Goal: Task Accomplishment & Management: Manage account settings

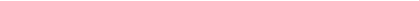
select select
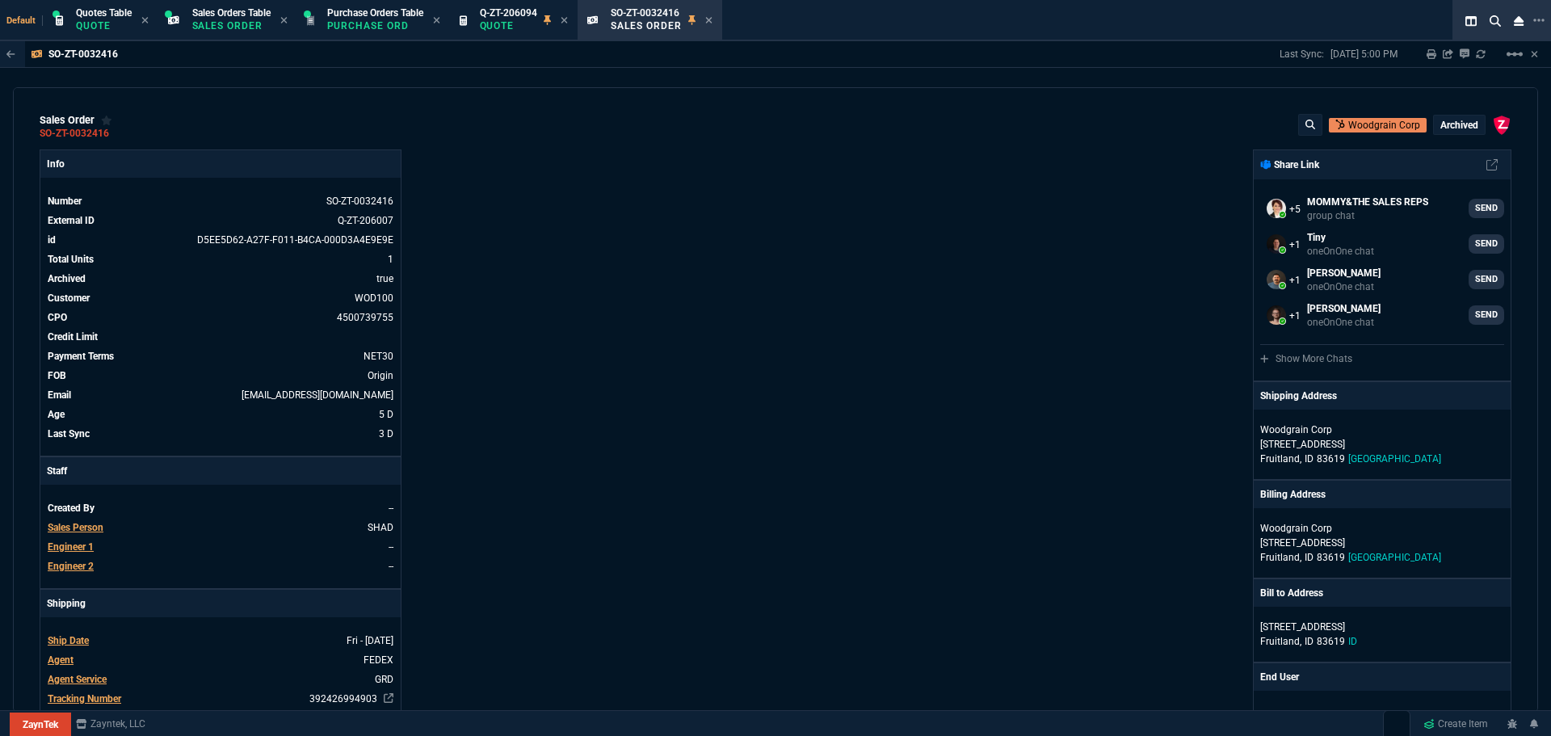
select select "16: [PERSON_NAME]"
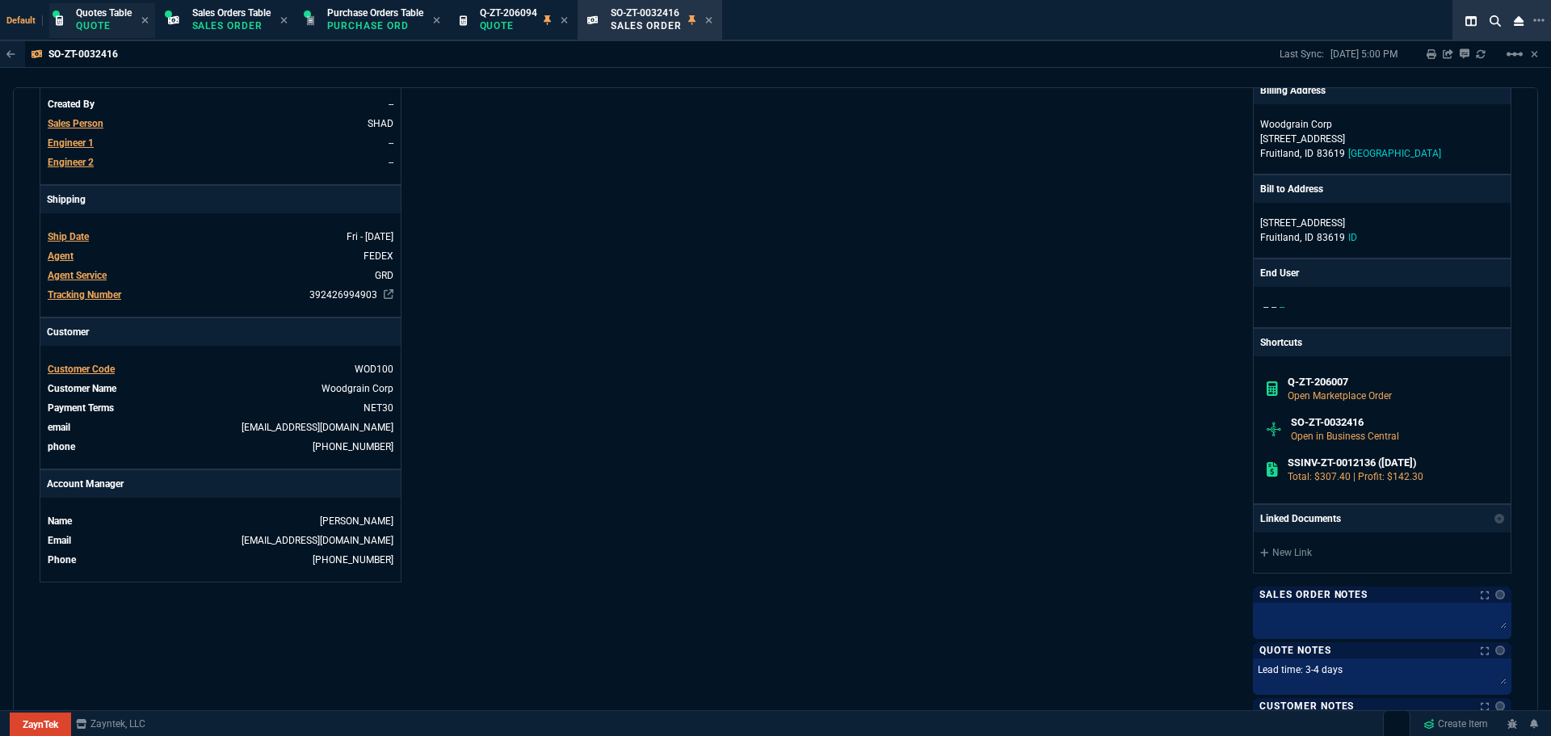
click at [96, 13] on span "Quotes Table" at bounding box center [104, 12] width 56 height 11
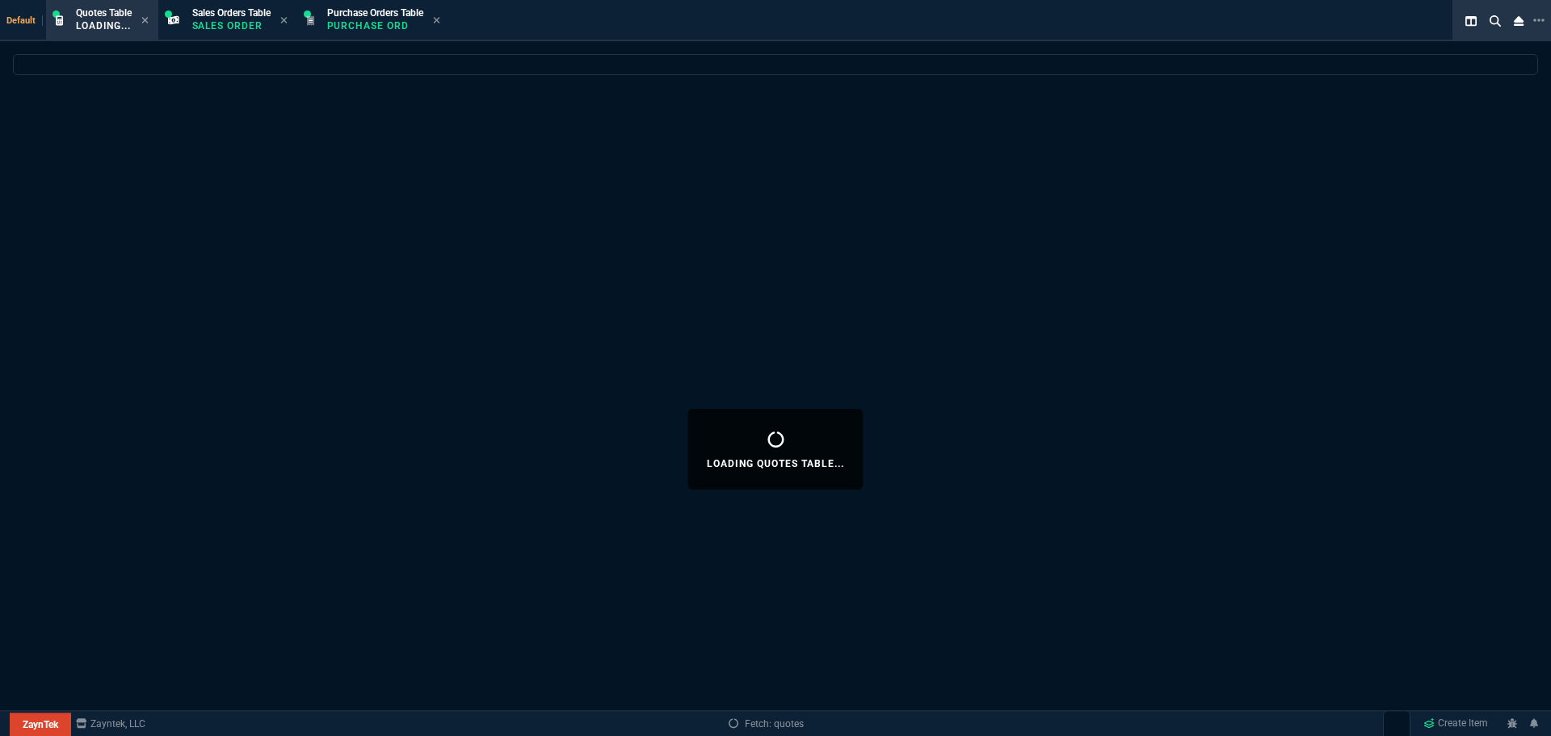
select select
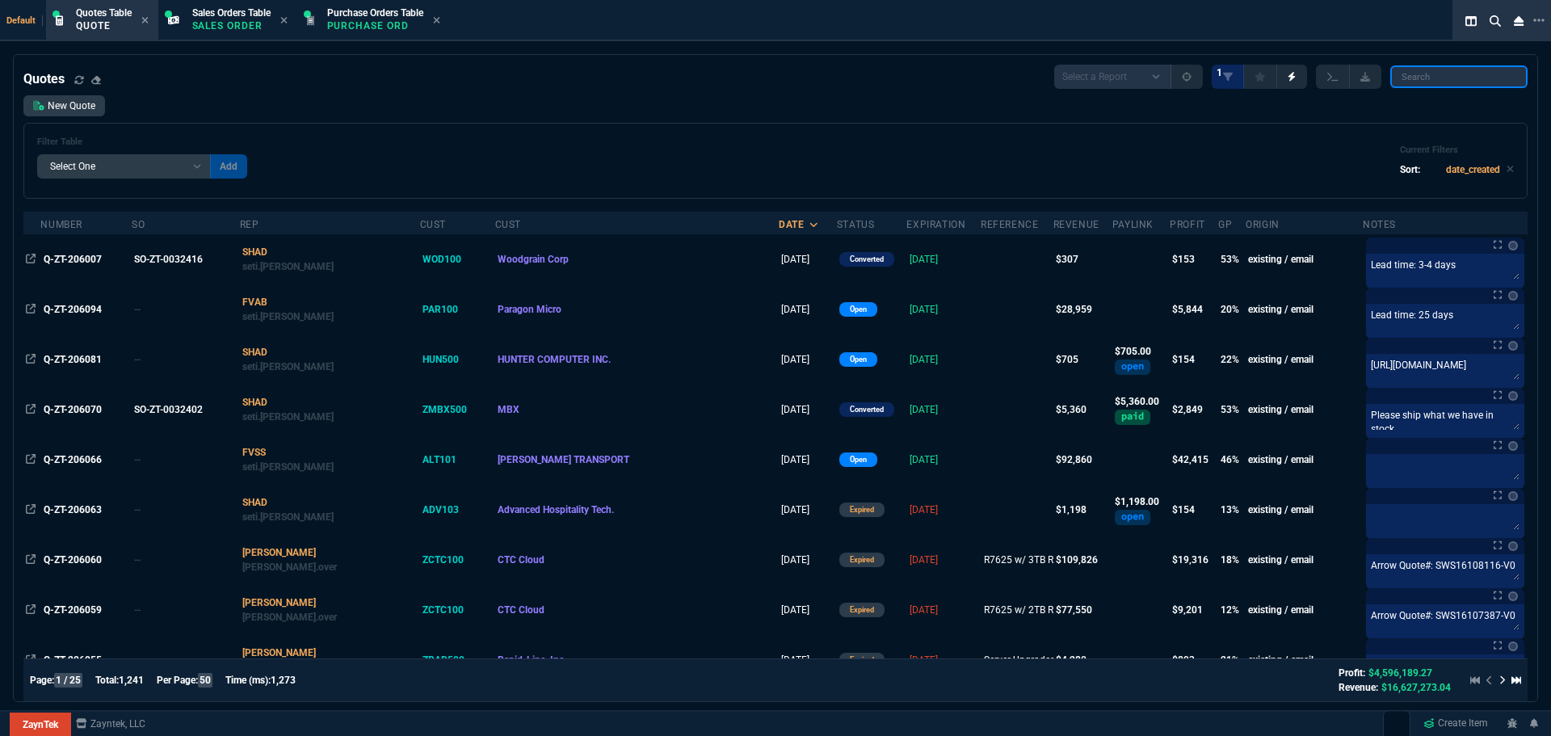
click at [1467, 79] on input "search" at bounding box center [1459, 76] width 137 height 23
paste input "Q-ZT-205671"
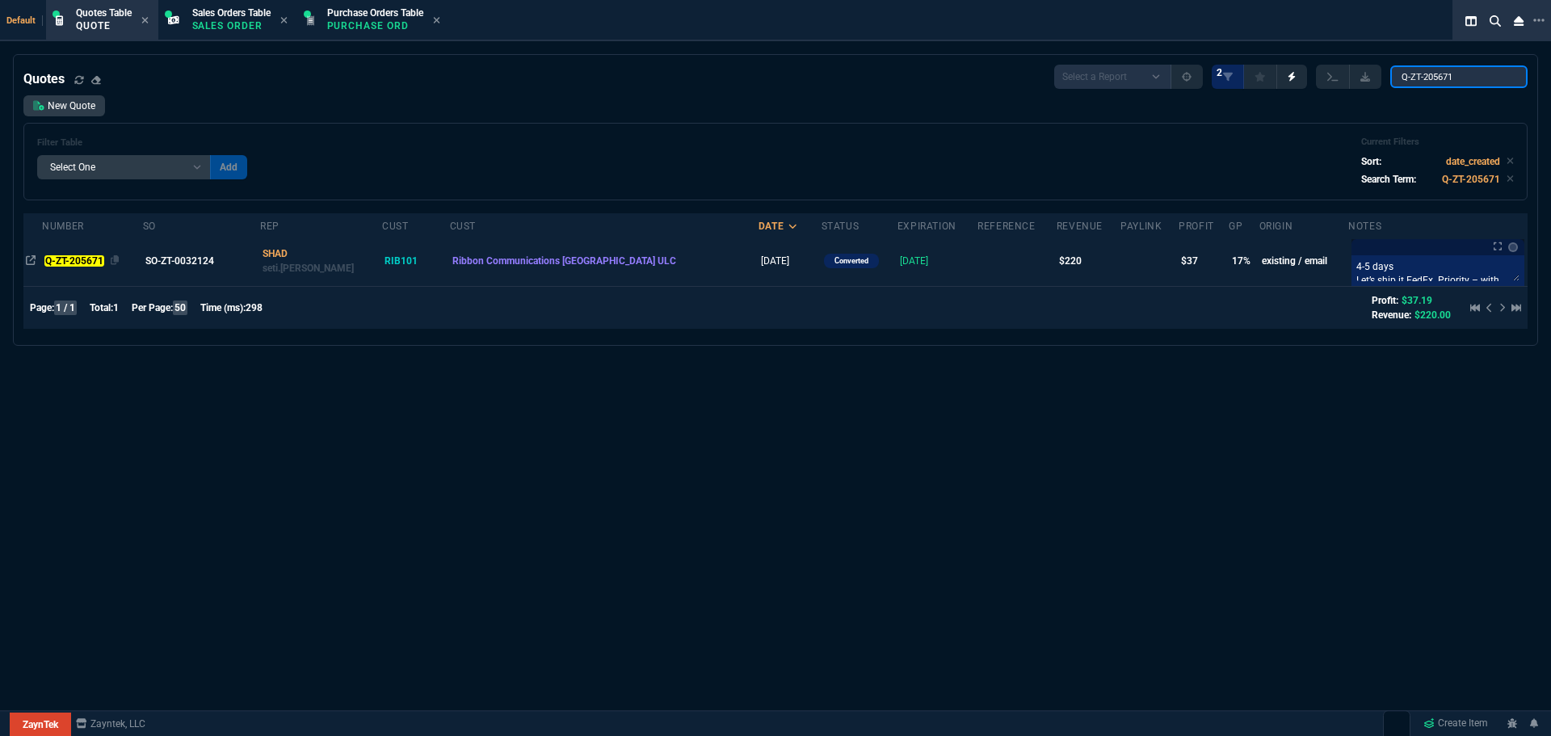
type input "Q-ZT-205671"
click at [65, 259] on mark "Q-ZT-205671" at bounding box center [73, 260] width 59 height 11
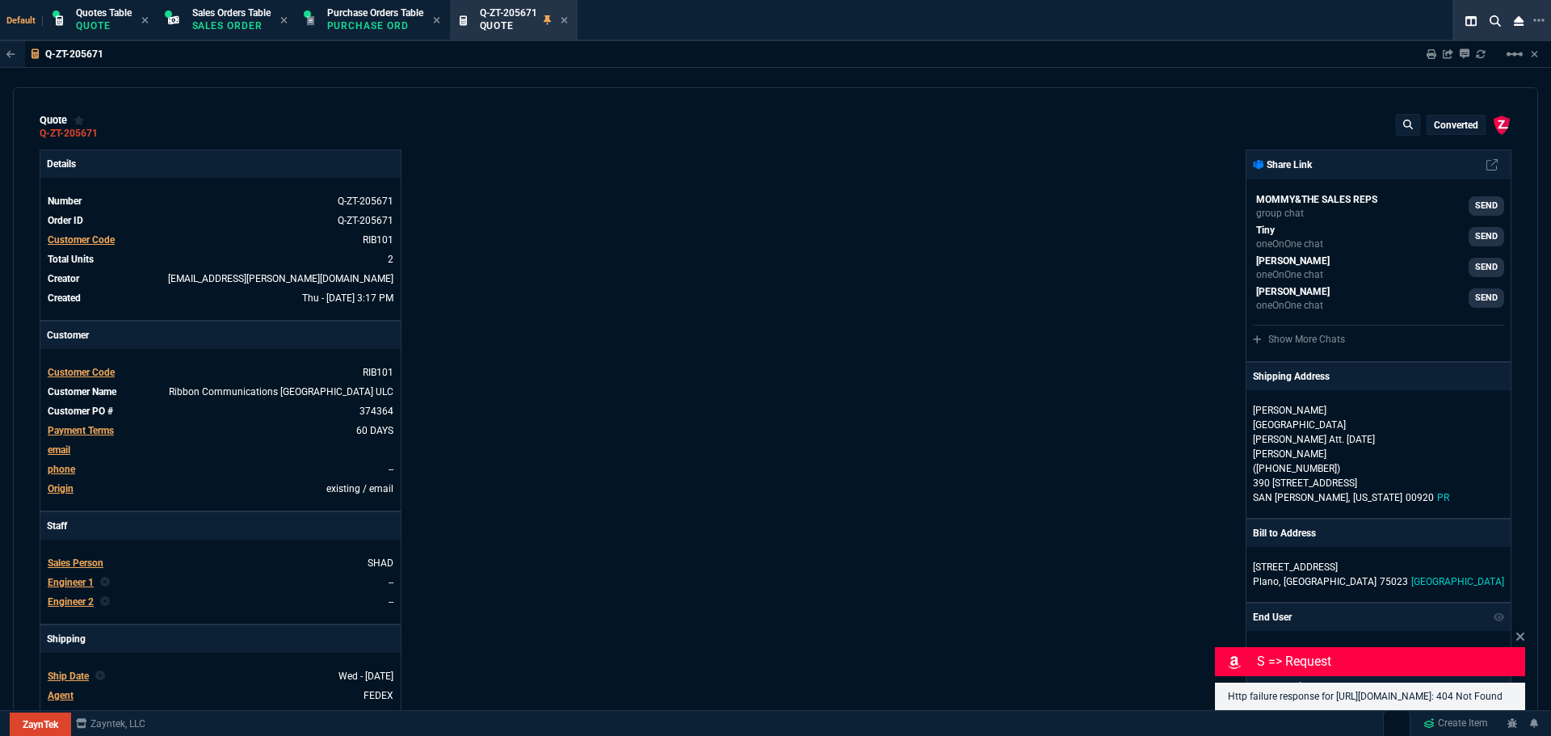
type input "21"
type input "23"
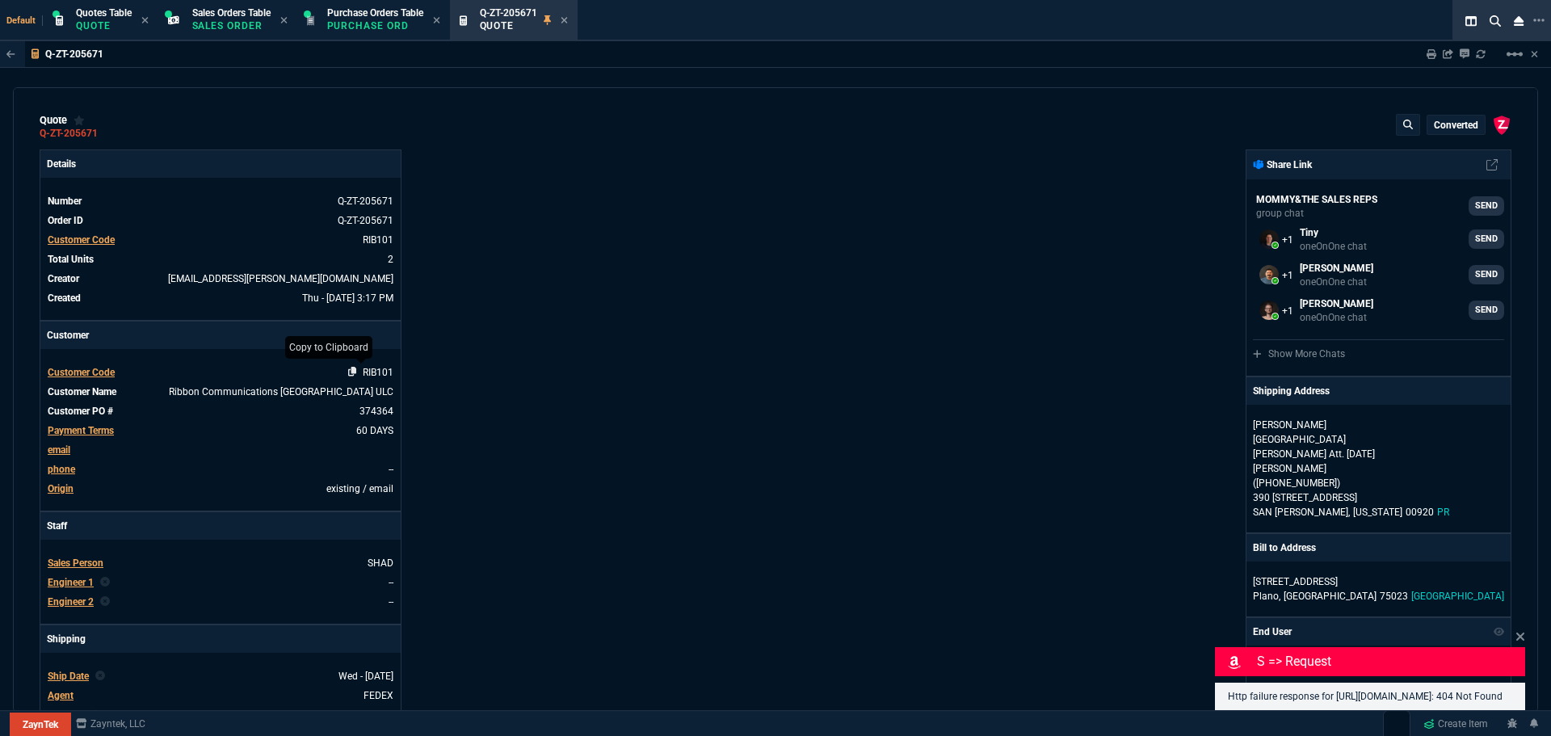
click at [349, 372] on icon at bounding box center [352, 372] width 9 height 10
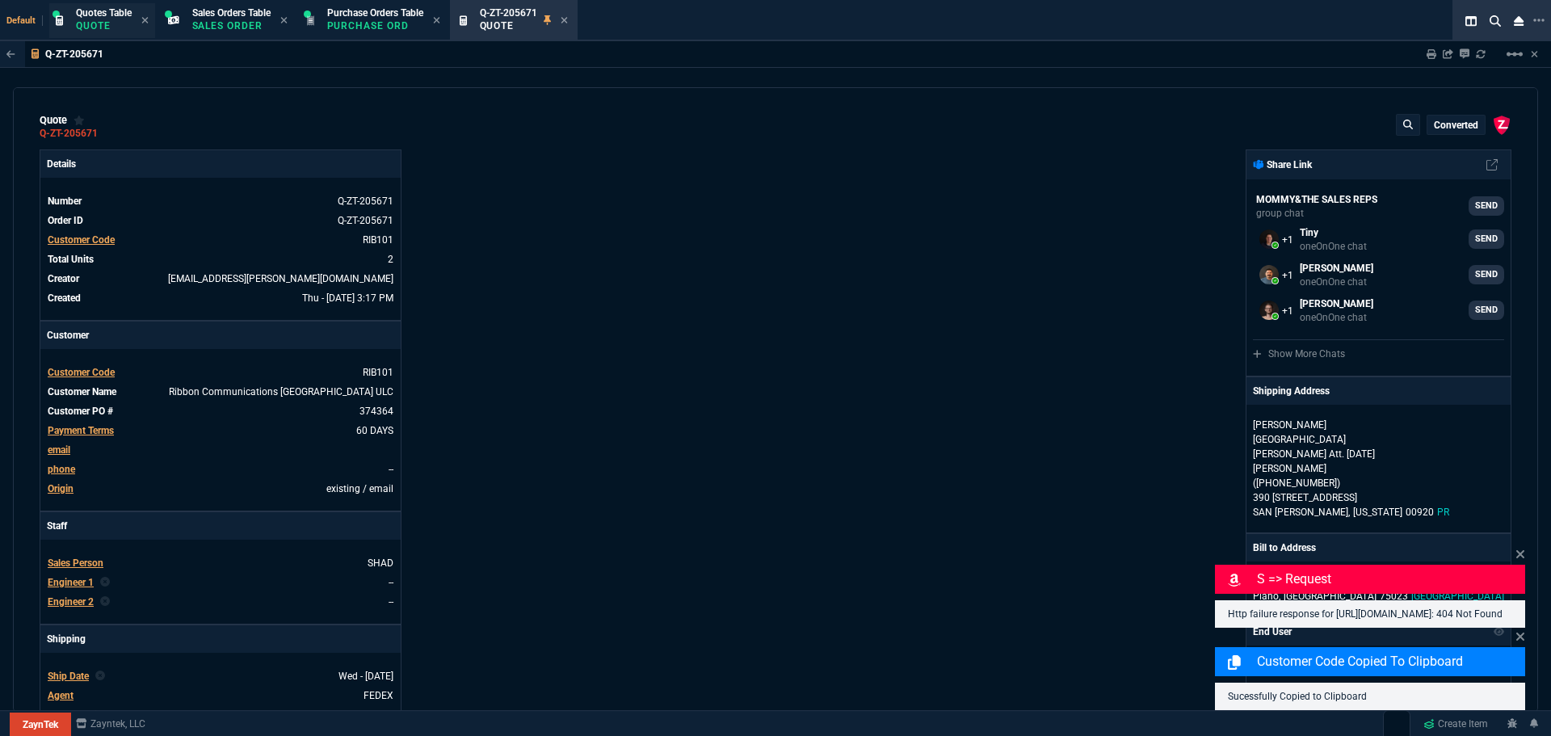
click at [89, 21] on p "Quote" at bounding box center [104, 25] width 56 height 13
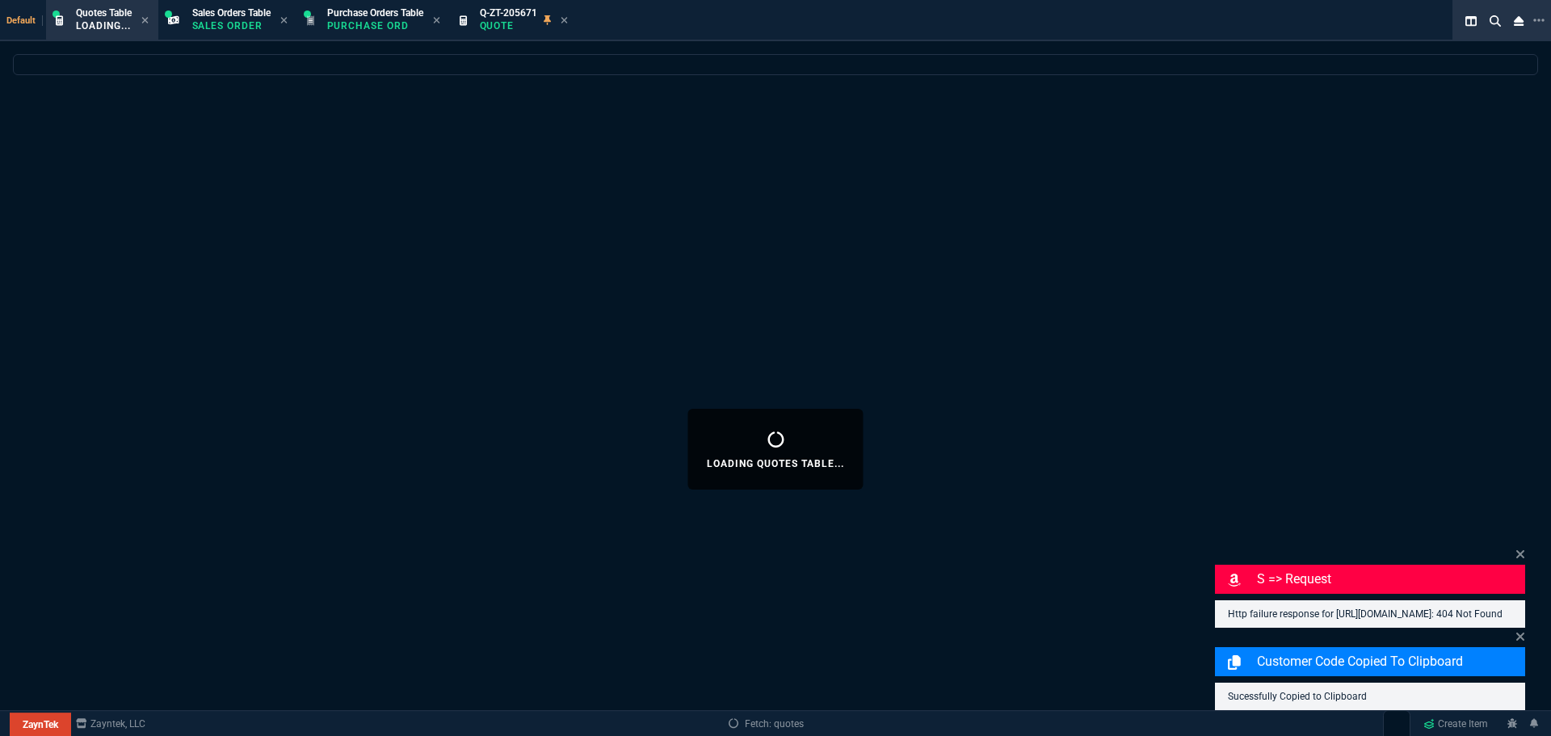
select select
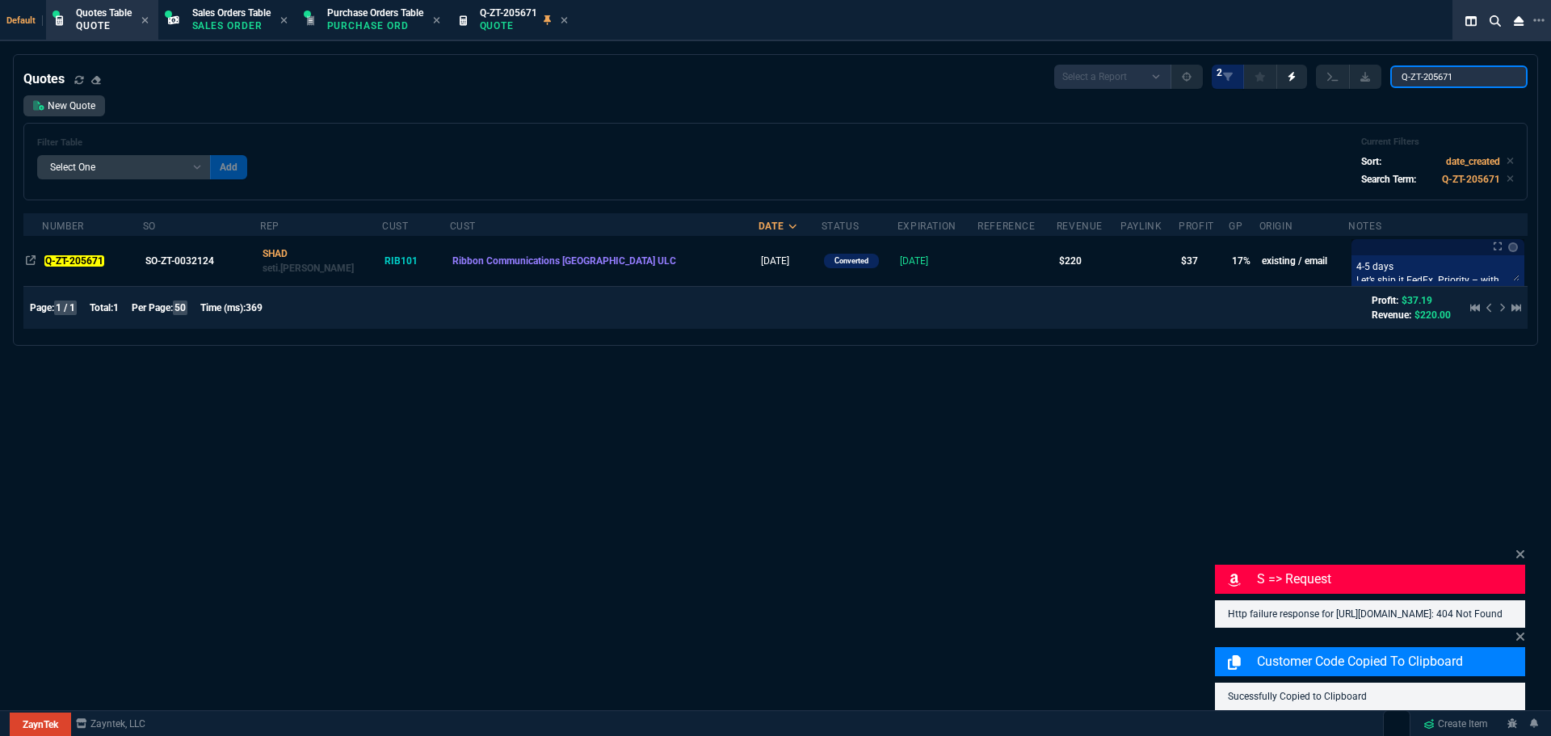
click at [1501, 76] on input "Q-ZT-205671" at bounding box center [1459, 76] width 137 height 23
click at [89, 110] on link "New Quote" at bounding box center [64, 105] width 82 height 21
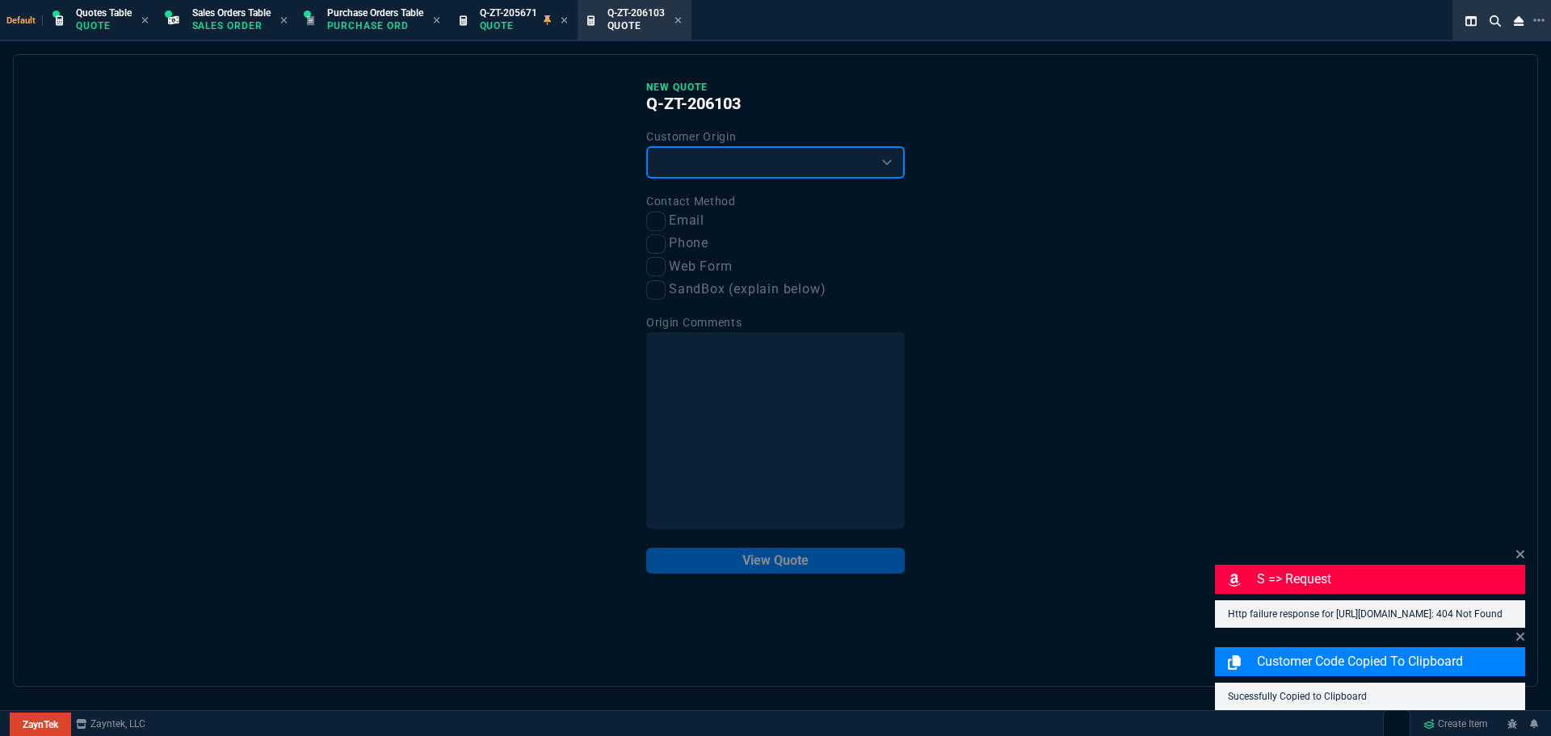
click at [760, 161] on select "Existing Customer Amazon Lead (first order) Website Lead (first order) Called (…" at bounding box center [775, 162] width 259 height 32
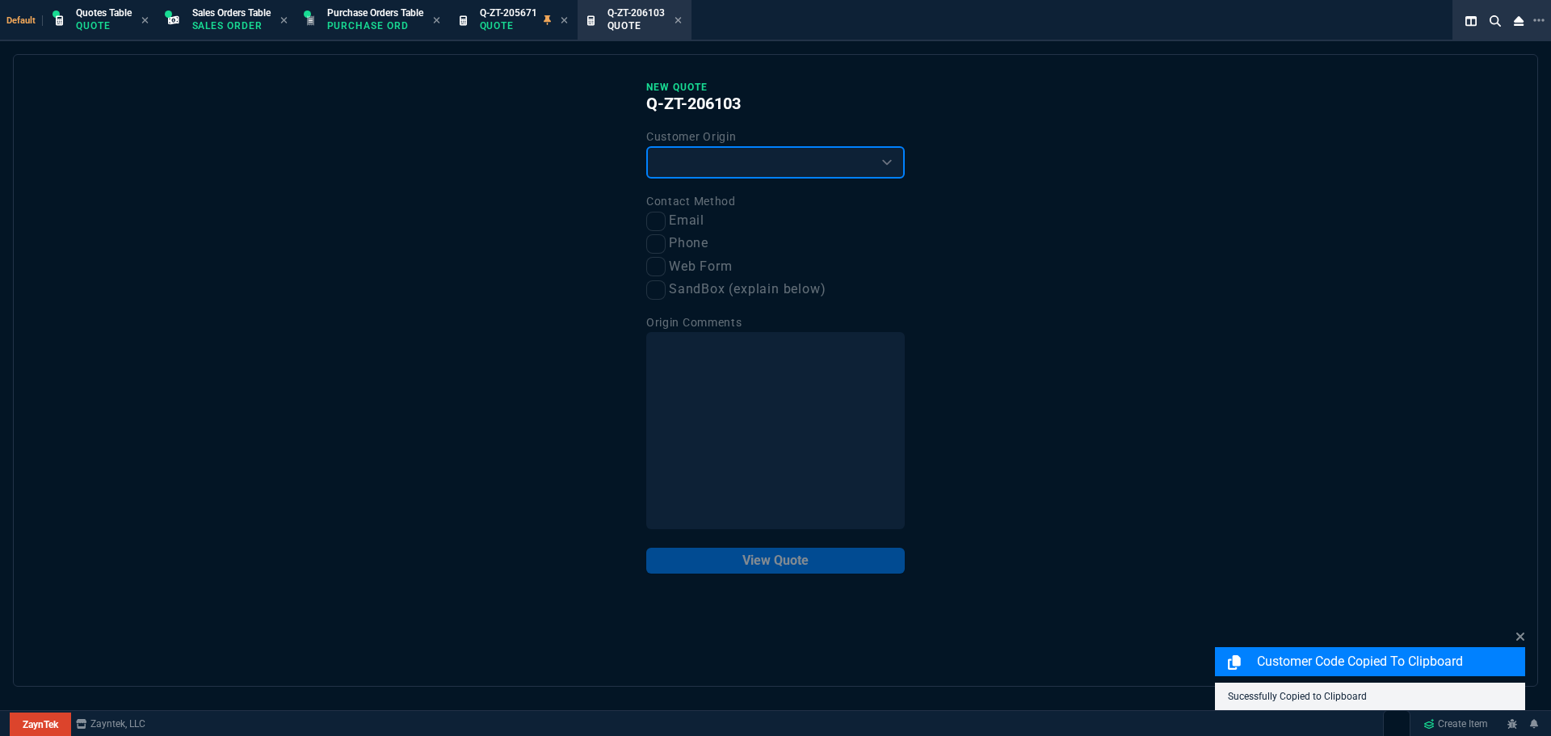
select select "existing"
click at [646, 147] on select "Existing Customer Amazon Lead (first order) Website Lead (first order) Called (…" at bounding box center [775, 162] width 259 height 32
click at [655, 221] on input "Email" at bounding box center [655, 221] width 19 height 19
checkbox input "true"
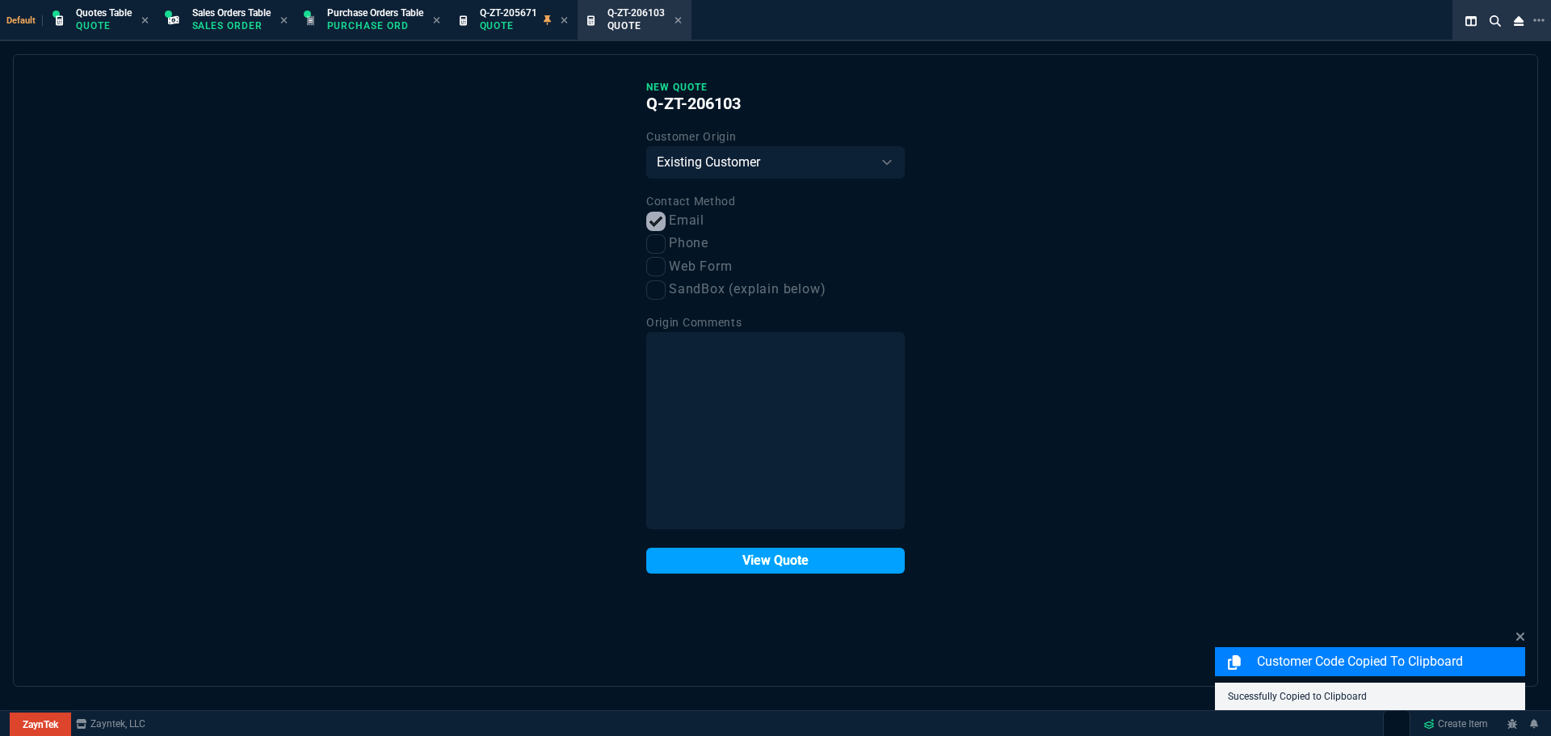
click at [730, 568] on button "View Quote" at bounding box center [775, 561] width 259 height 26
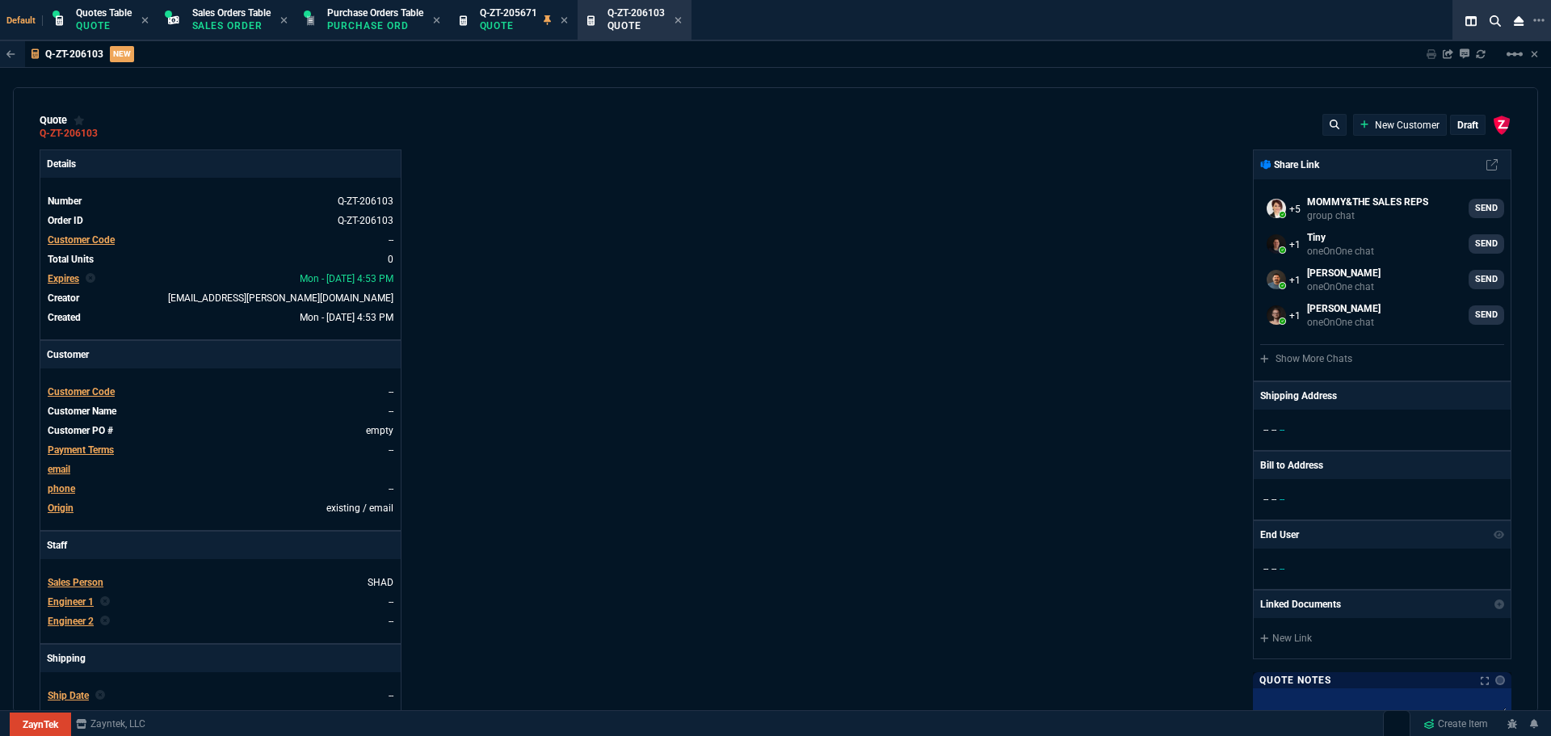
click at [89, 396] on span "Customer Code" at bounding box center [81, 391] width 67 height 11
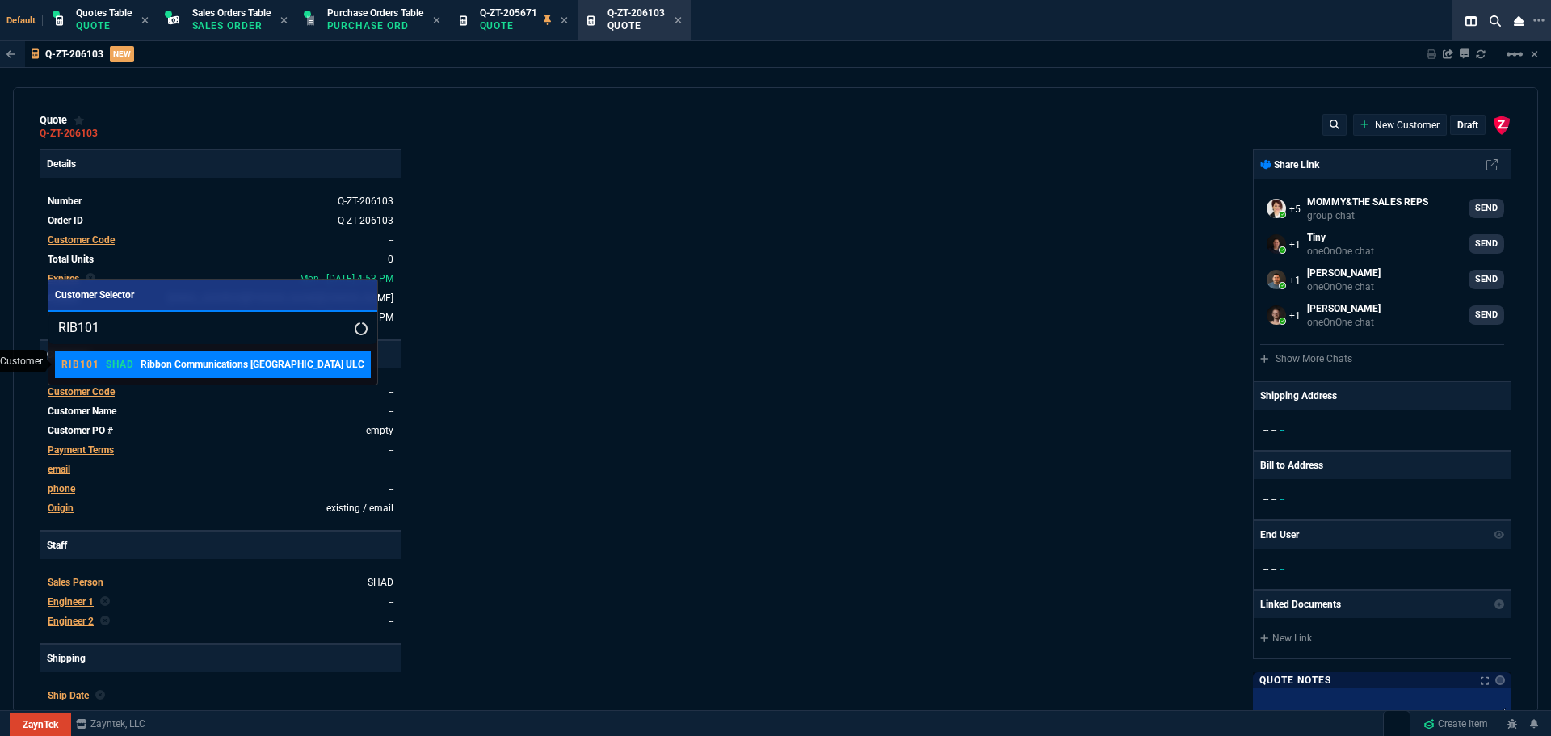
type input "RIB101"
click at [196, 362] on p "Ribbon Communications Canada ULC" at bounding box center [253, 364] width 224 height 15
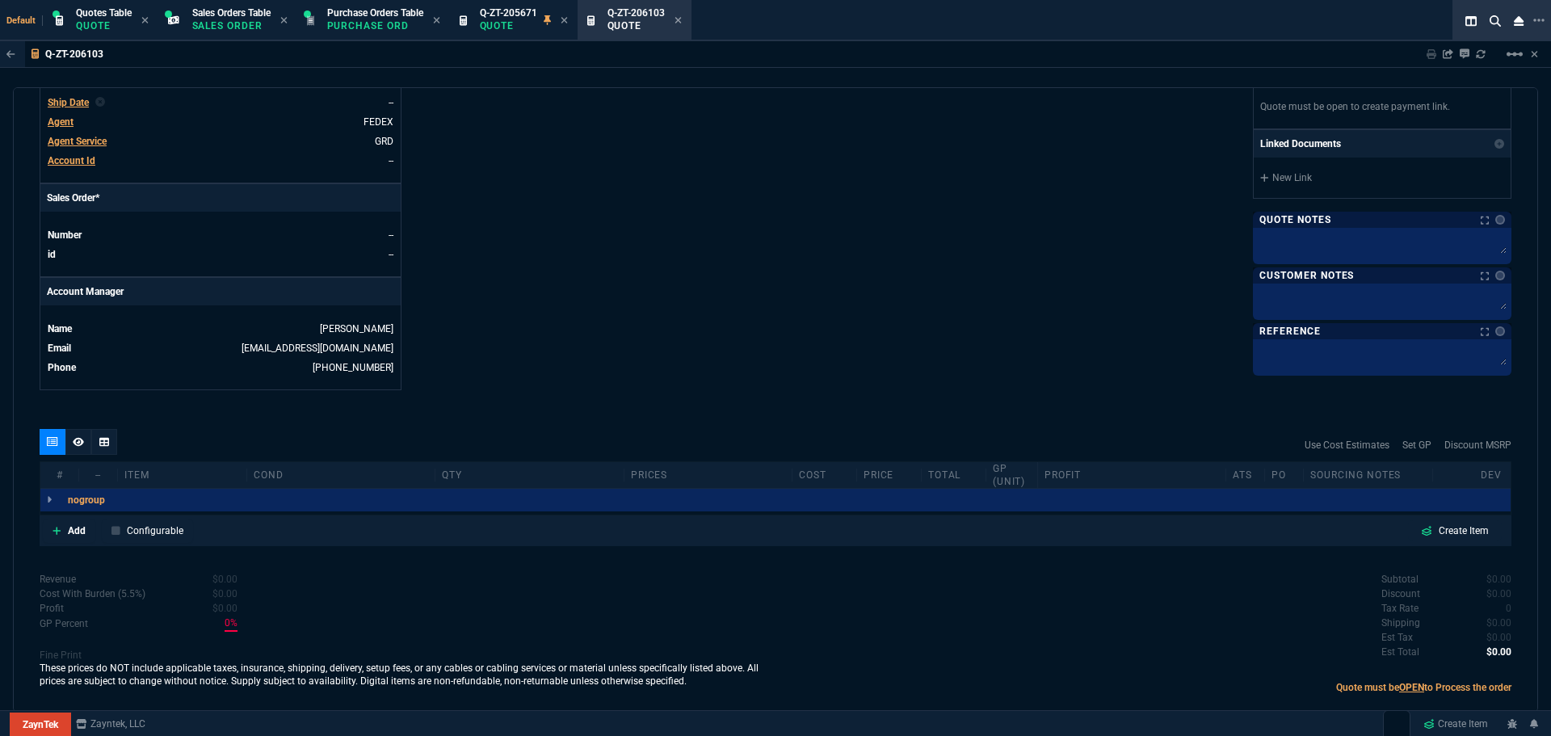
scroll to position [618, 0]
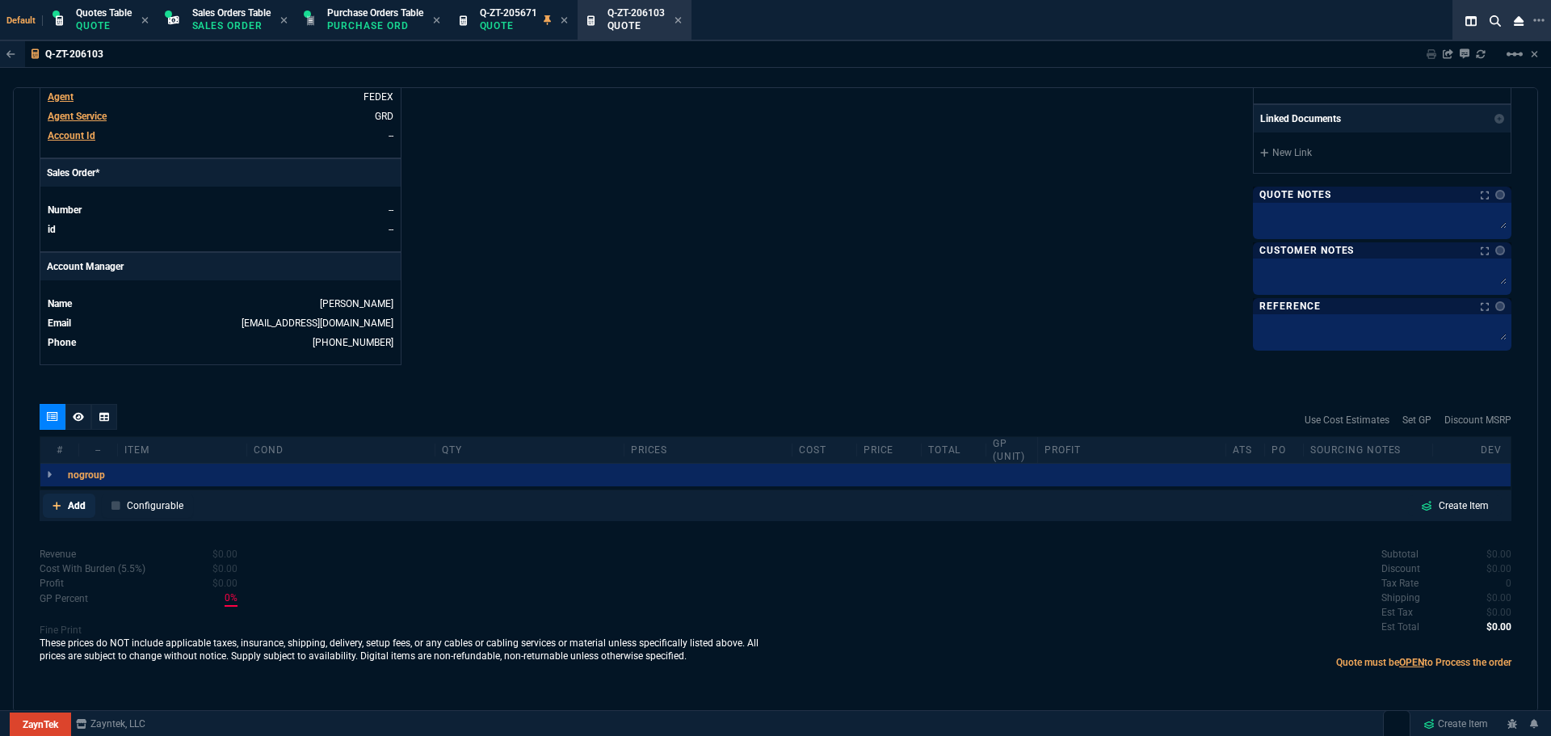
click at [76, 506] on p "Add" at bounding box center [77, 506] width 18 height 15
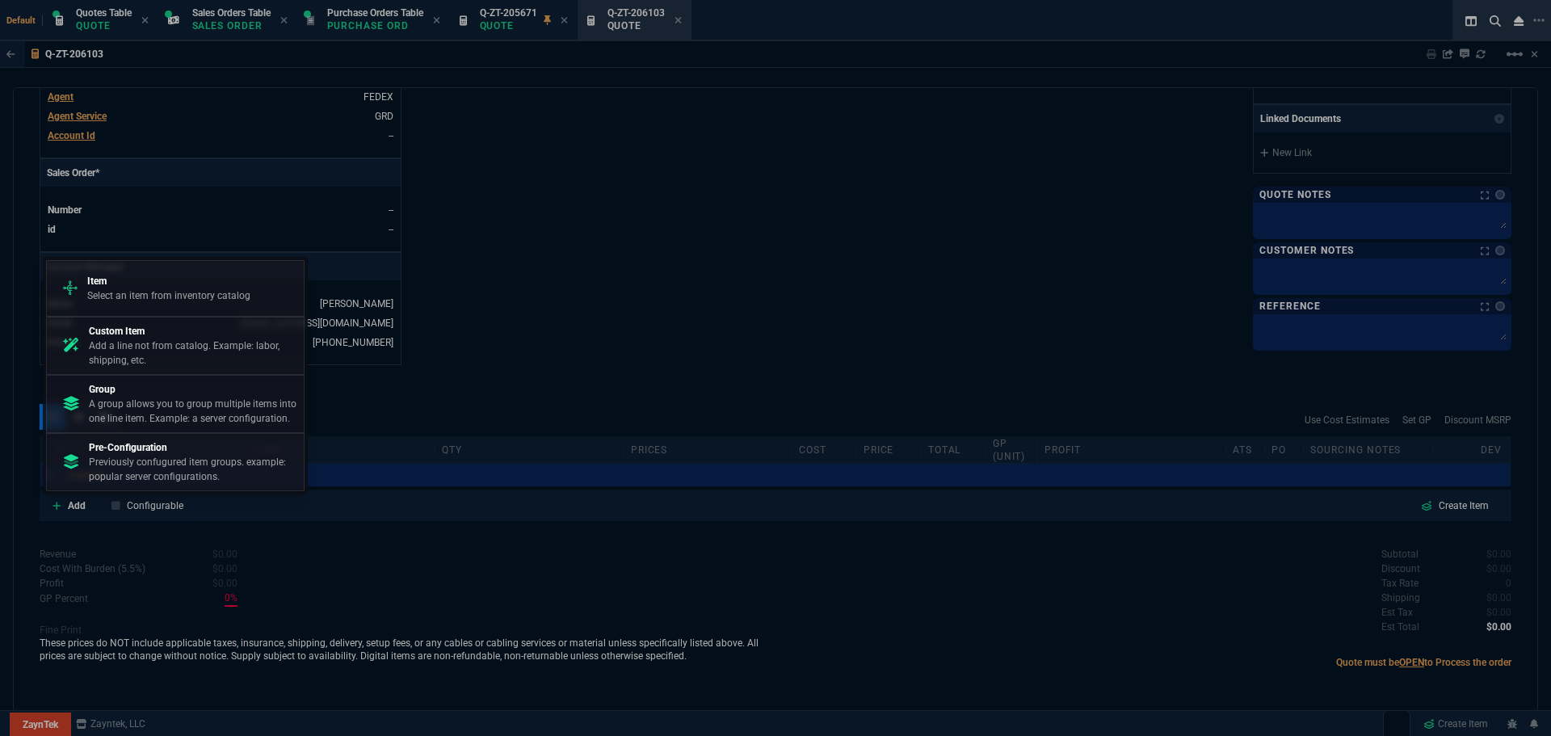
click at [160, 293] on p "Select an item from inventory catalog" at bounding box center [168, 295] width 163 height 15
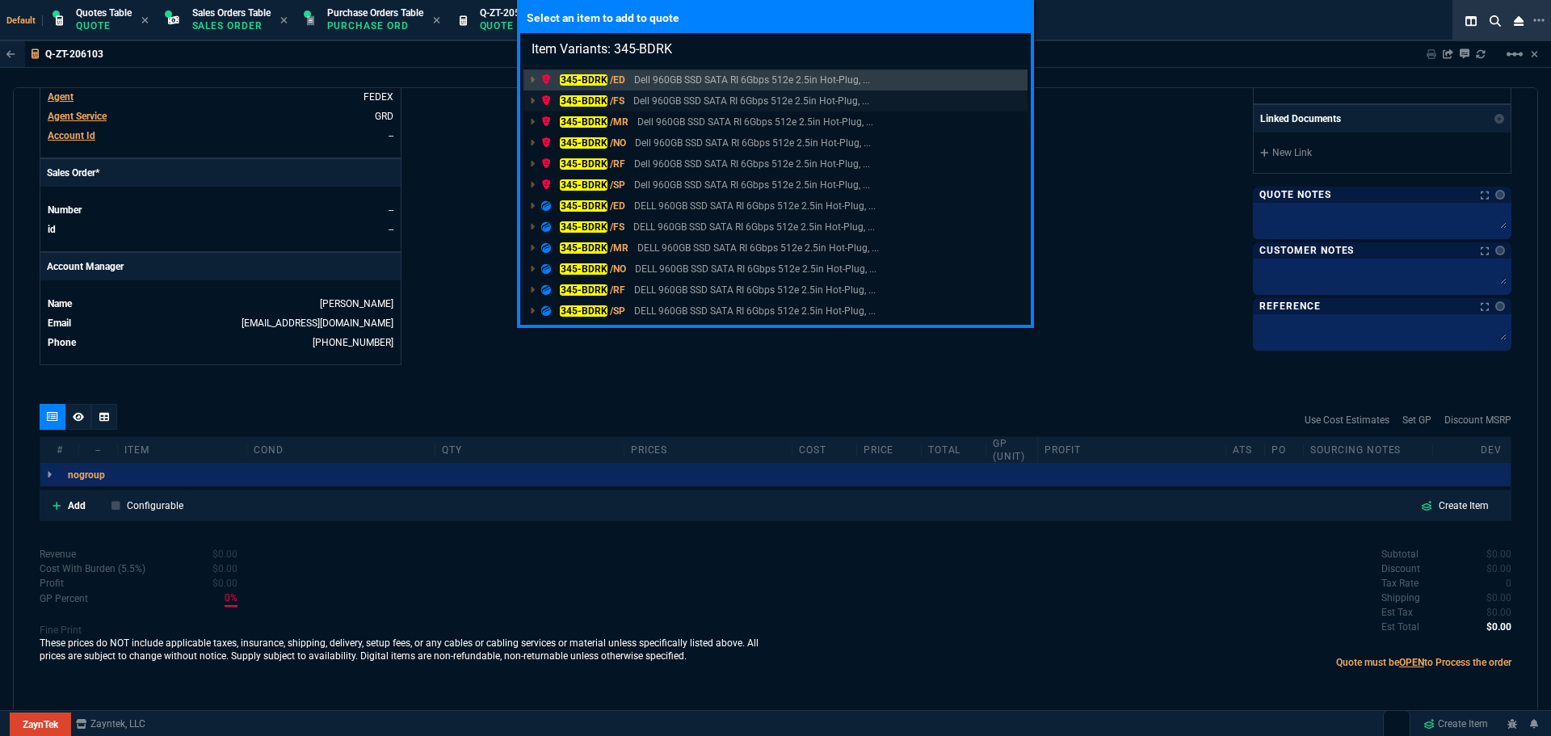
type input "Item Variants: 345-BDRK"
click at [586, 99] on mark "345-BDRK" at bounding box center [584, 100] width 48 height 11
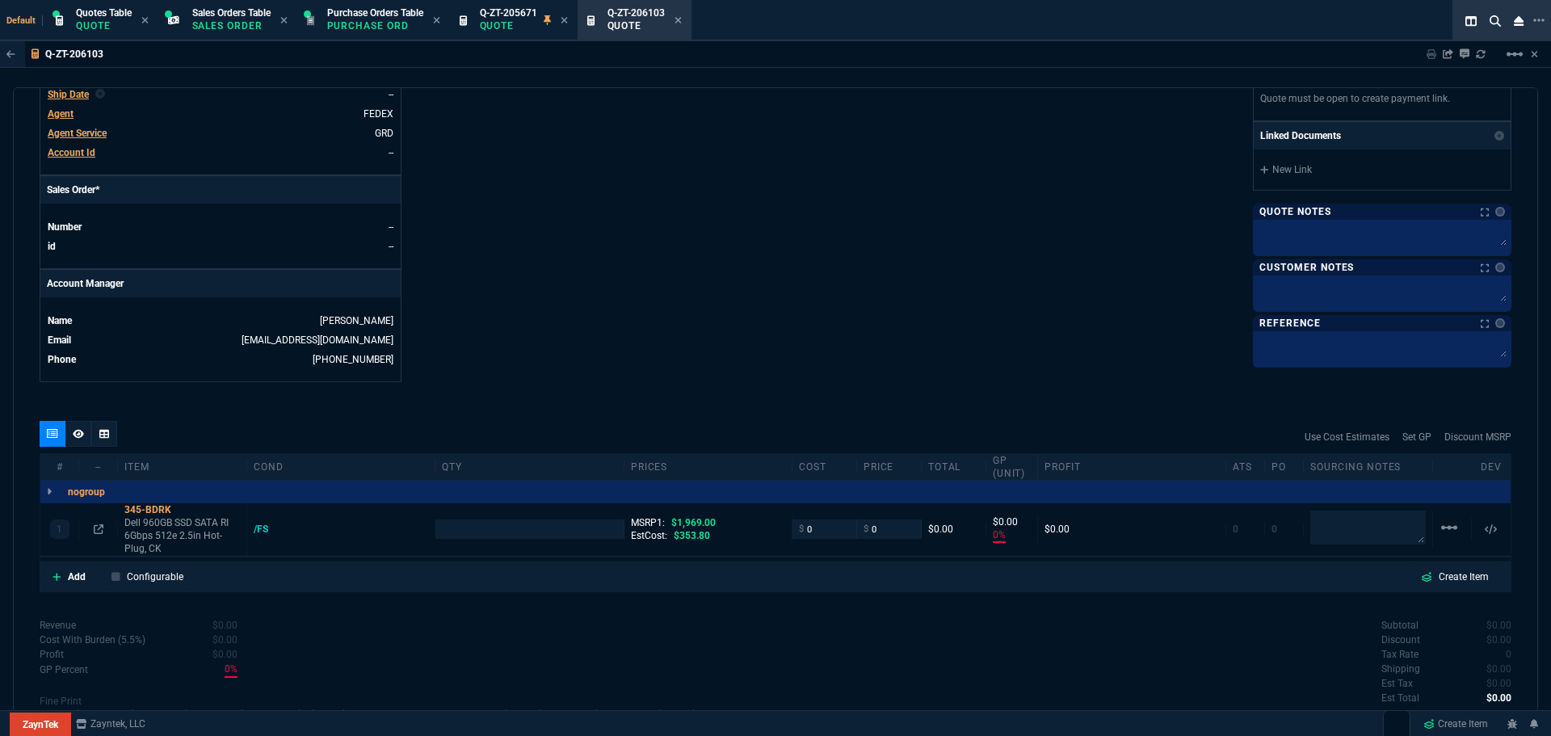
type input "0"
type input "100"
click at [475, 527] on input "number" at bounding box center [529, 529] width 175 height 19
type input "10"
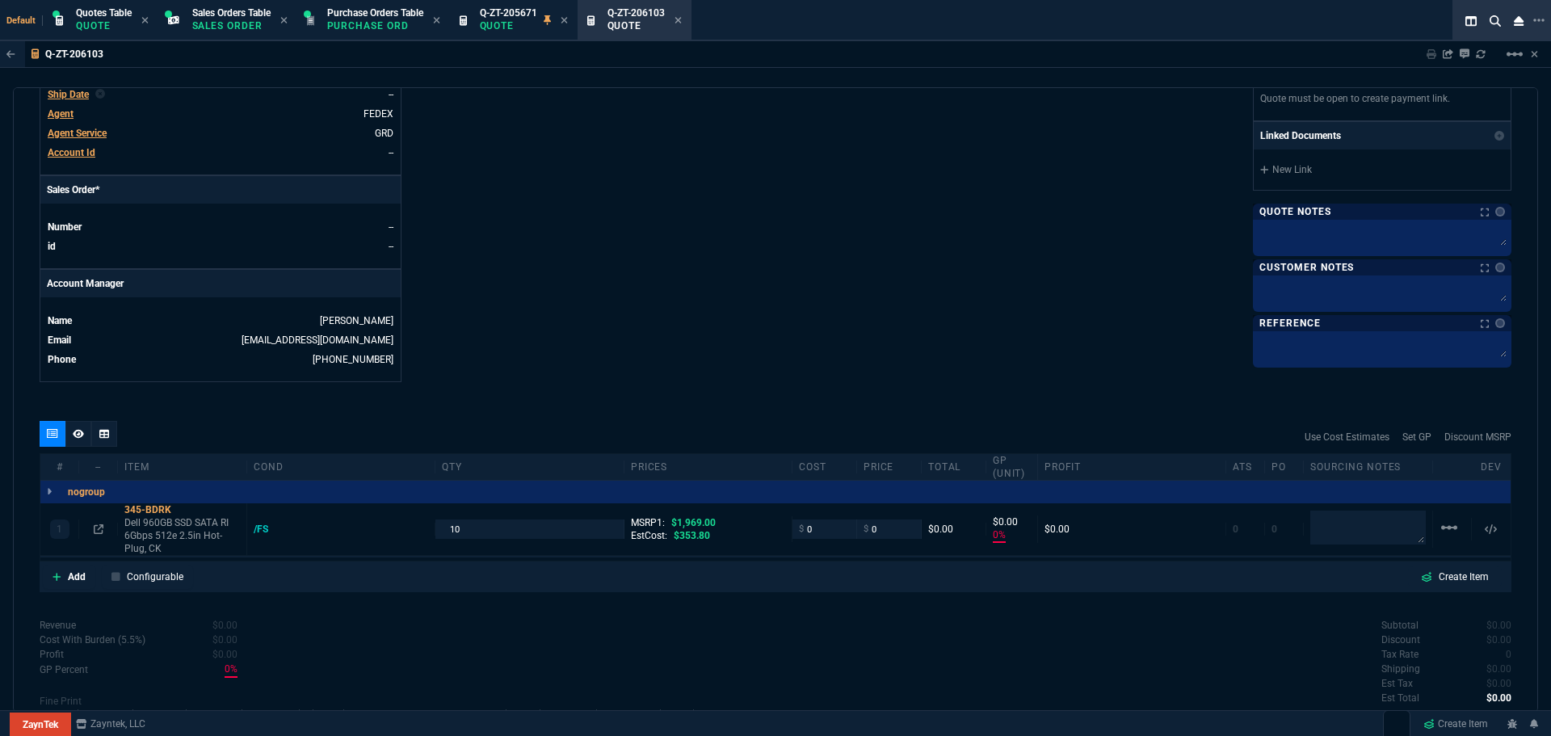
click at [184, 508] on icon at bounding box center [182, 510] width 9 height 10
click at [183, 511] on icon at bounding box center [182, 510] width 9 height 10
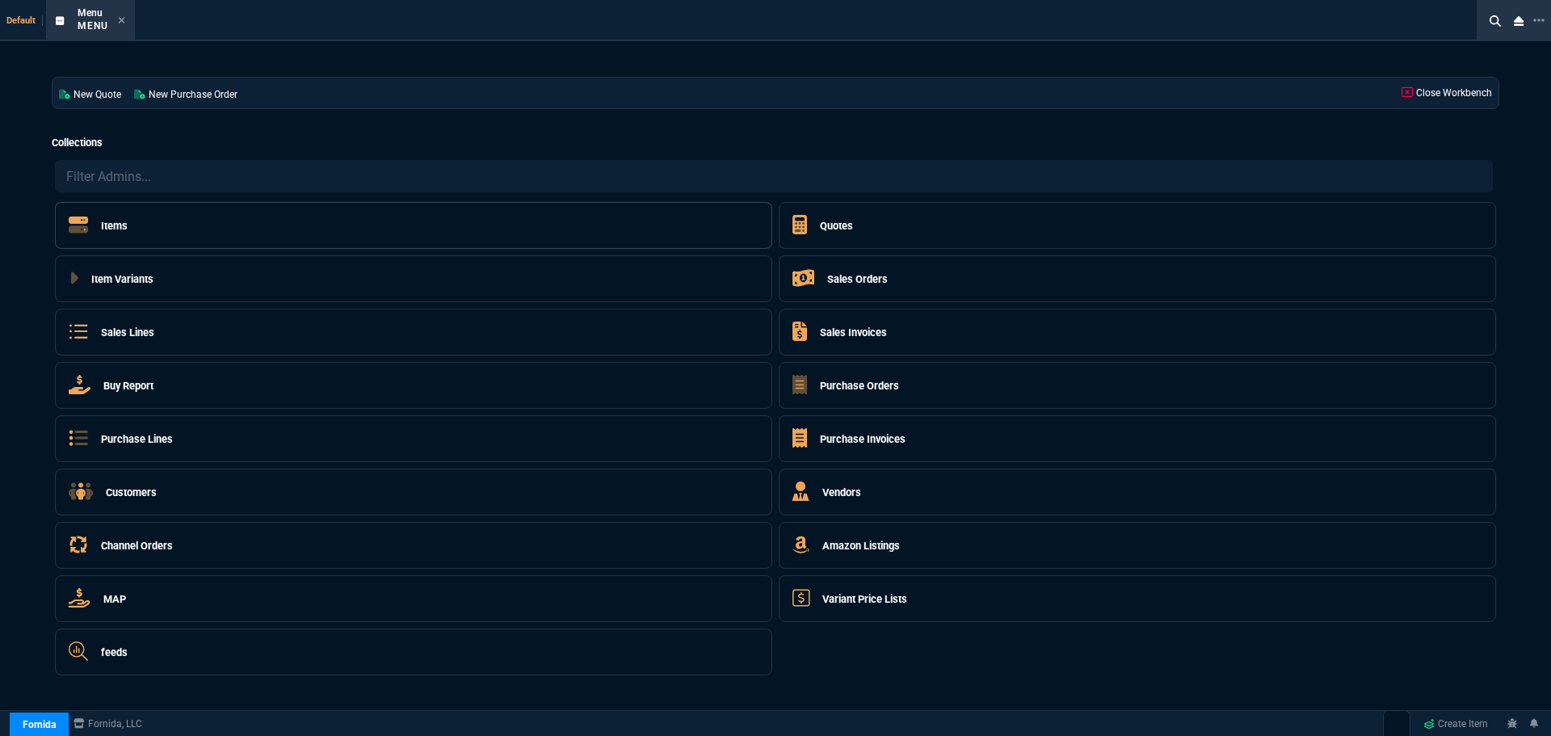
select select "16: HENN"
click at [118, 21] on icon at bounding box center [121, 20] width 7 height 10
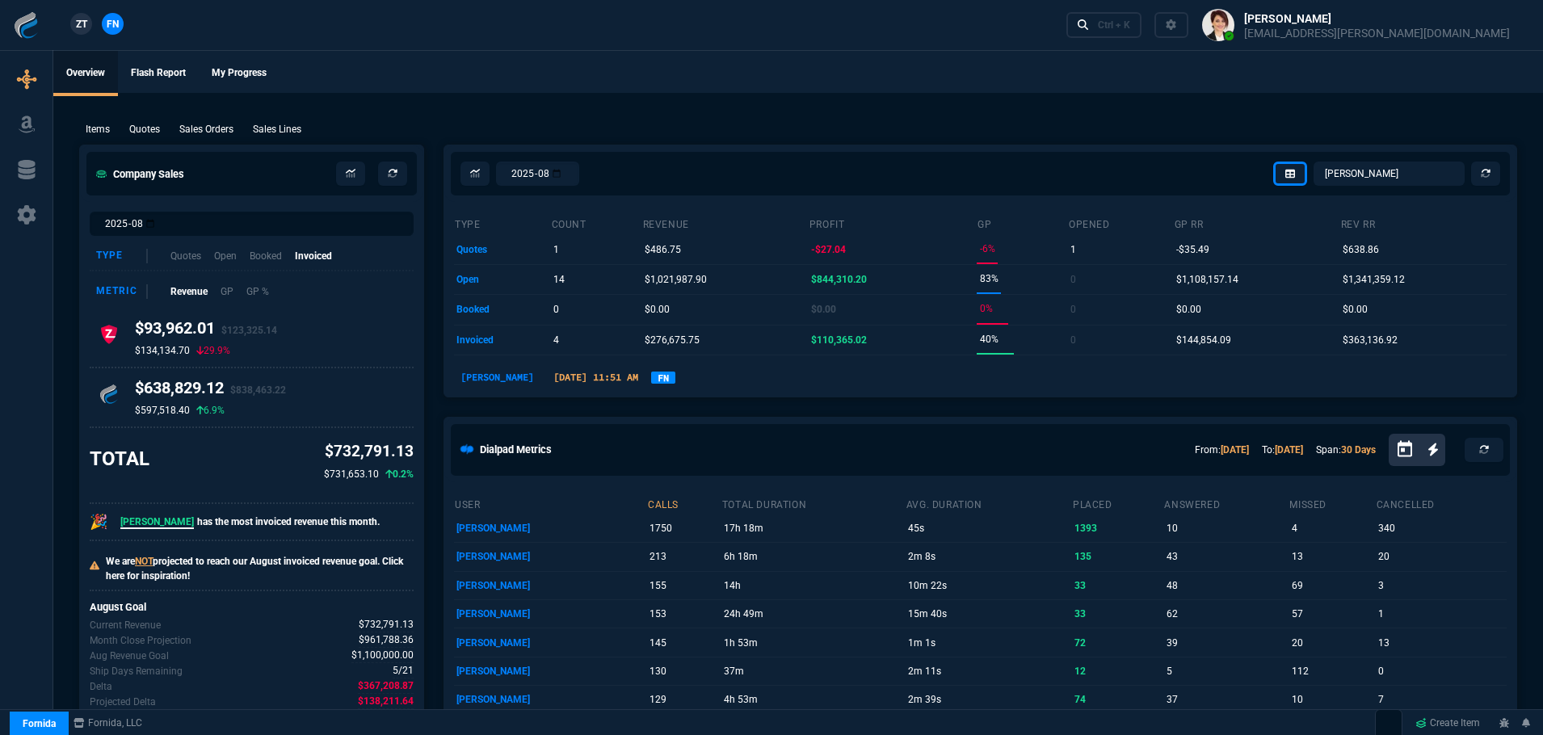
click at [651, 375] on link "FN" at bounding box center [663, 378] width 24 height 12
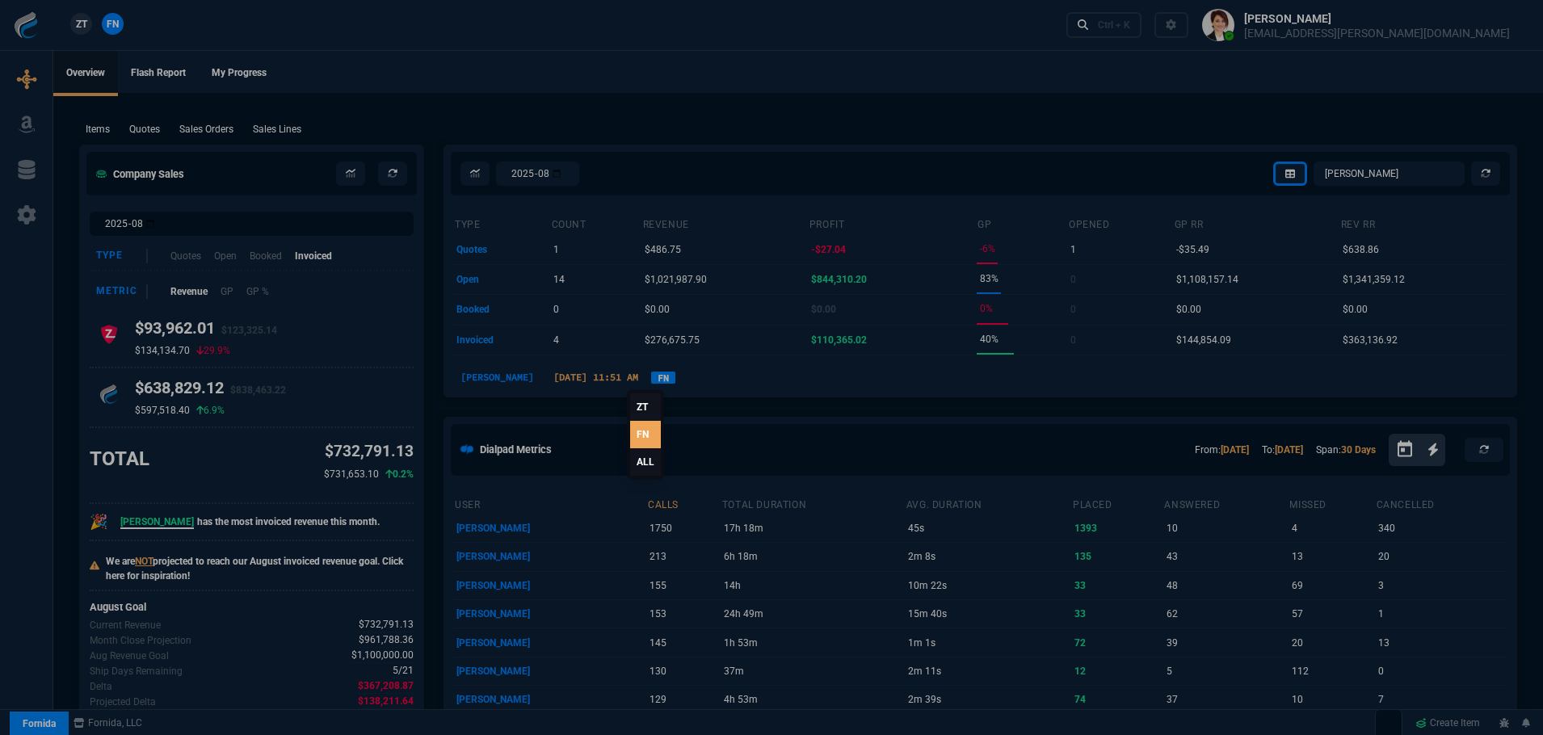
click at [651, 456] on link "ALL" at bounding box center [645, 461] width 31 height 27
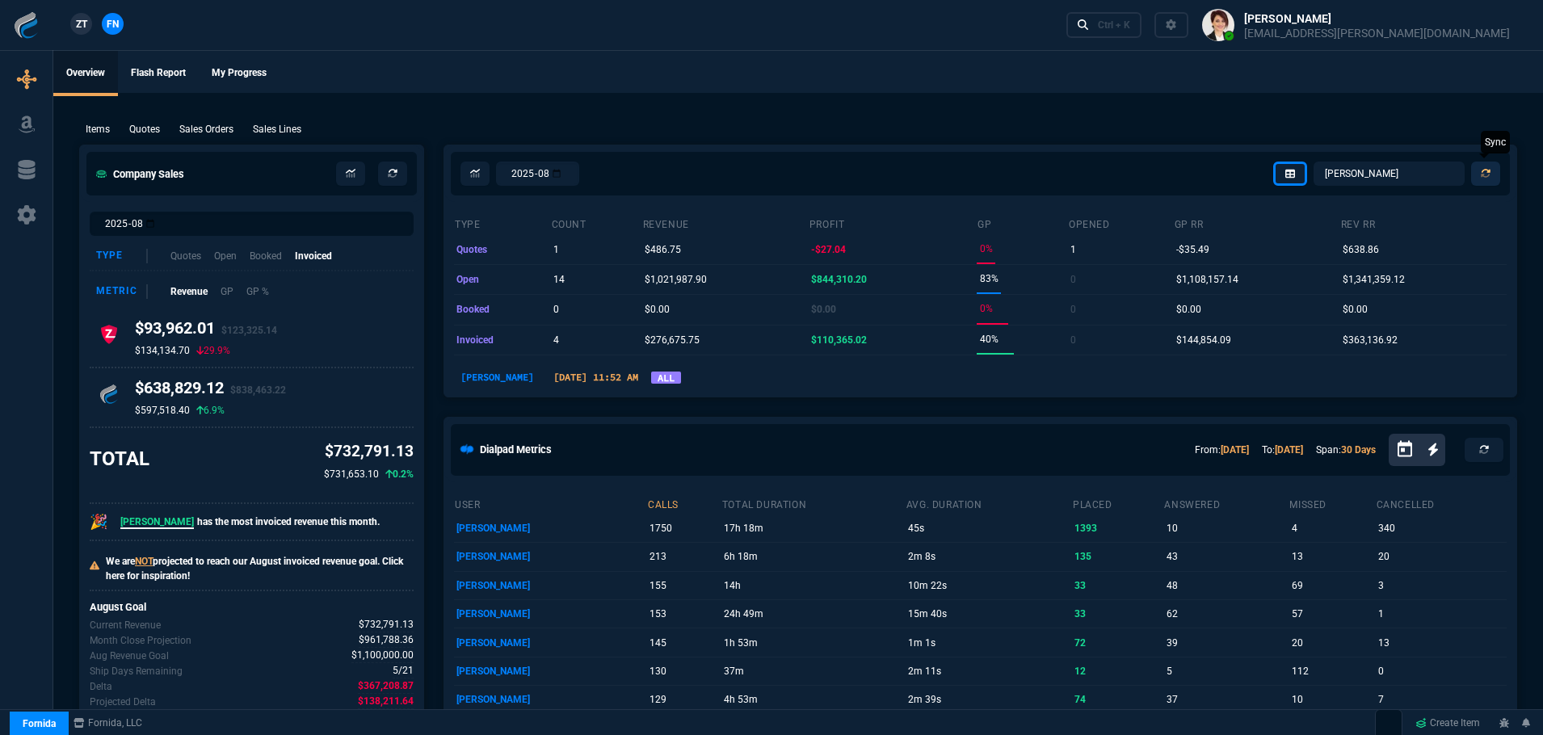
click at [1488, 174] on icon at bounding box center [1486, 174] width 10 height 10
click at [1397, 175] on select "Omar Brian Over Farzad Vahid Steven Huang Seti Shadab Alicia Bostic Wafek Moham…" at bounding box center [1389, 174] width 151 height 24
click at [1315, 162] on select "Omar Brian Over Farzad Vahid Steven Huang Seti Shadab Alicia Bostic Wafek Moham…" at bounding box center [1389, 174] width 151 height 24
click at [1372, 168] on select "Omar Brian Over Farzad Vahid Steven Huang Seti Shadab Alicia Bostic Wafek Moham…" at bounding box center [1389, 174] width 151 height 24
click at [1315, 162] on select "Omar Brian Over Farzad Vahid Steven Huang Seti Shadab Alicia Bostic Wafek Moham…" at bounding box center [1389, 174] width 151 height 24
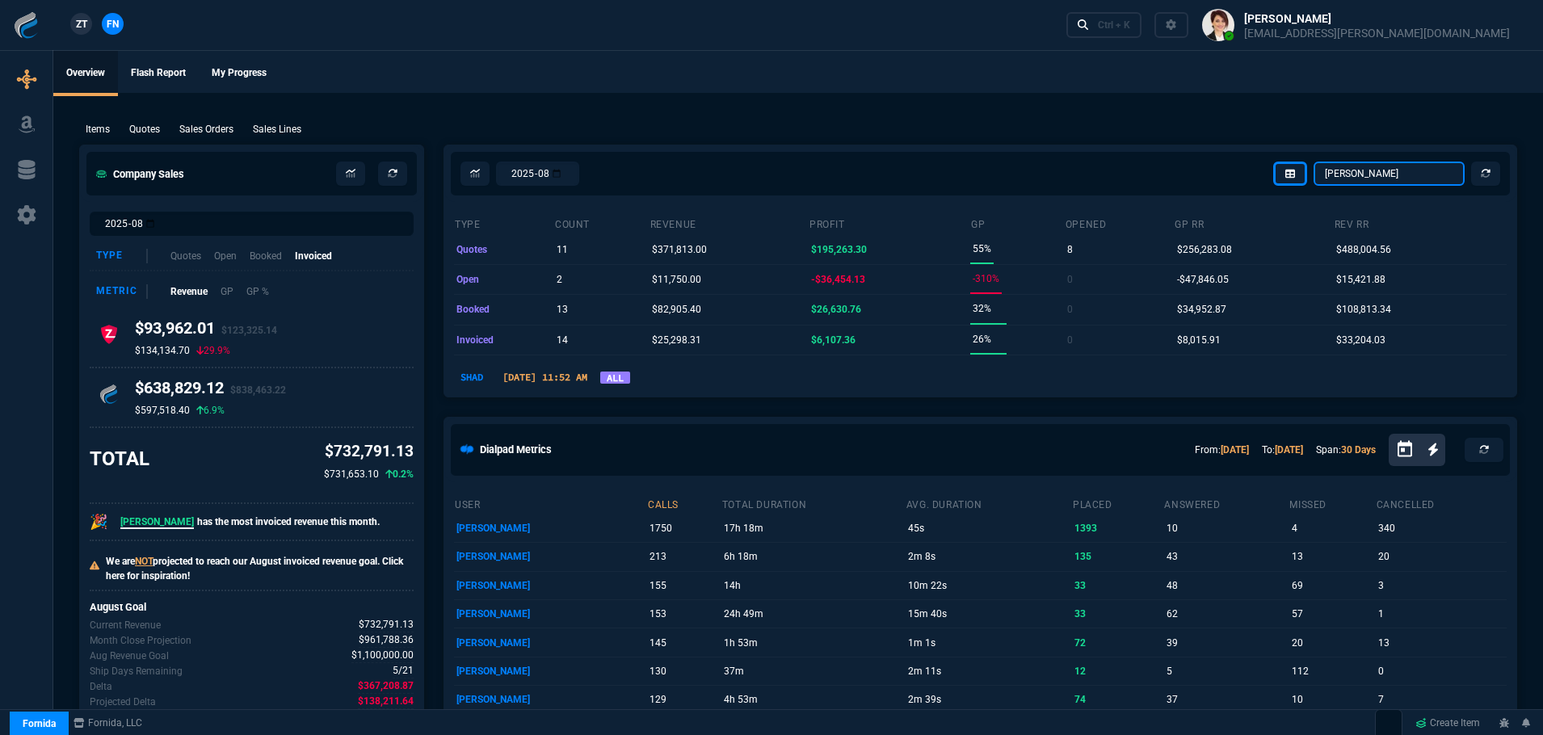
click at [1367, 175] on select "Omar Brian Over Farzad Vahid Steven Huang Seti Shadab Alicia Bostic Wafek Moham…" at bounding box center [1389, 174] width 151 height 24
select select "3: HUAN"
click at [1315, 162] on select "Omar Brian Over Farzad Vahid Steven Huang Seti Shadab Alicia Bostic Wafek Moham…" at bounding box center [1389, 174] width 151 height 24
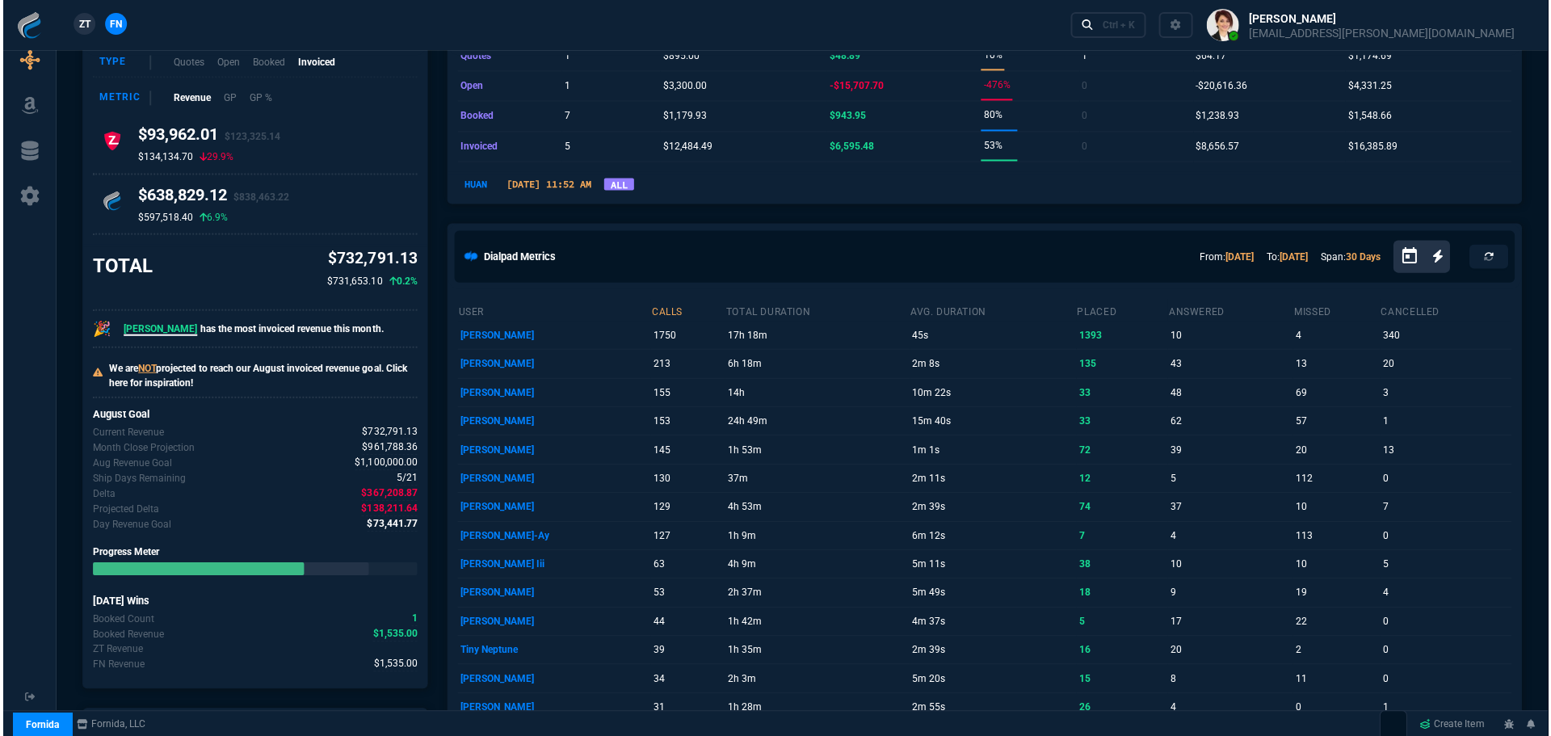
scroll to position [646, 0]
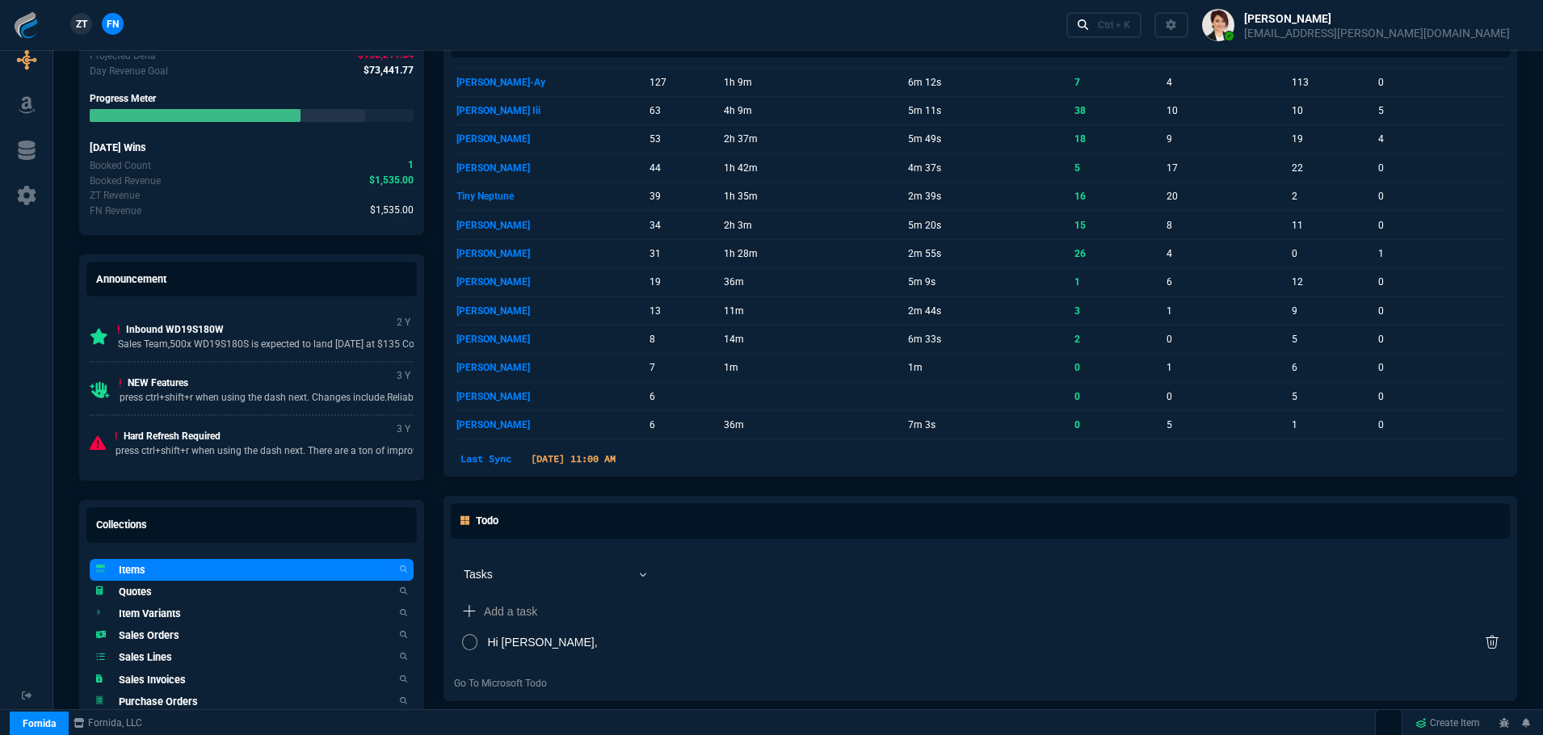
click at [141, 574] on h5 "Items" at bounding box center [132, 569] width 27 height 15
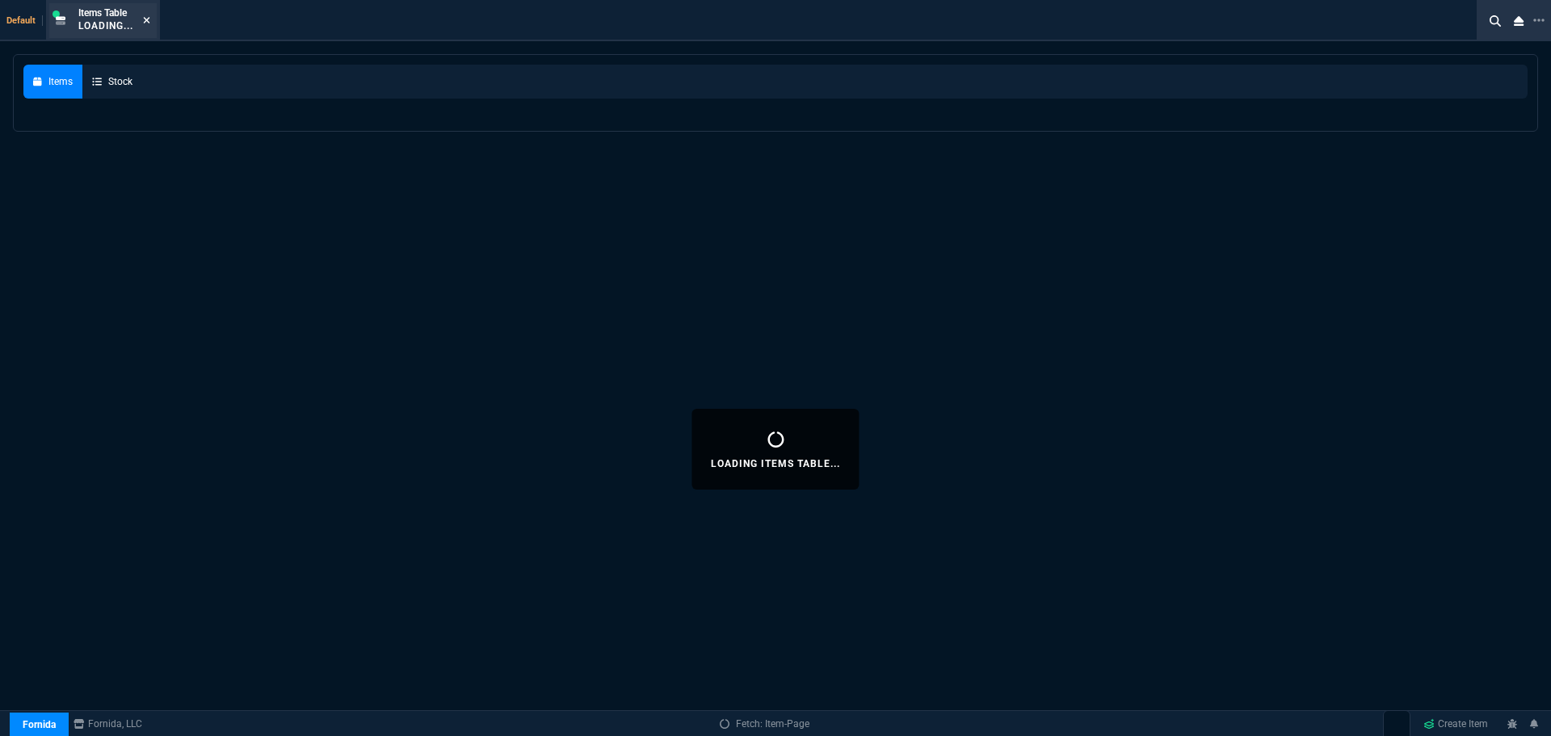
select select
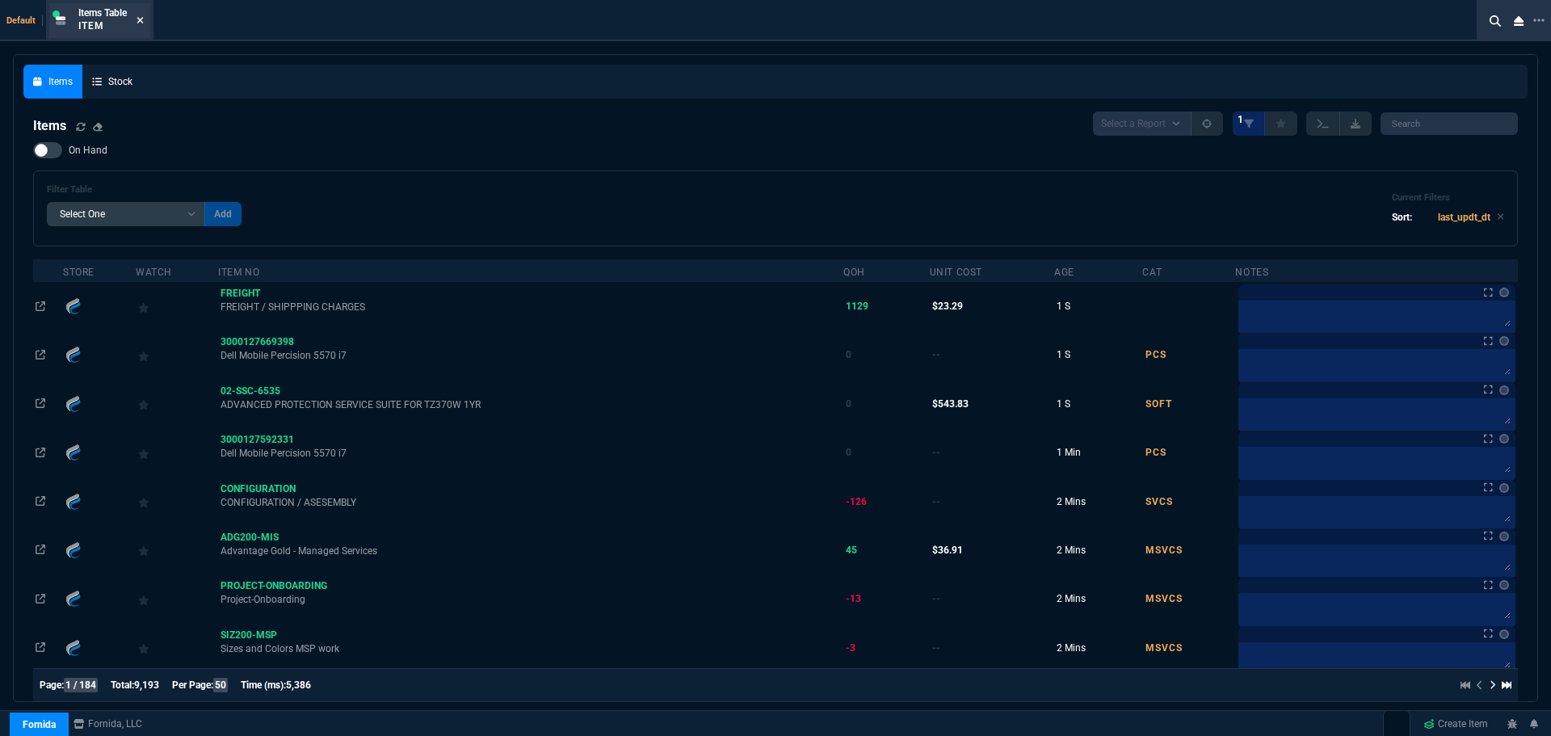
click at [143, 21] on icon at bounding box center [140, 20] width 6 height 6
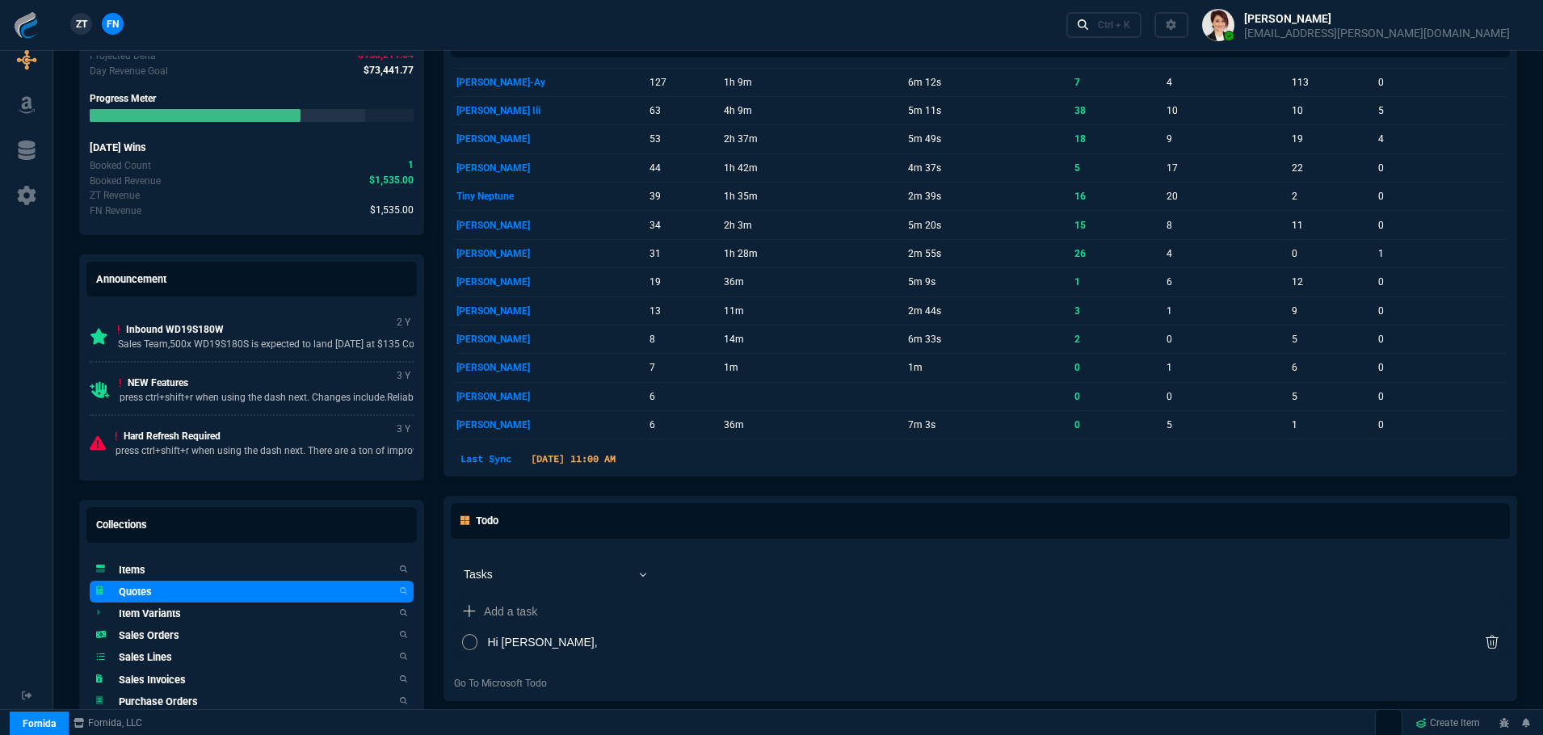
click at [128, 594] on h5 "Quotes" at bounding box center [135, 591] width 33 height 15
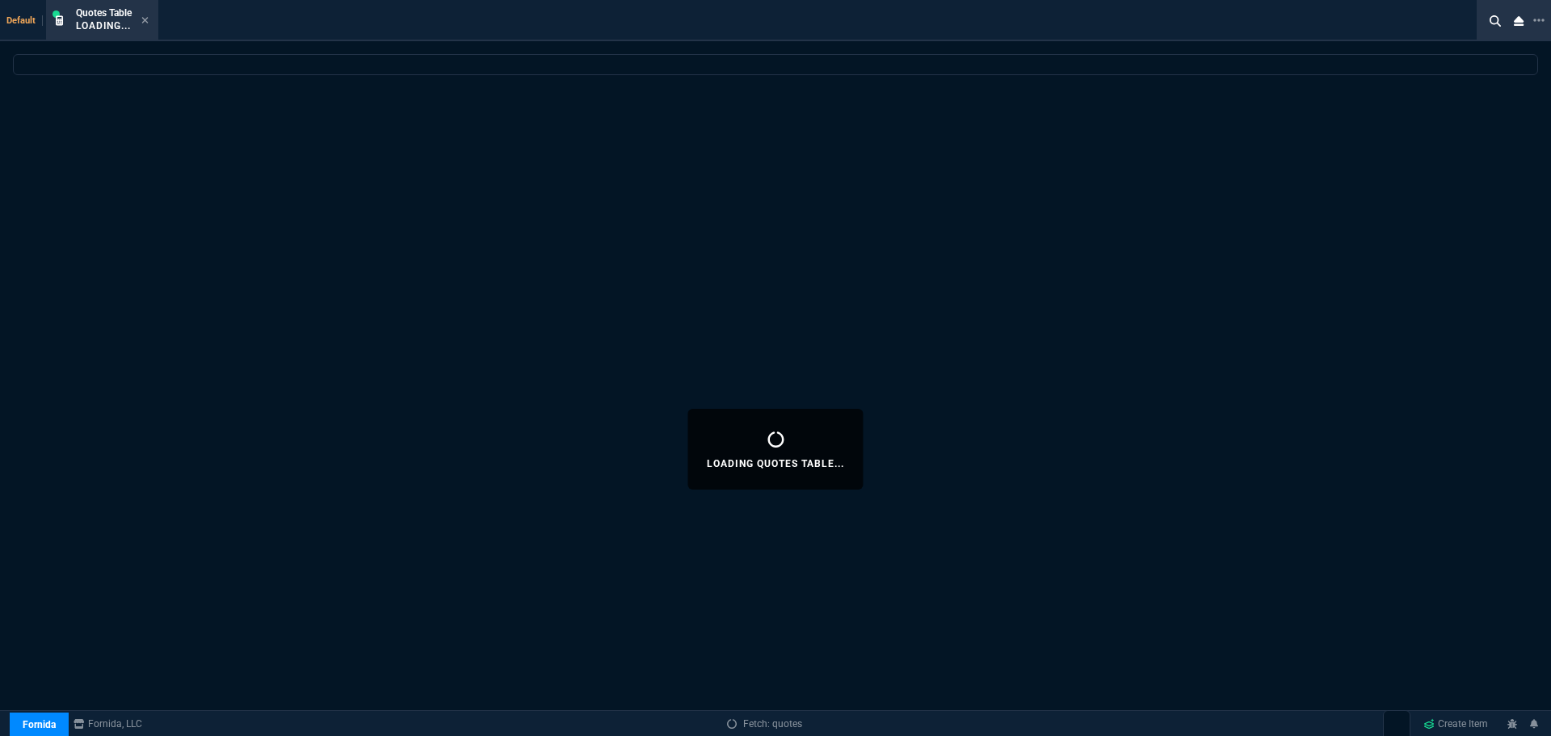
select select
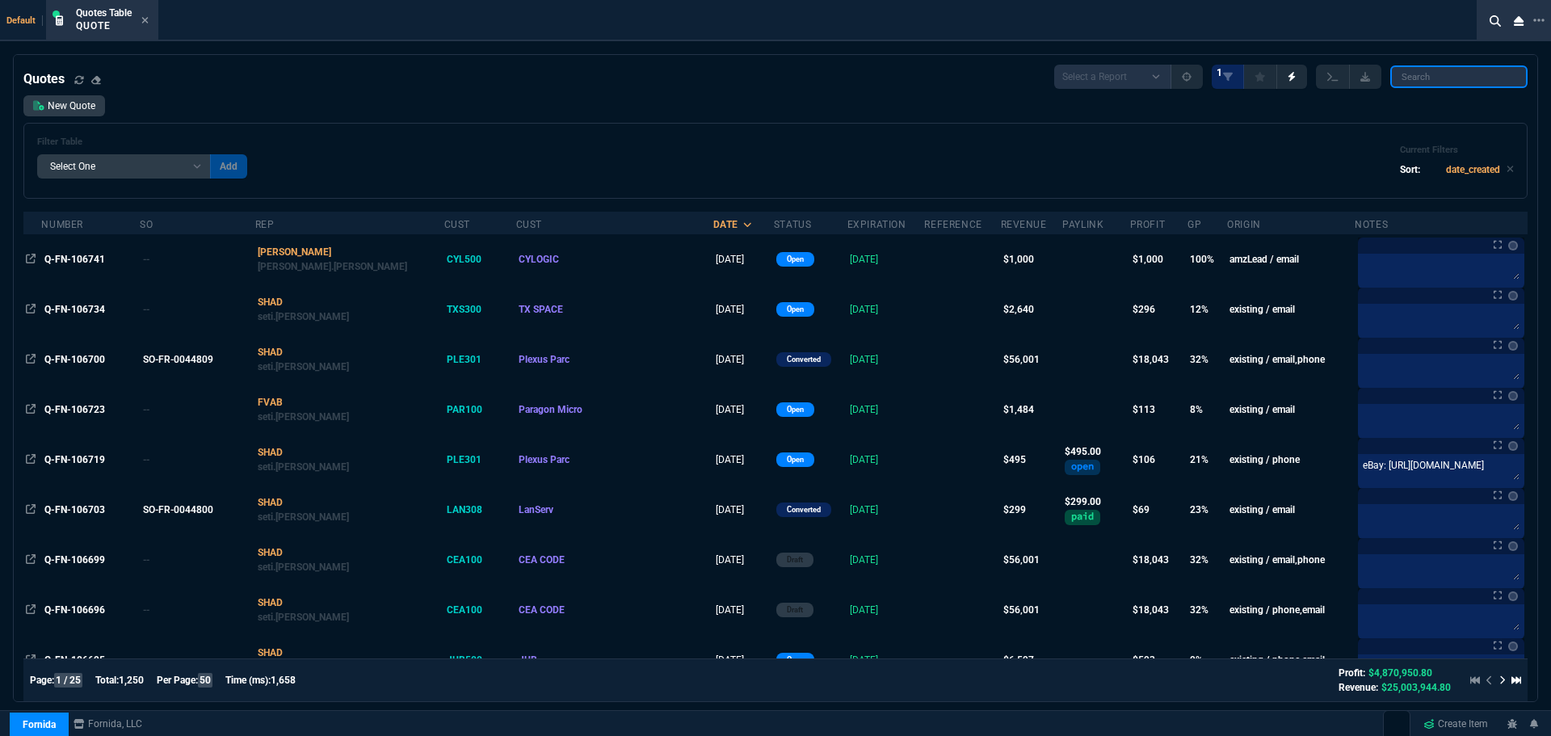
click at [1435, 76] on input "search" at bounding box center [1459, 76] width 137 height 23
paste input "Q-FN-106741"
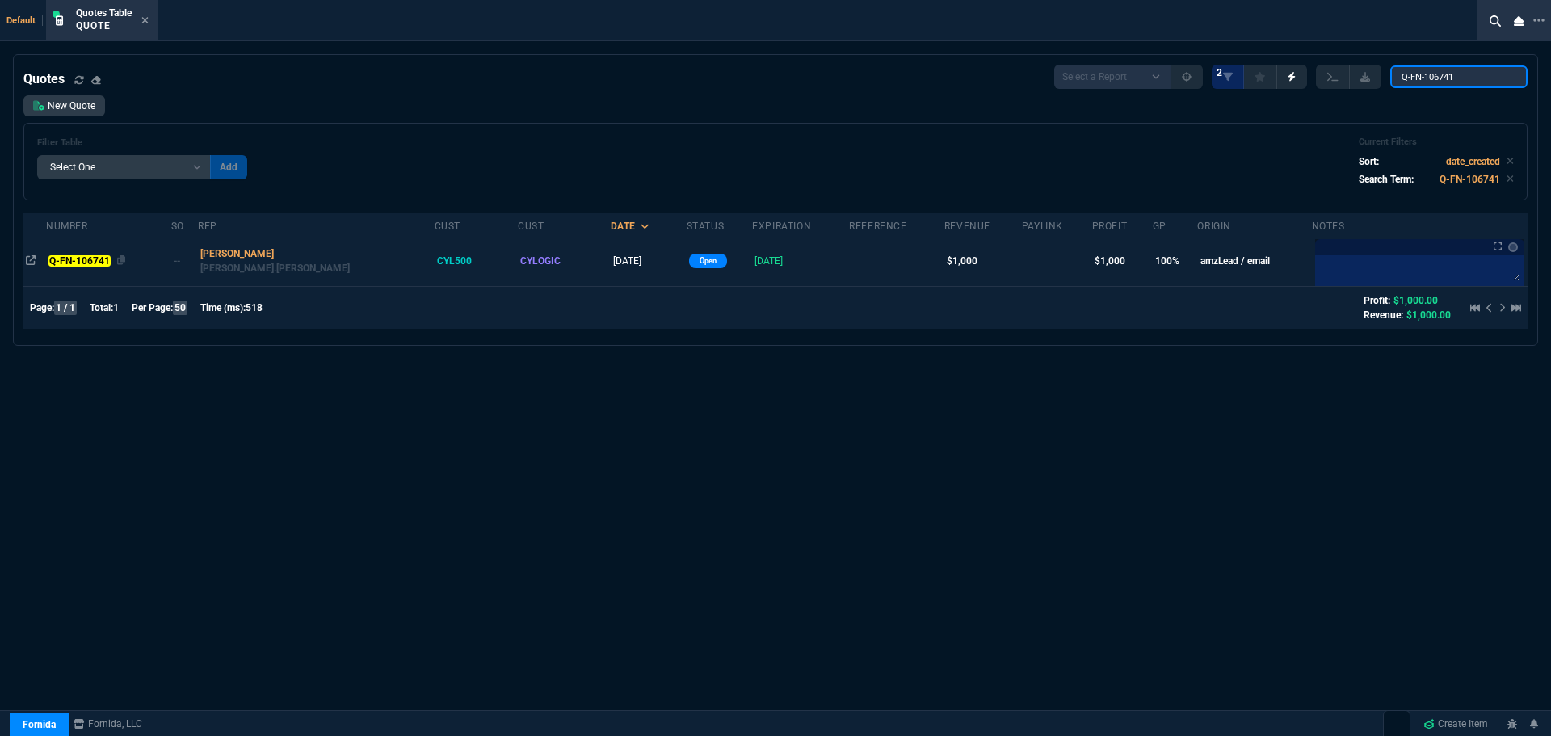
type input "Q-FN-106741"
click at [72, 264] on mark "Q-FN-106741" at bounding box center [78, 260] width 61 height 11
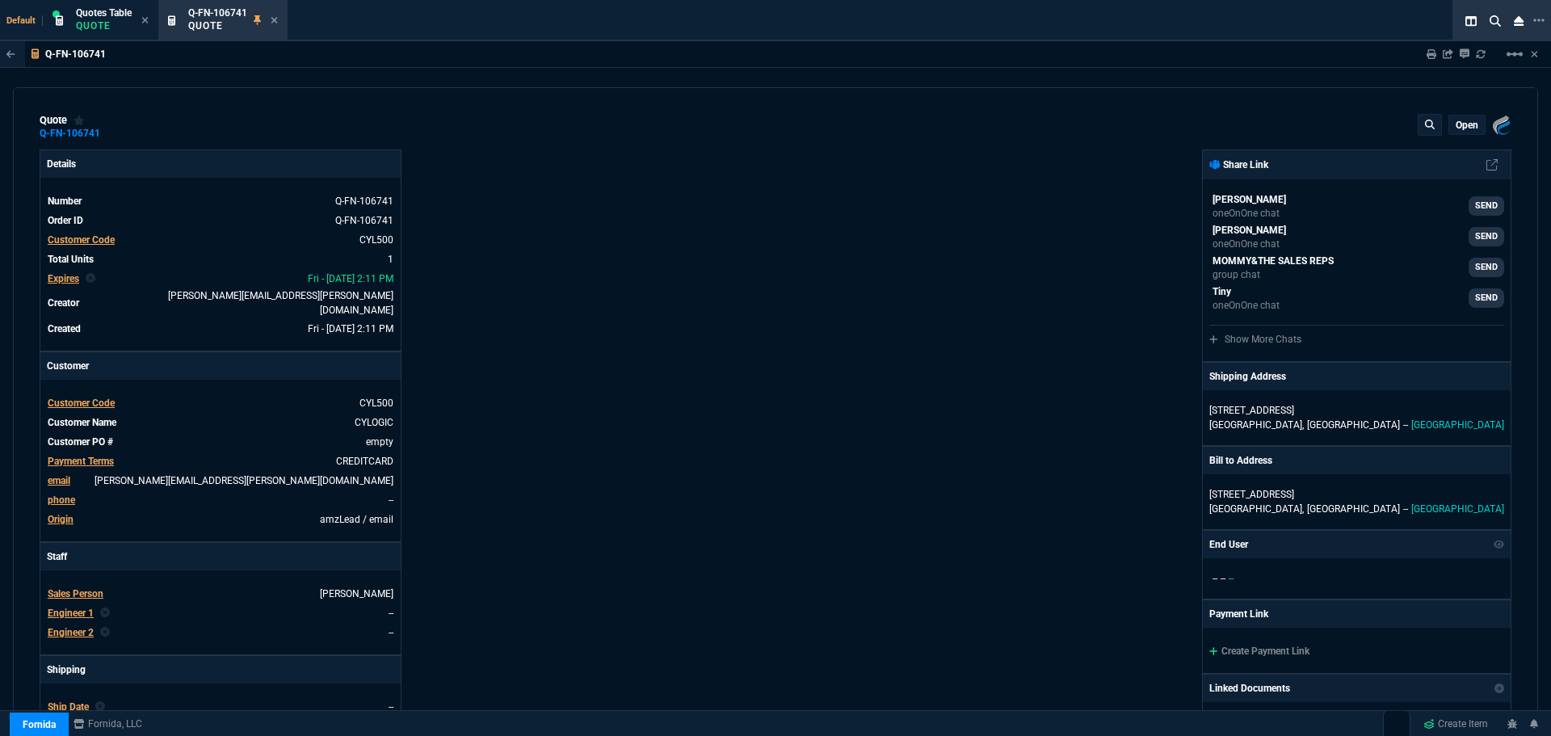
type input "100"
type input "1000"
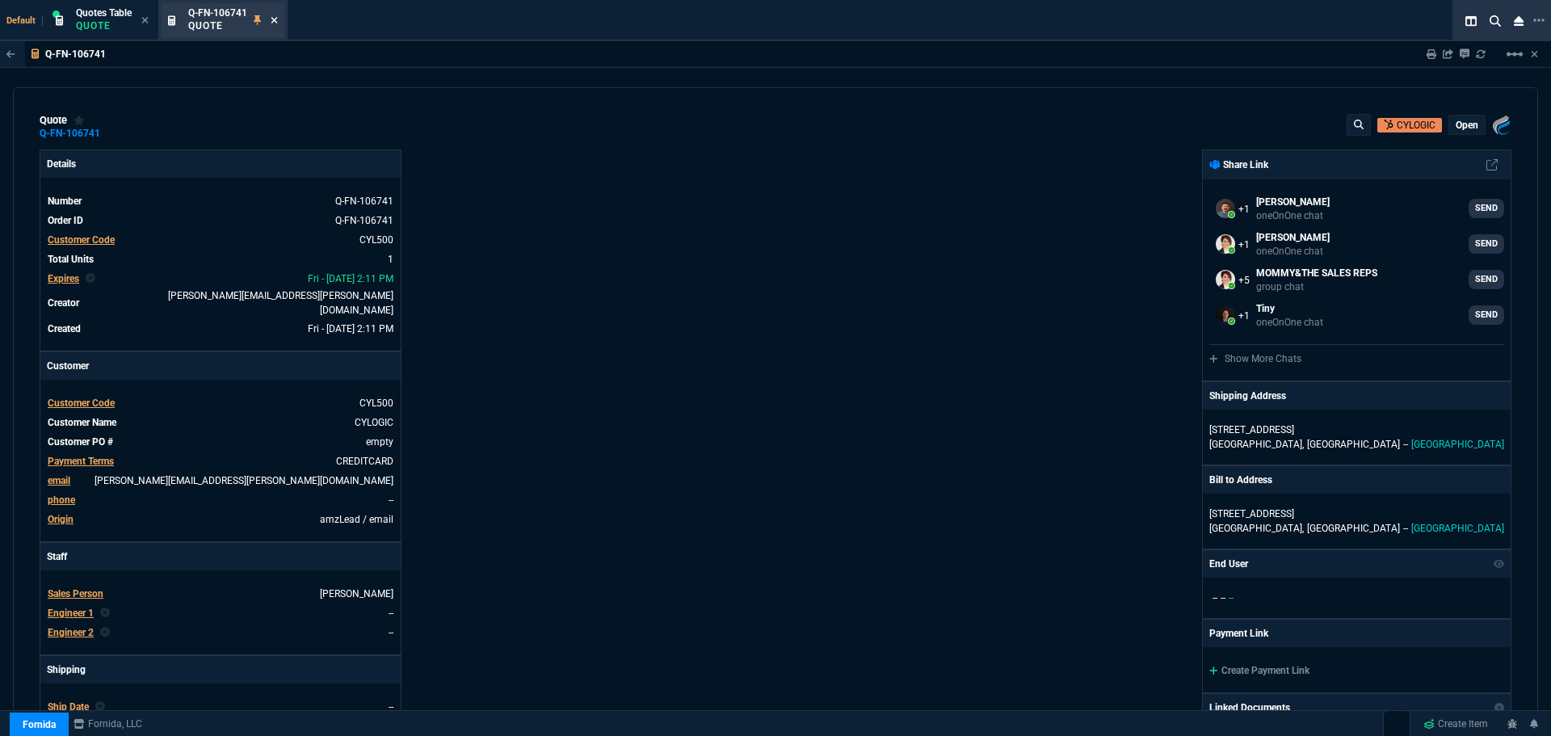
click at [276, 19] on icon at bounding box center [274, 20] width 7 height 10
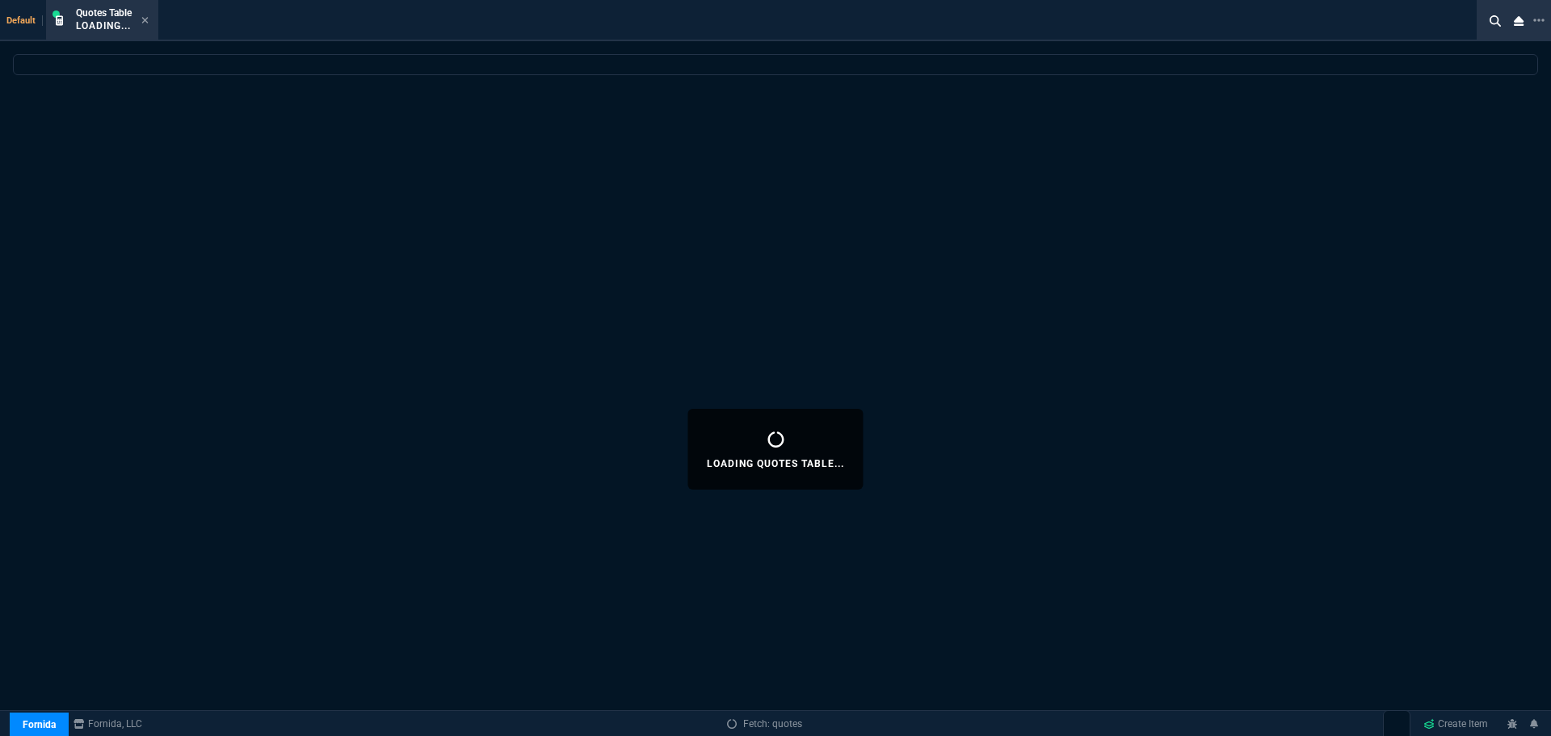
select select
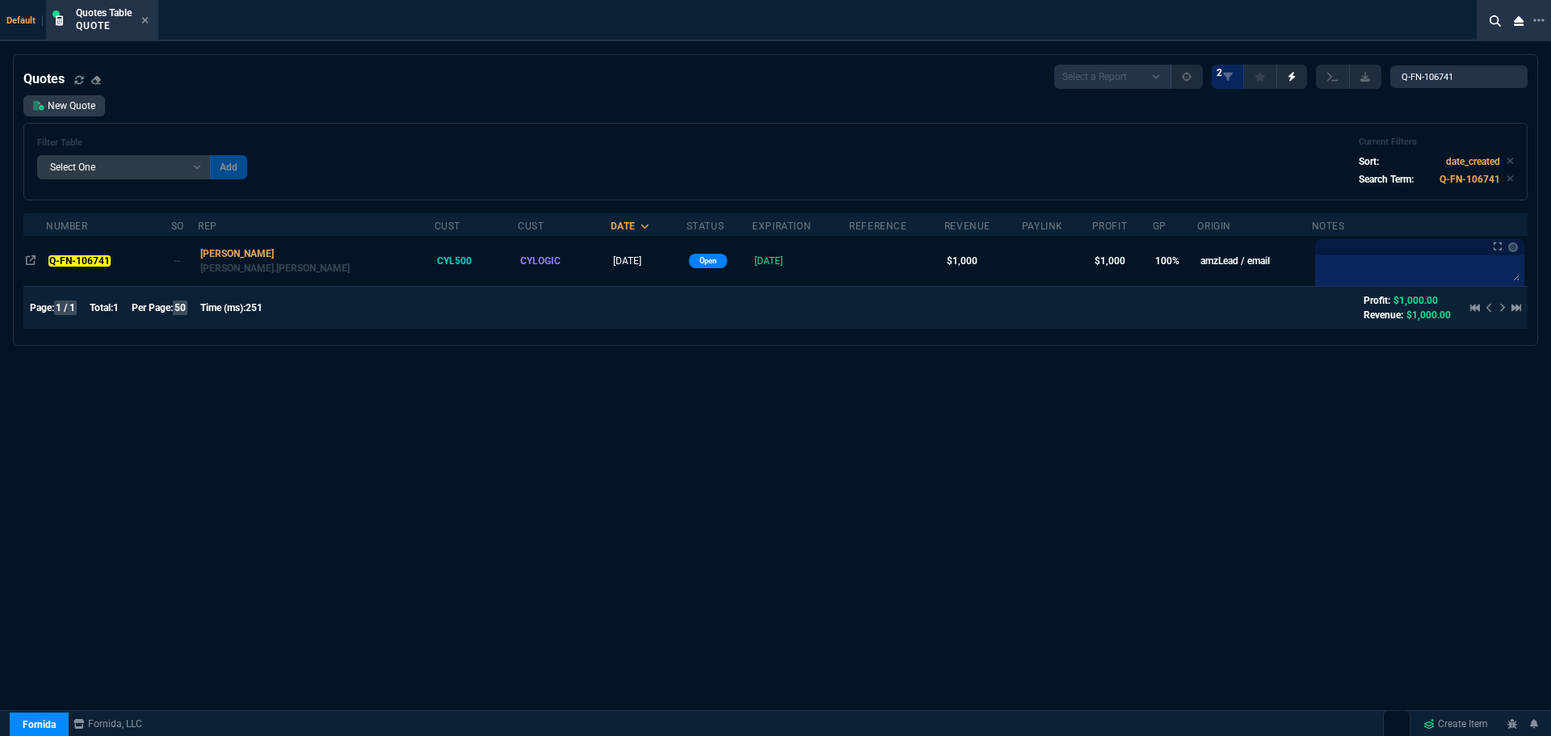
click at [82, 264] on mark "Q-FN-106741" at bounding box center [78, 260] width 61 height 11
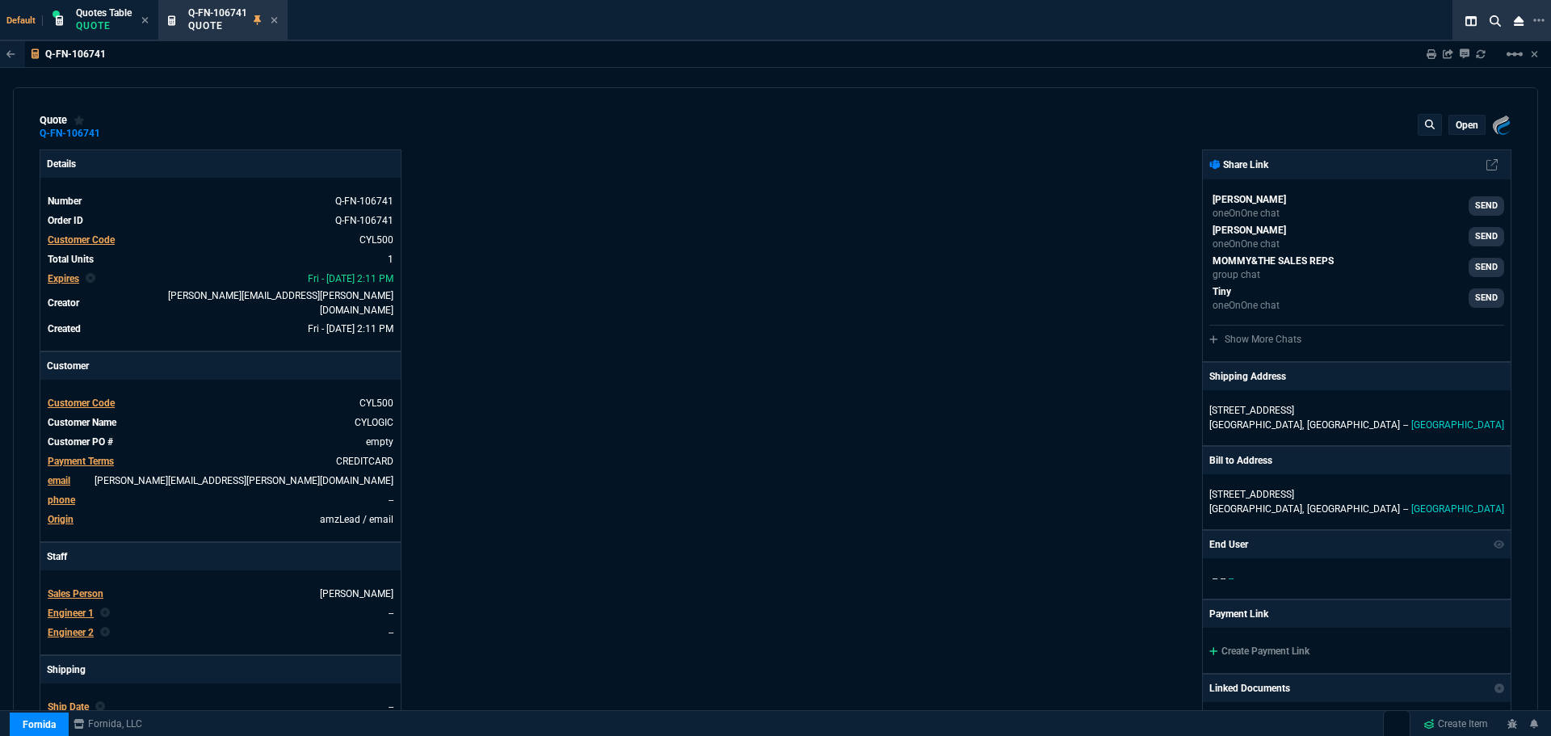
type input "100"
type input "1000"
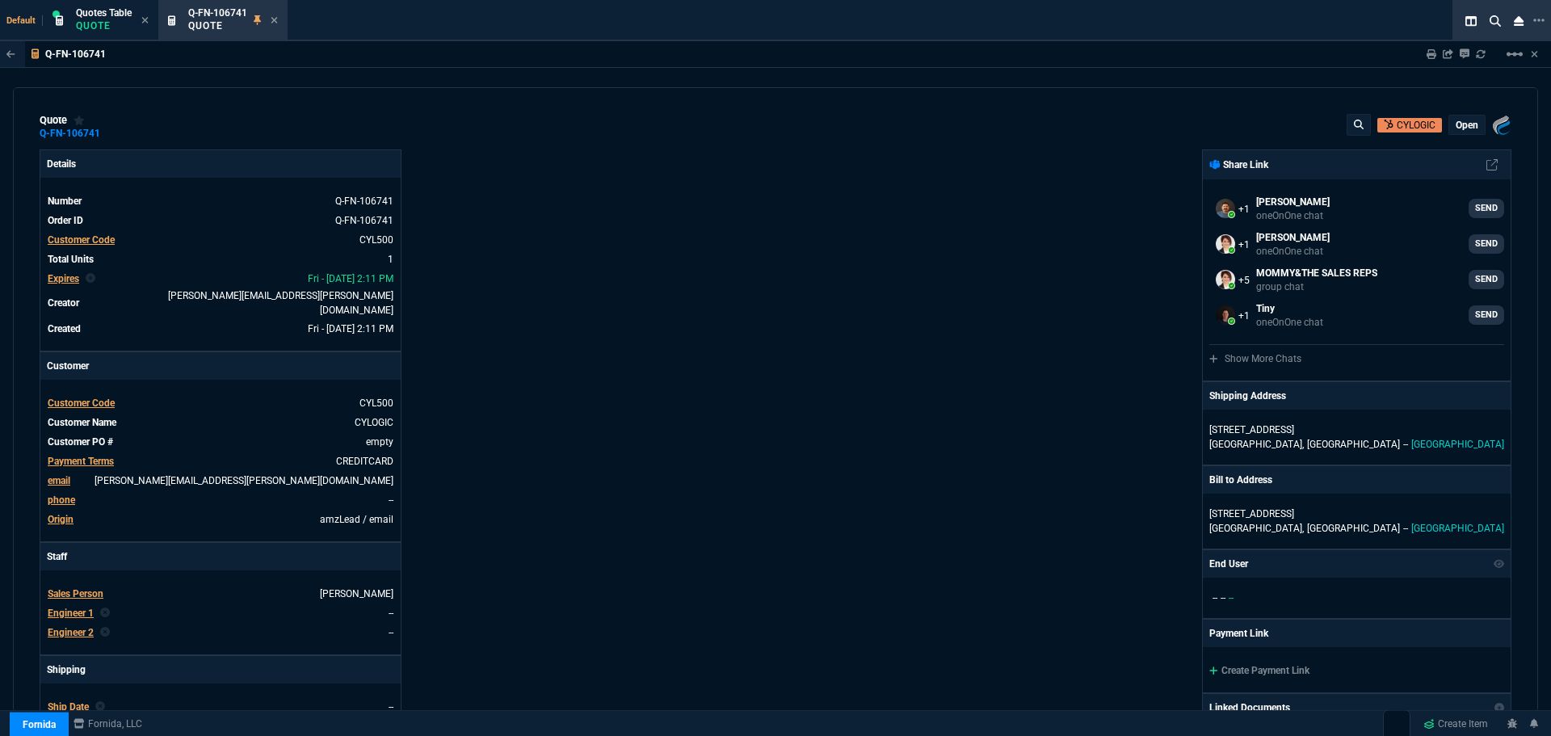
select select "3: HUAN"
click at [95, 22] on p "Quote" at bounding box center [104, 25] width 56 height 13
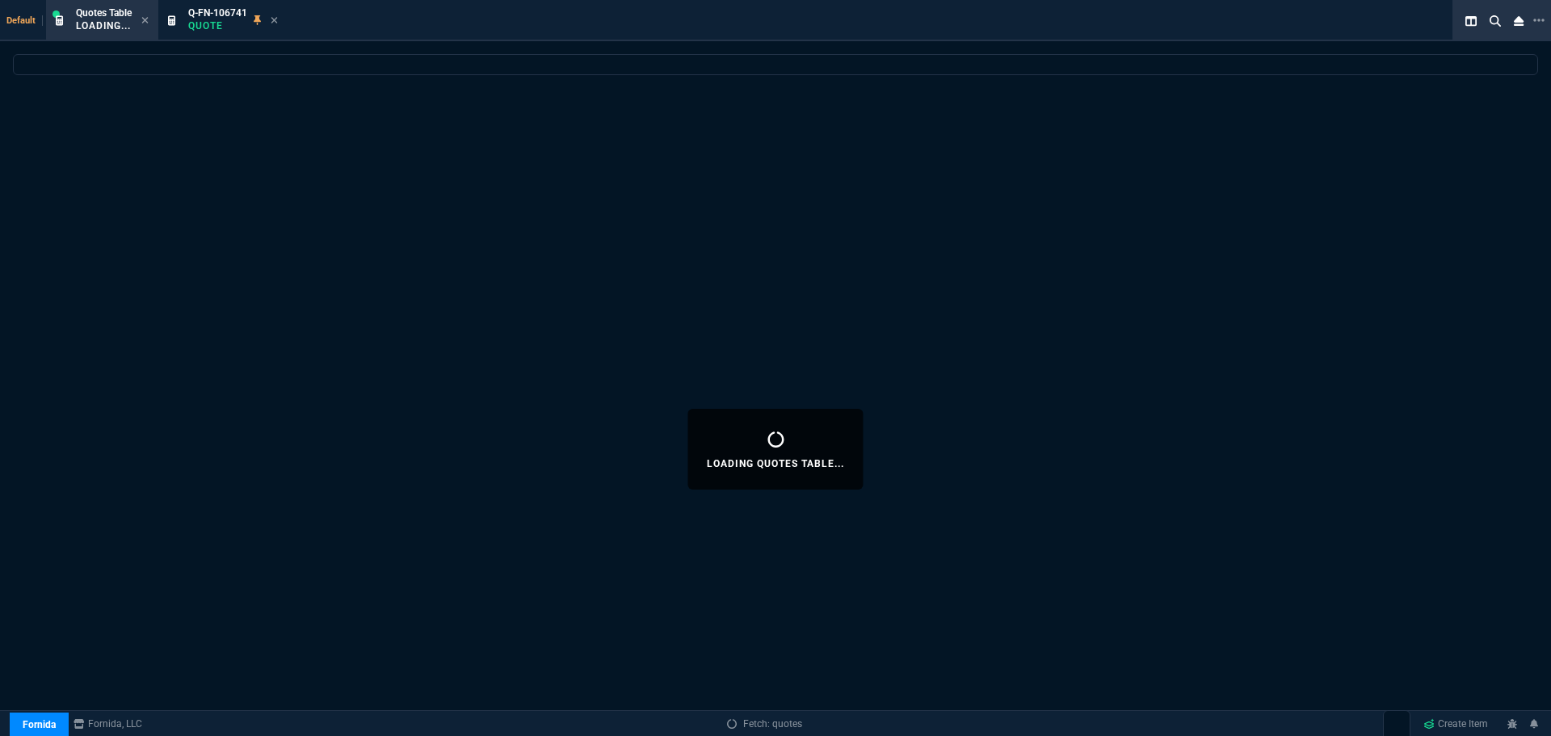
select select
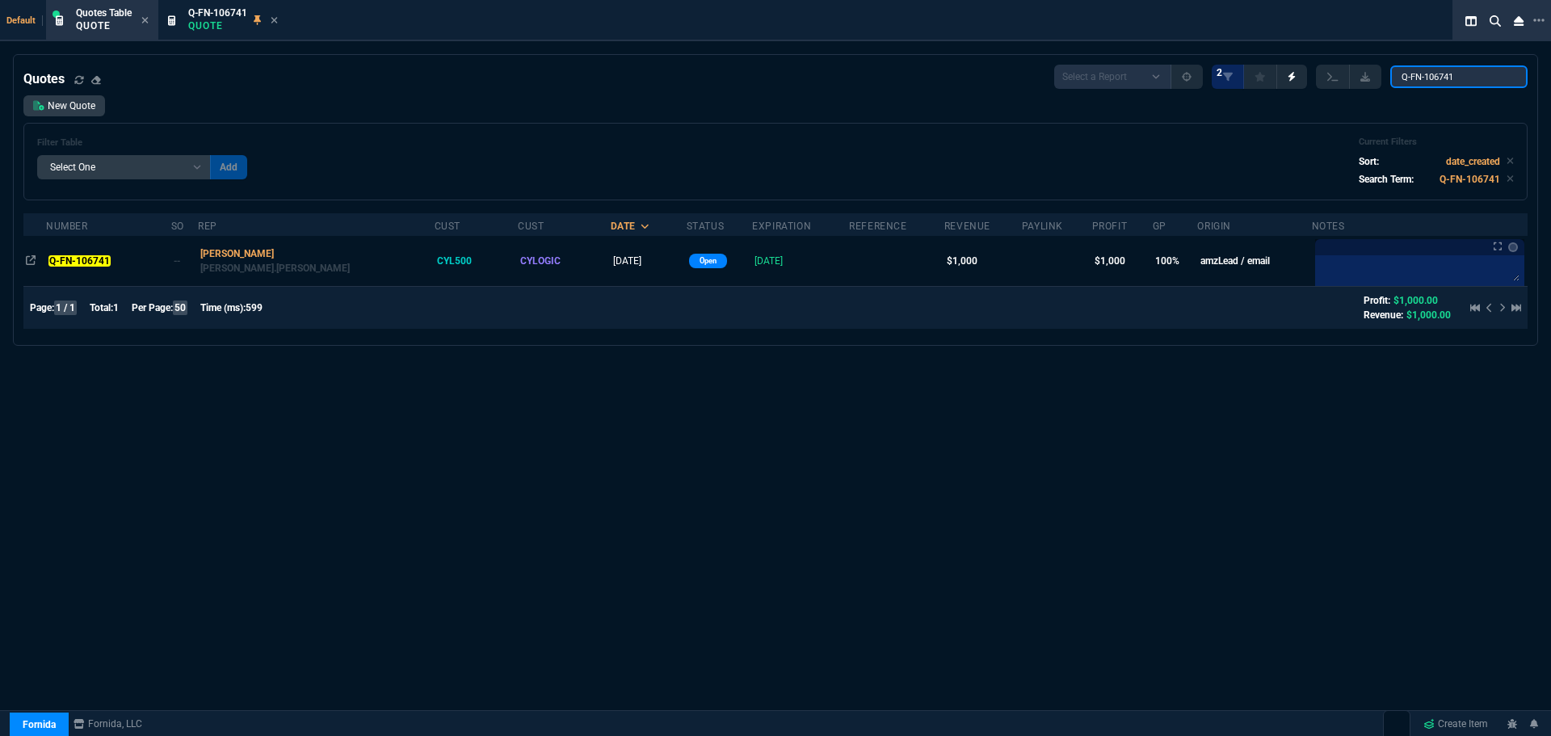
click at [1502, 74] on input "Q-FN-106741" at bounding box center [1459, 76] width 137 height 23
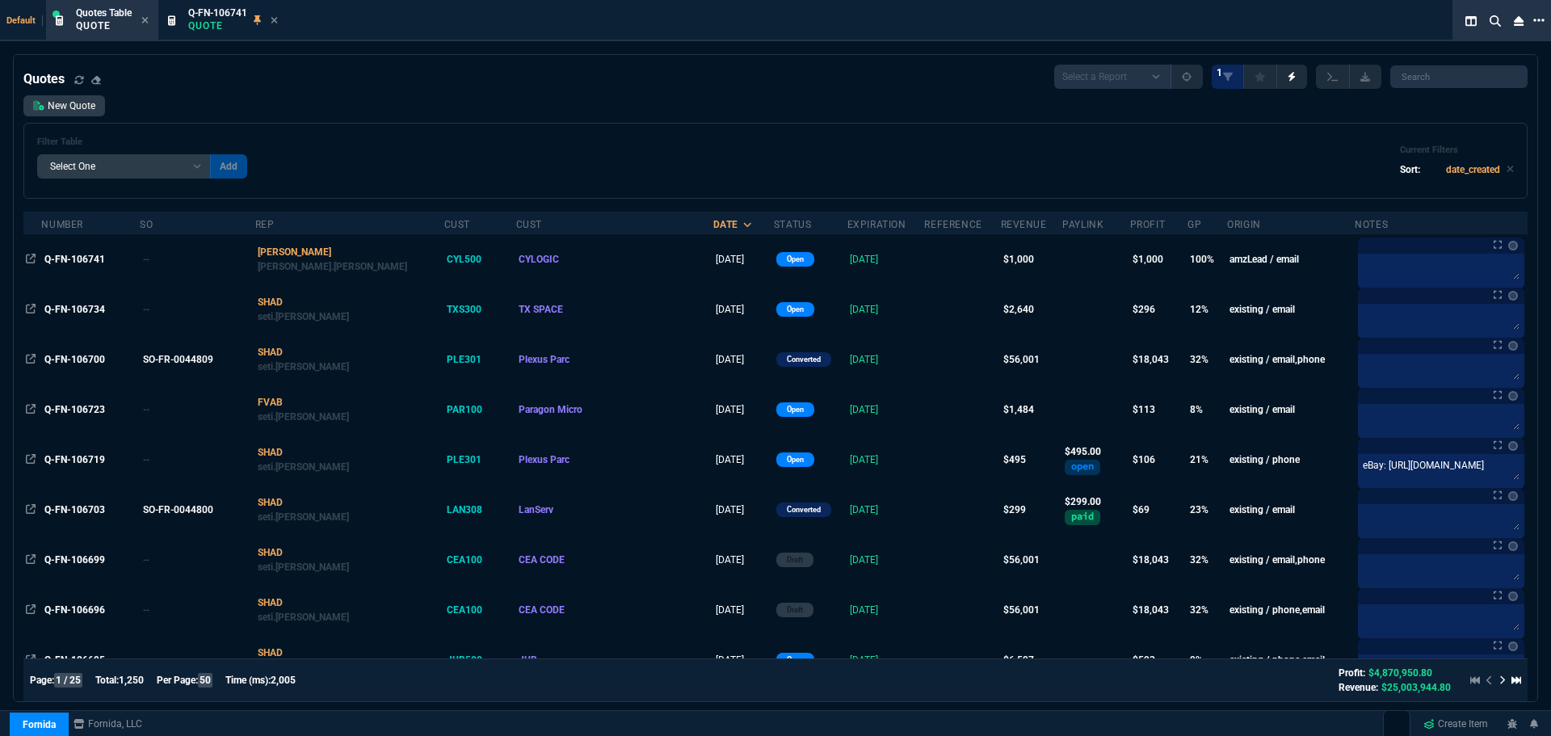
click at [1541, 20] on icon at bounding box center [1539, 20] width 11 height 13
drag, startPoint x: 1467, startPoint y: 27, endPoint x: 1450, endPoint y: 31, distance: 16.5
click at [1466, 27] on li "Open New Tab" at bounding box center [1457, 33] width 160 height 19
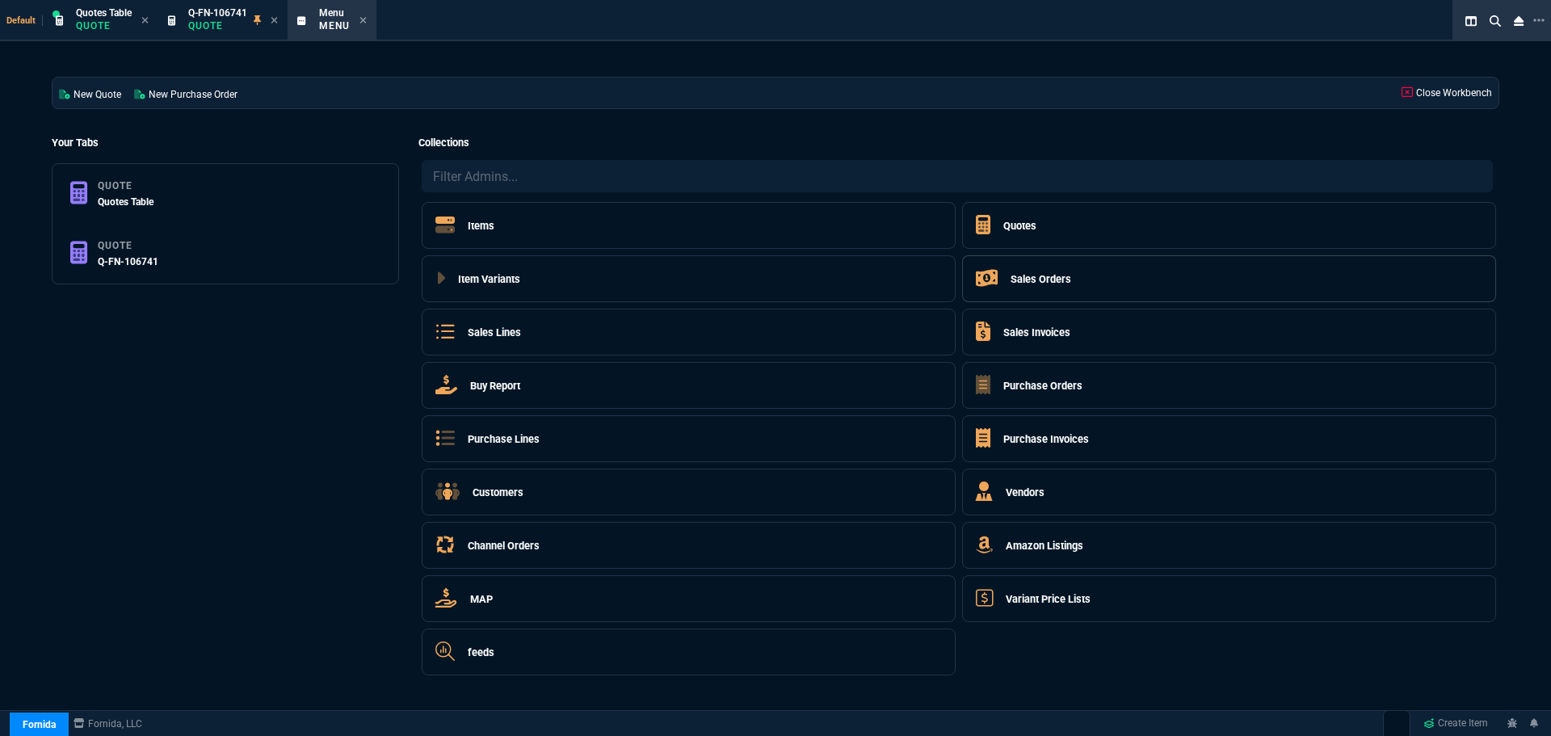
click at [1048, 279] on h5 "Sales Orders" at bounding box center [1041, 279] width 61 height 15
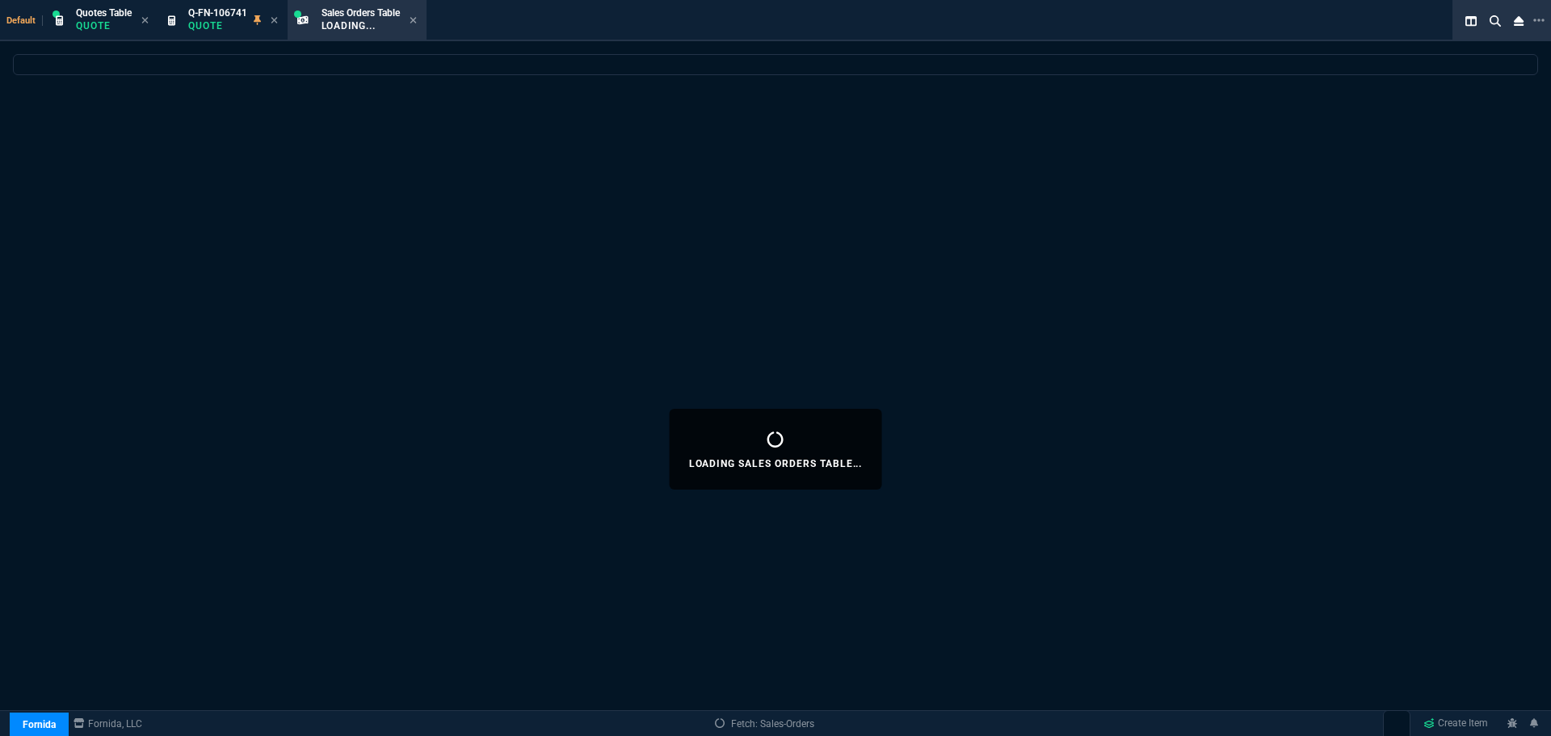
select select
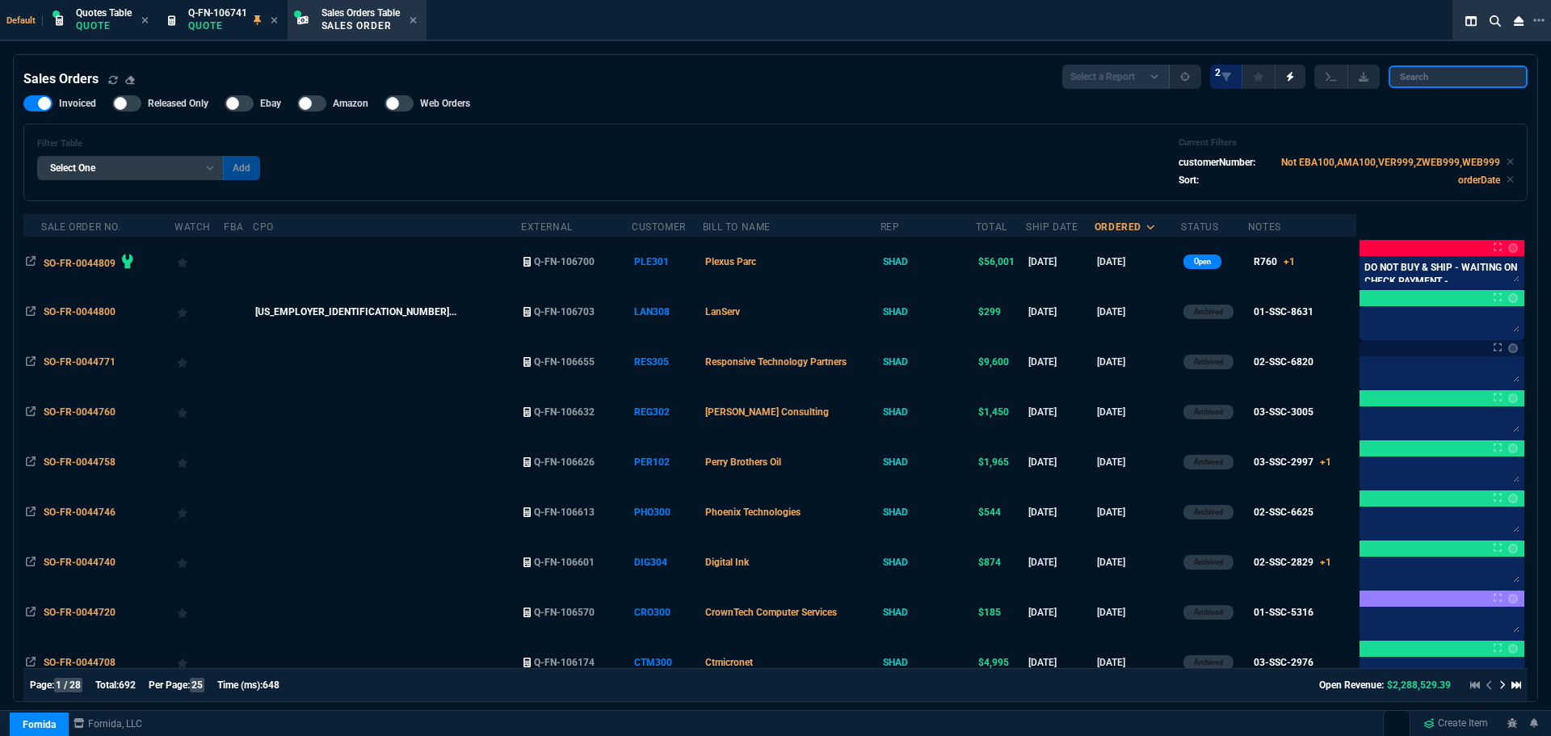
paste input "VIR300"
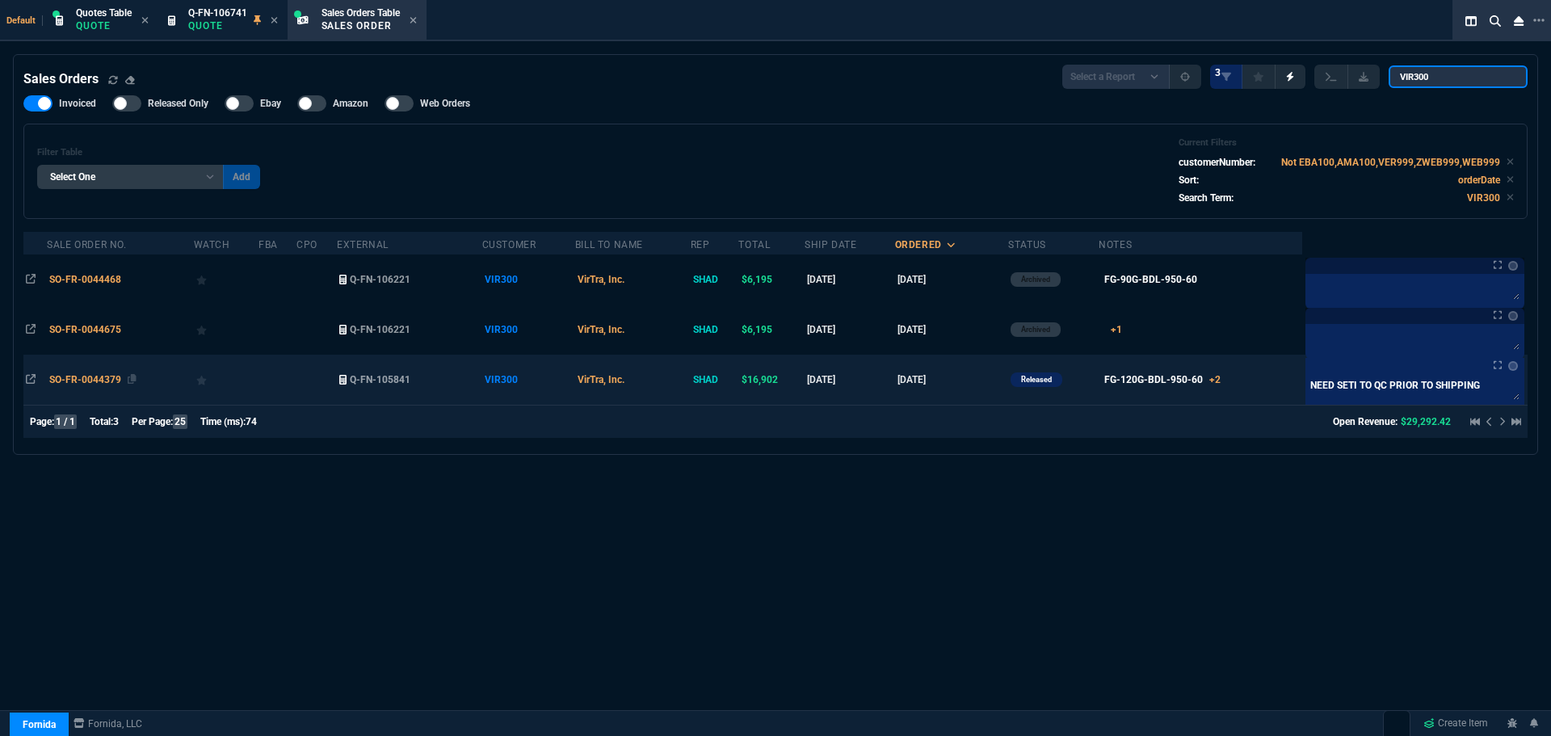
type input "VIR300"
click at [98, 381] on span "SO-FR-0044379" at bounding box center [85, 379] width 72 height 11
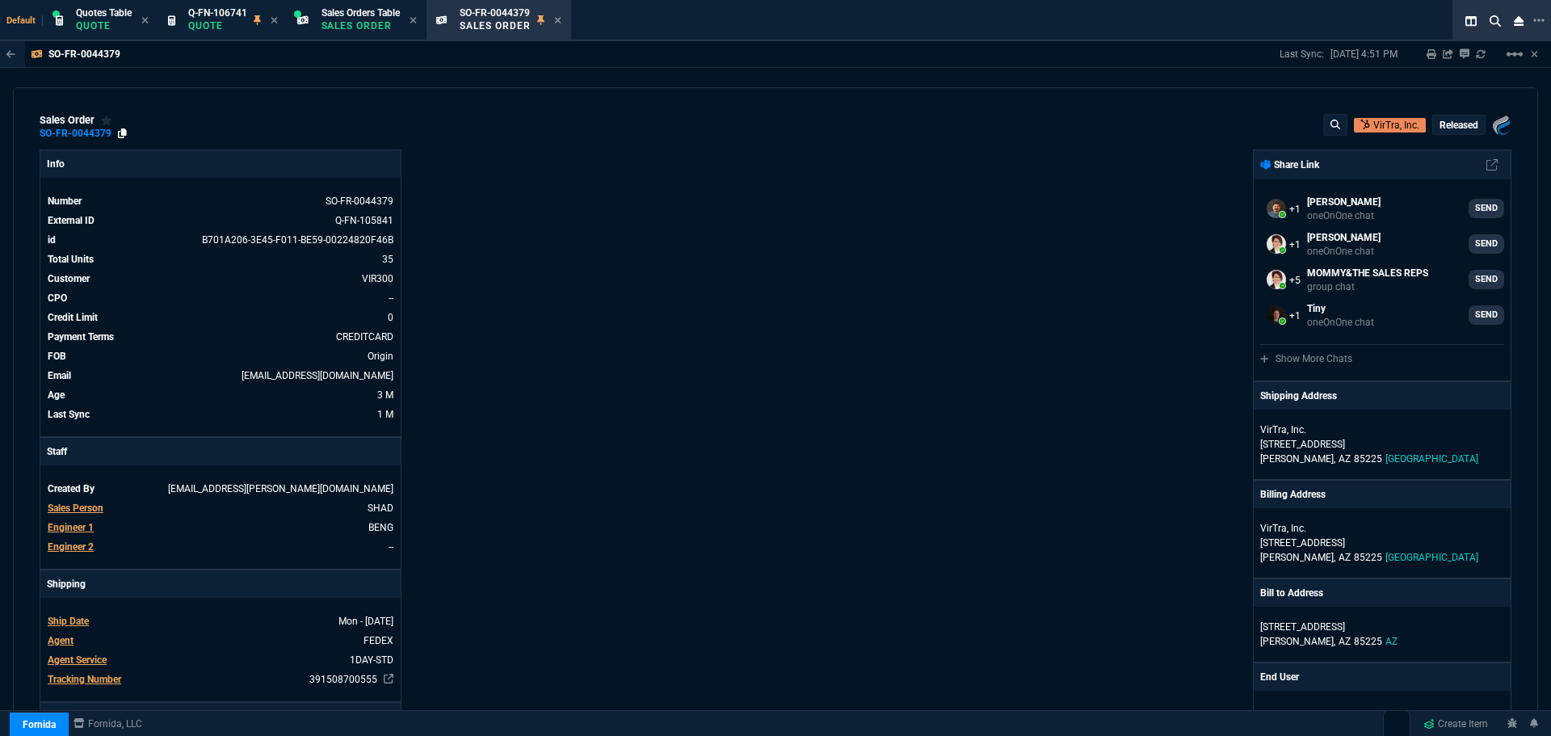
click at [125, 133] on icon at bounding box center [122, 133] width 9 height 10
click at [342, 23] on p "Sales Order" at bounding box center [361, 25] width 78 height 13
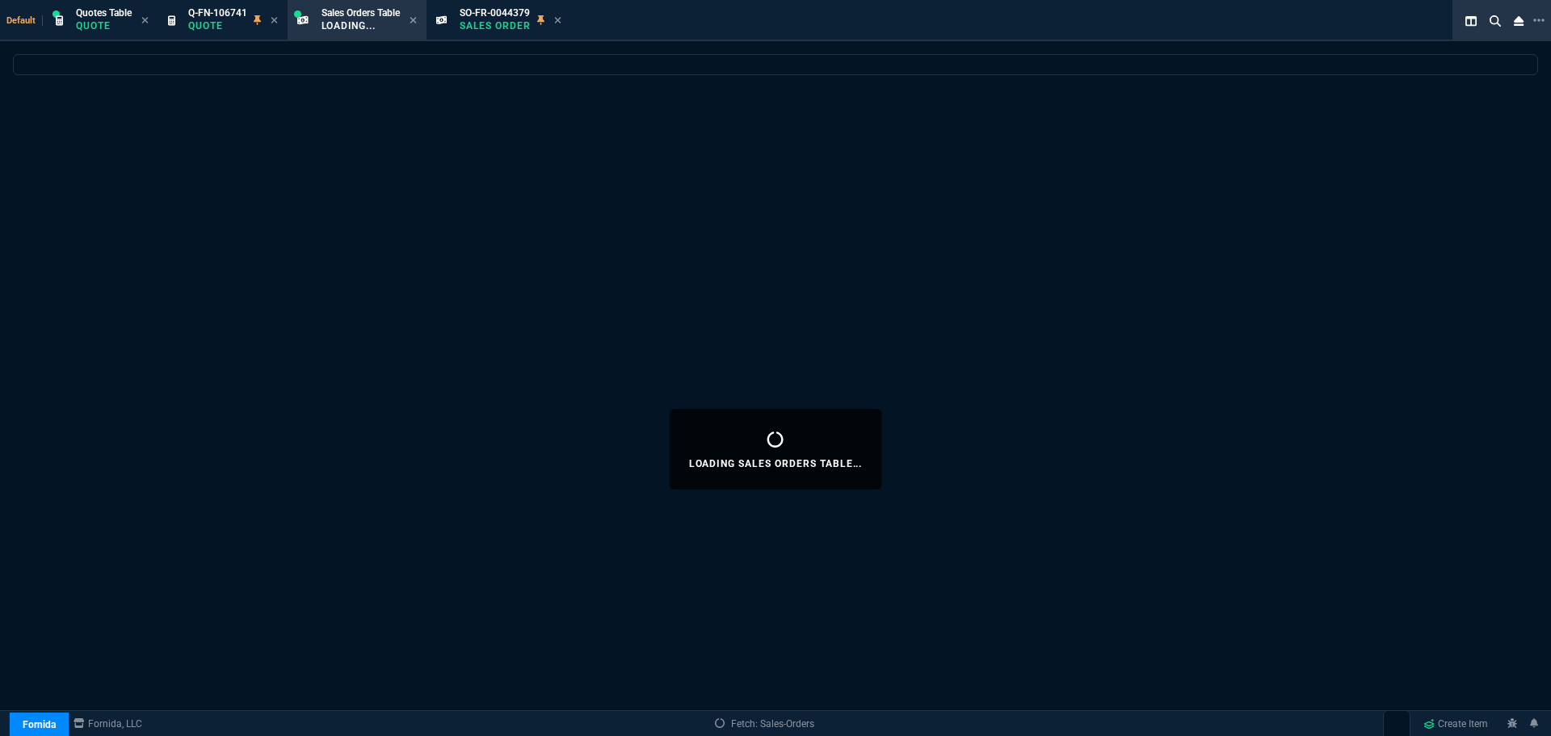
select select
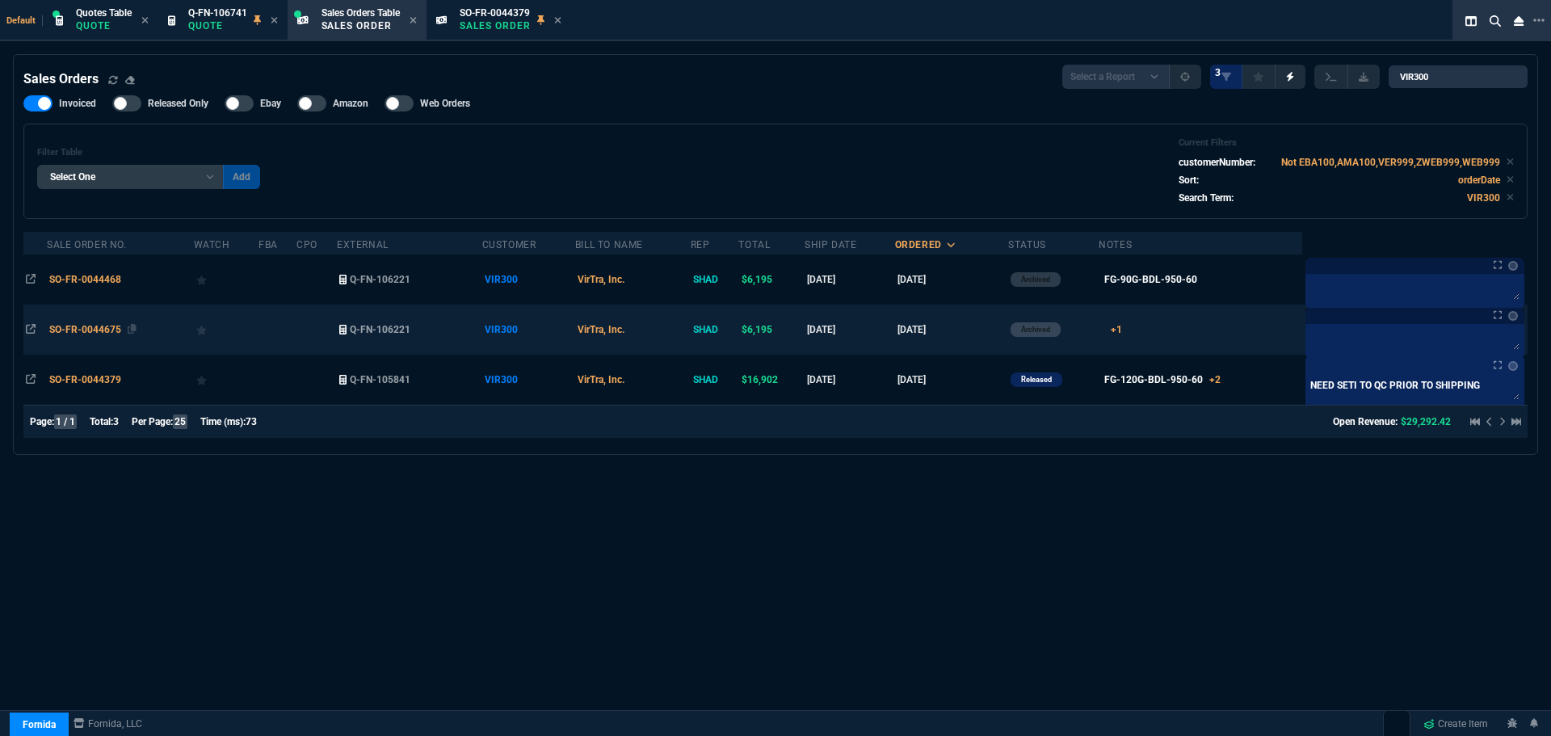
click at [70, 326] on span "SO-FR-0044675" at bounding box center [85, 329] width 72 height 11
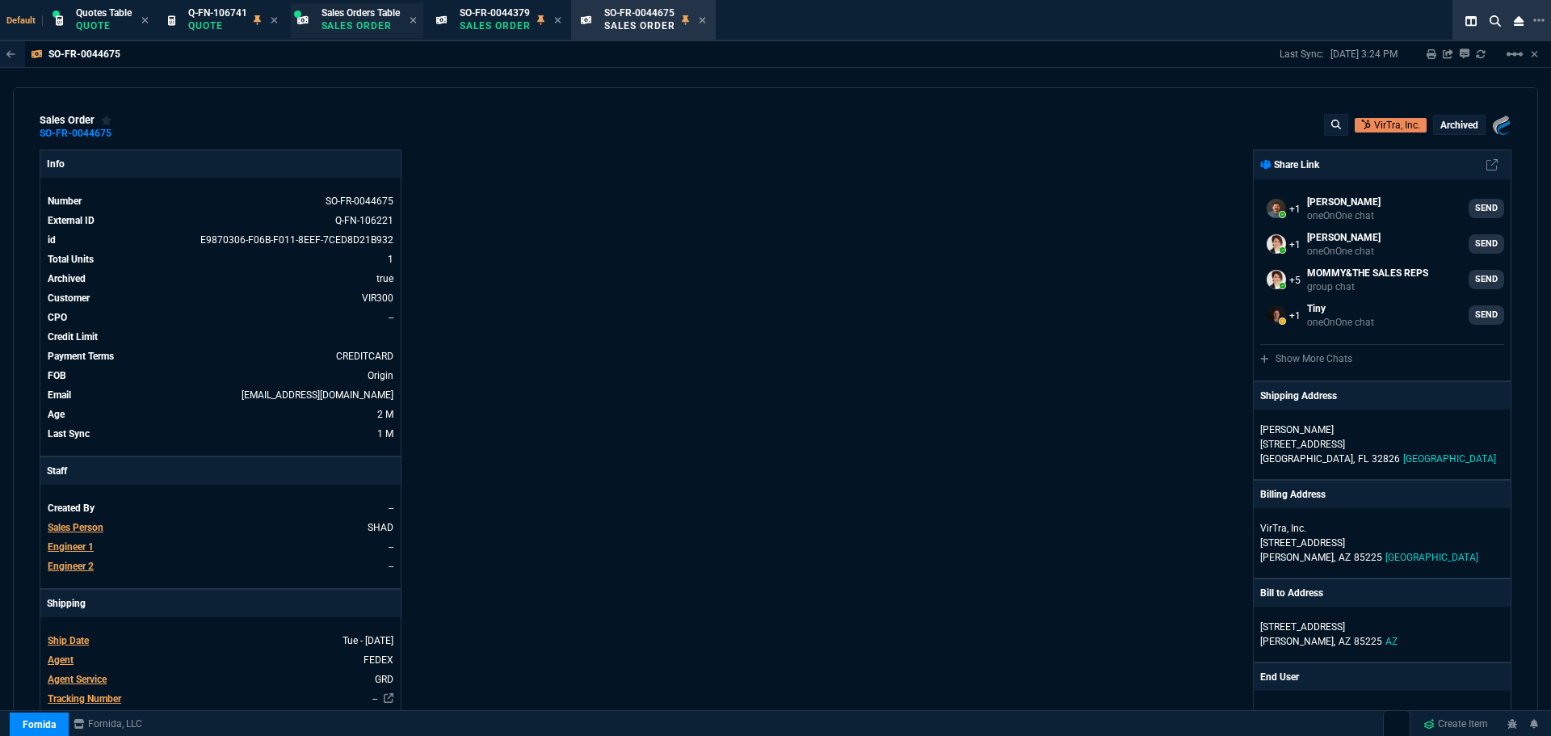
click at [373, 15] on span "Sales Orders Table" at bounding box center [361, 12] width 78 height 11
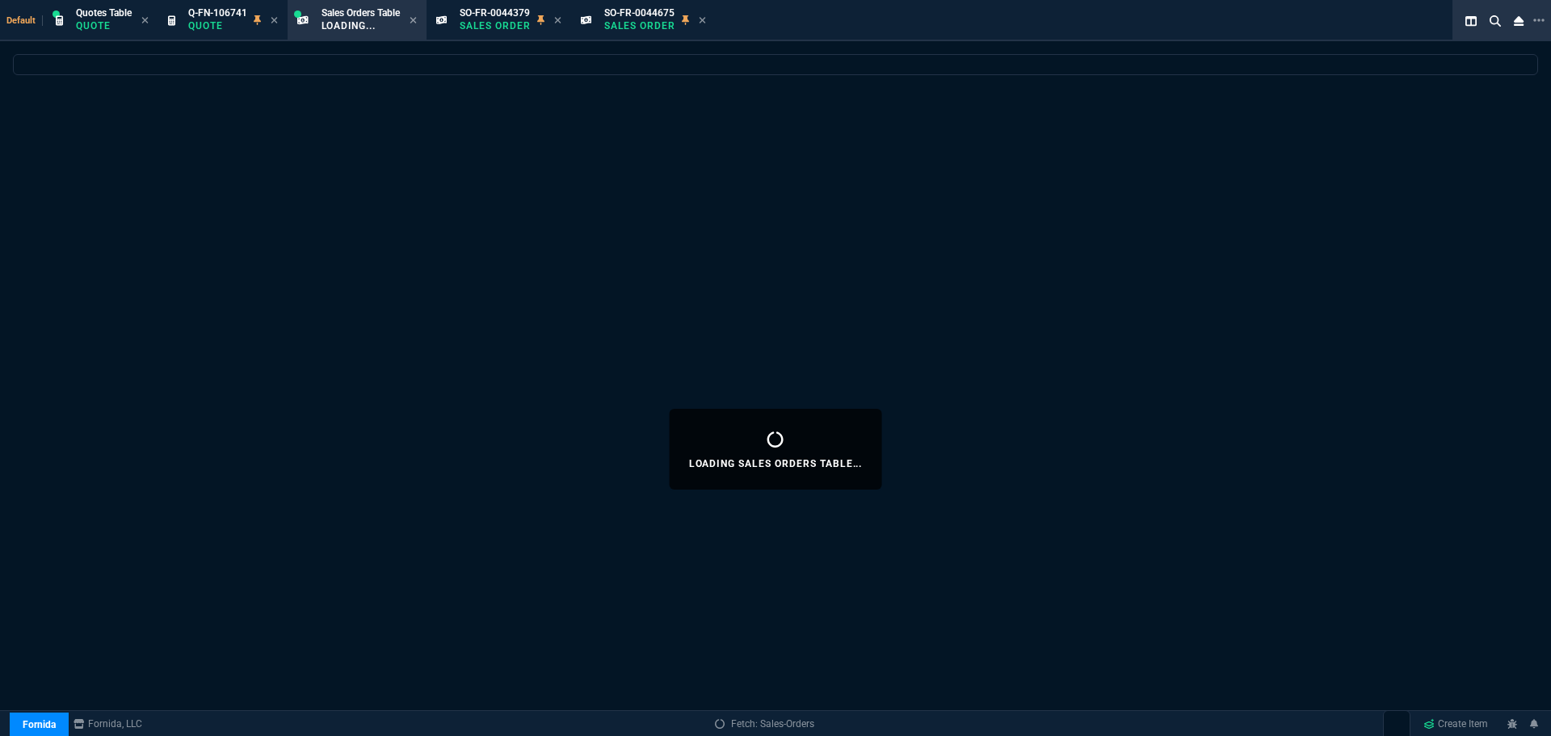
select select
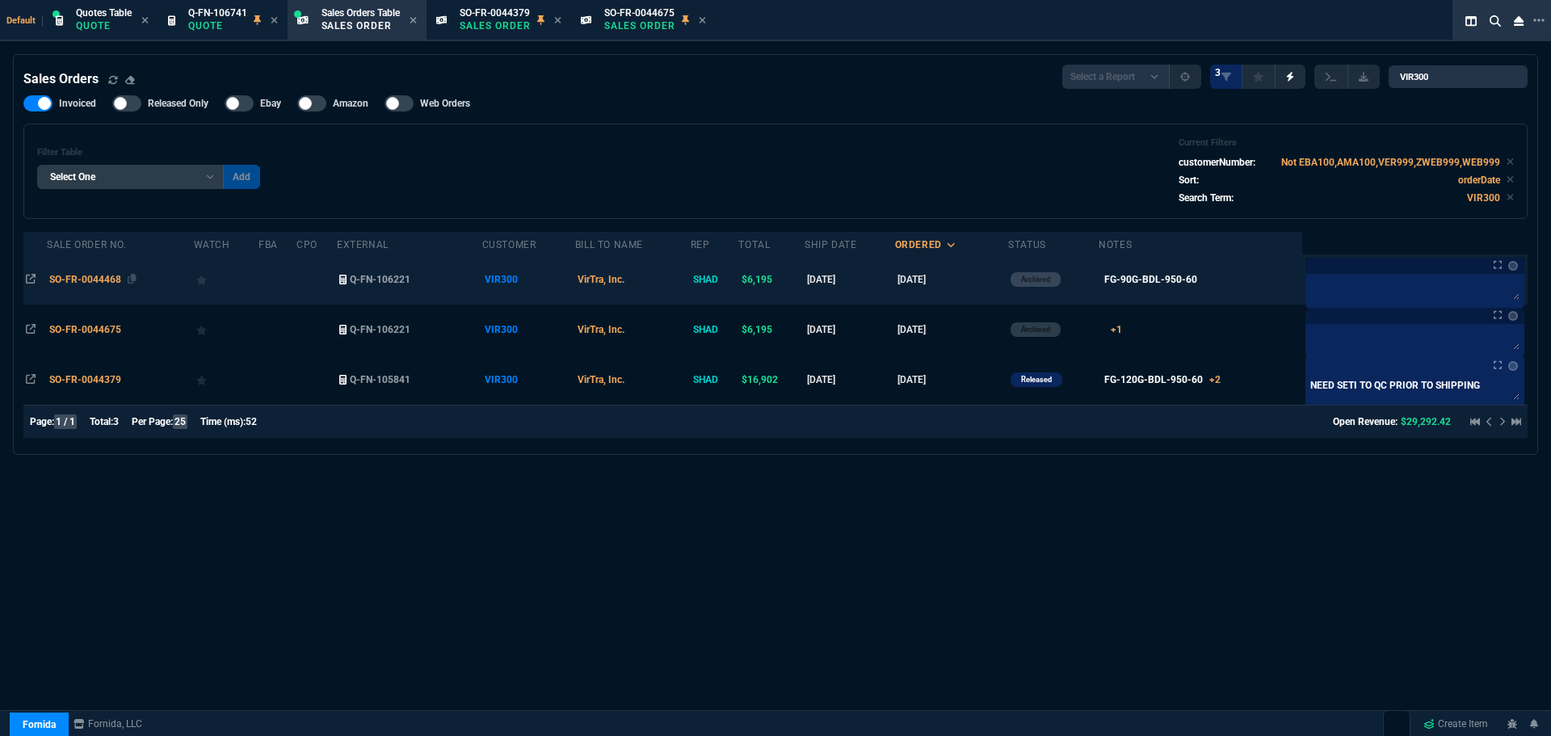
click at [109, 282] on span "SO-FR-0044468" at bounding box center [85, 279] width 72 height 11
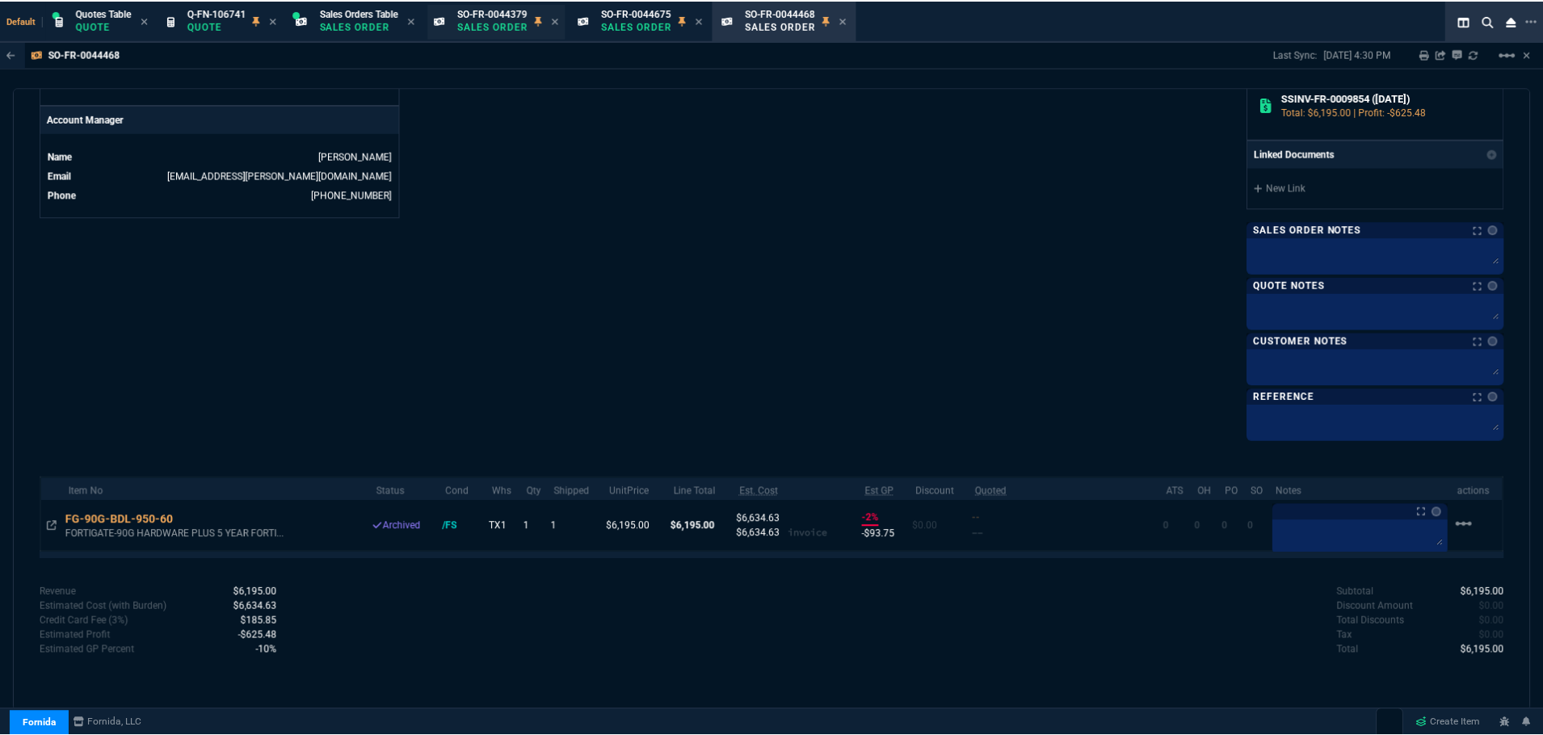
scroll to position [762, 0]
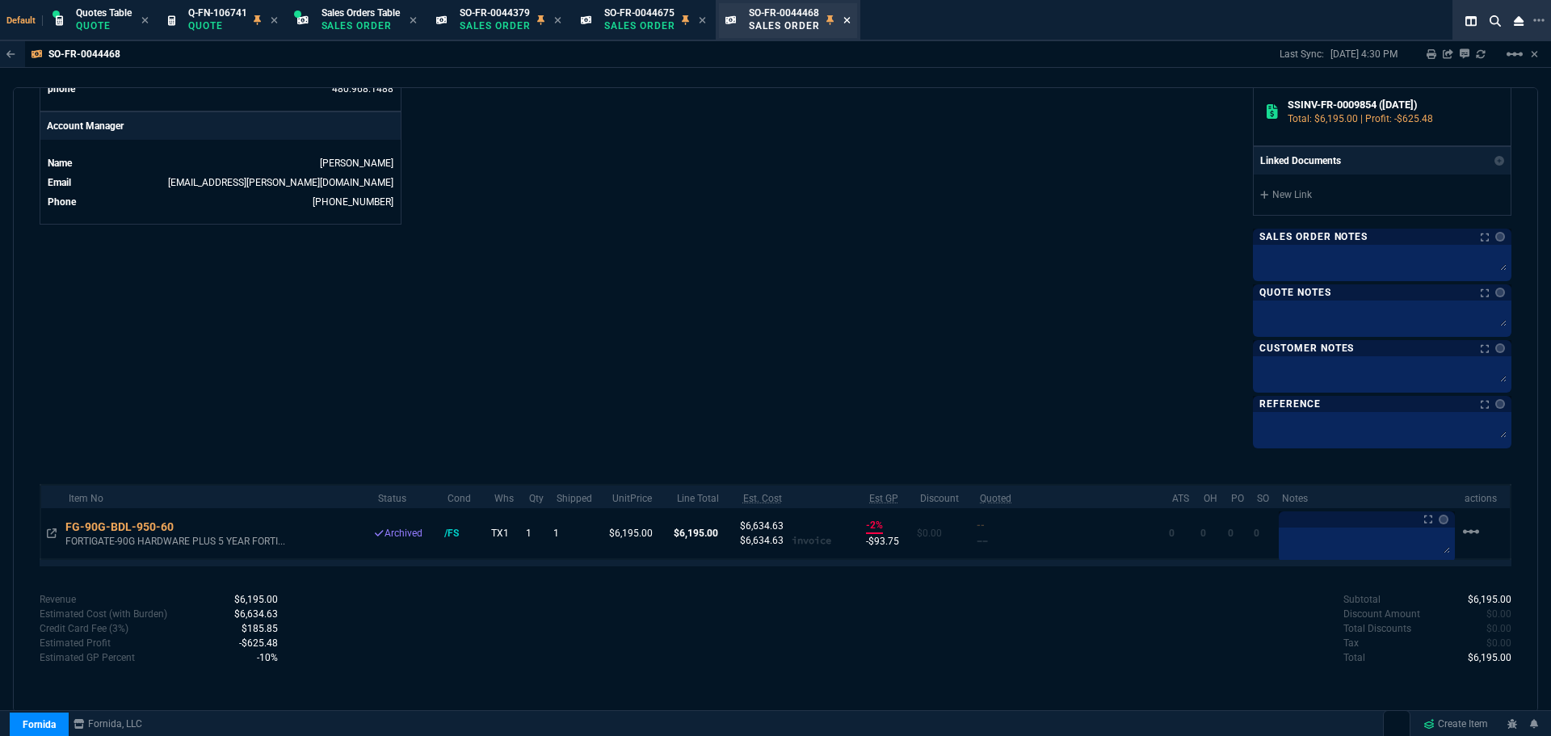
click at [851, 20] on icon at bounding box center [847, 20] width 7 height 10
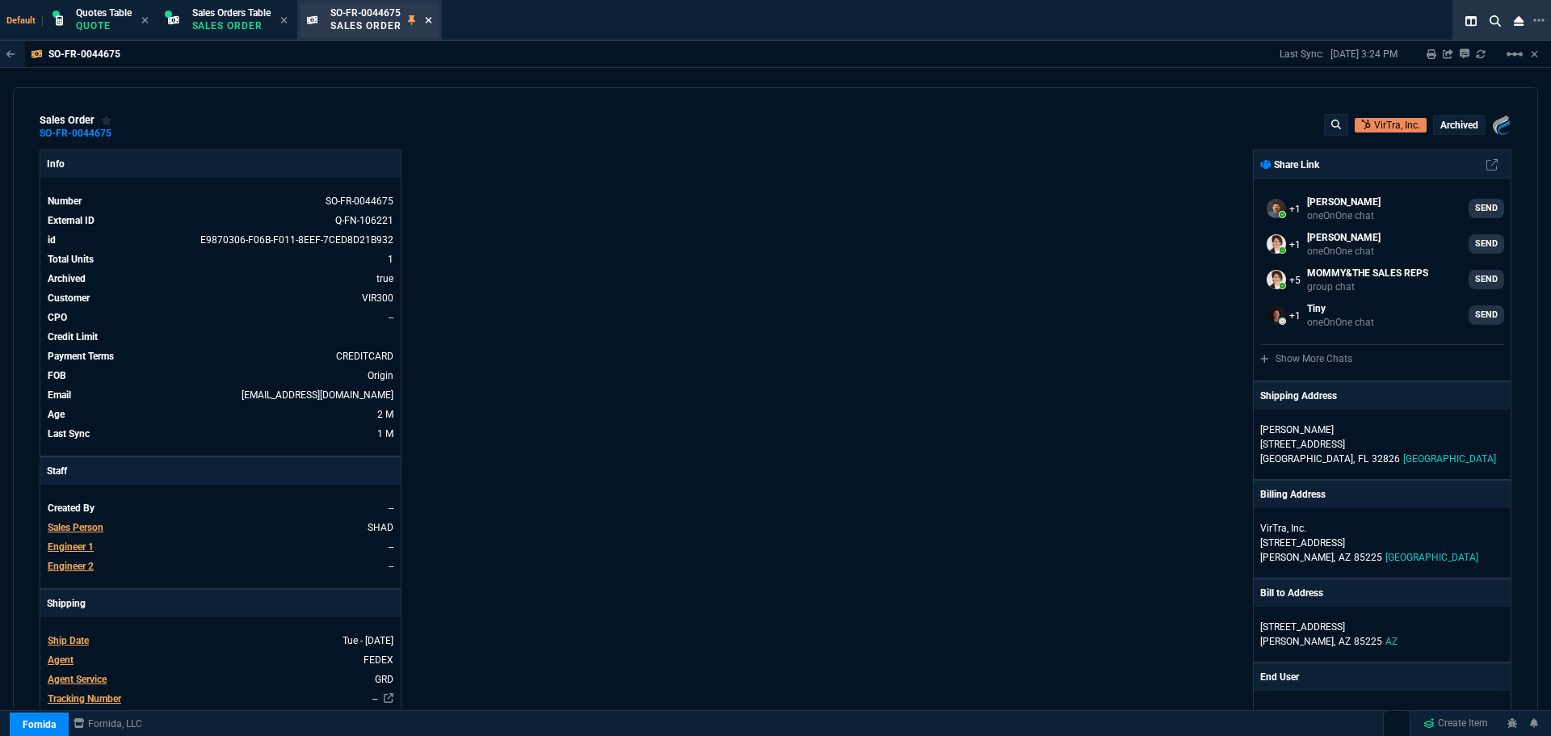
click at [432, 20] on icon at bounding box center [428, 20] width 7 height 10
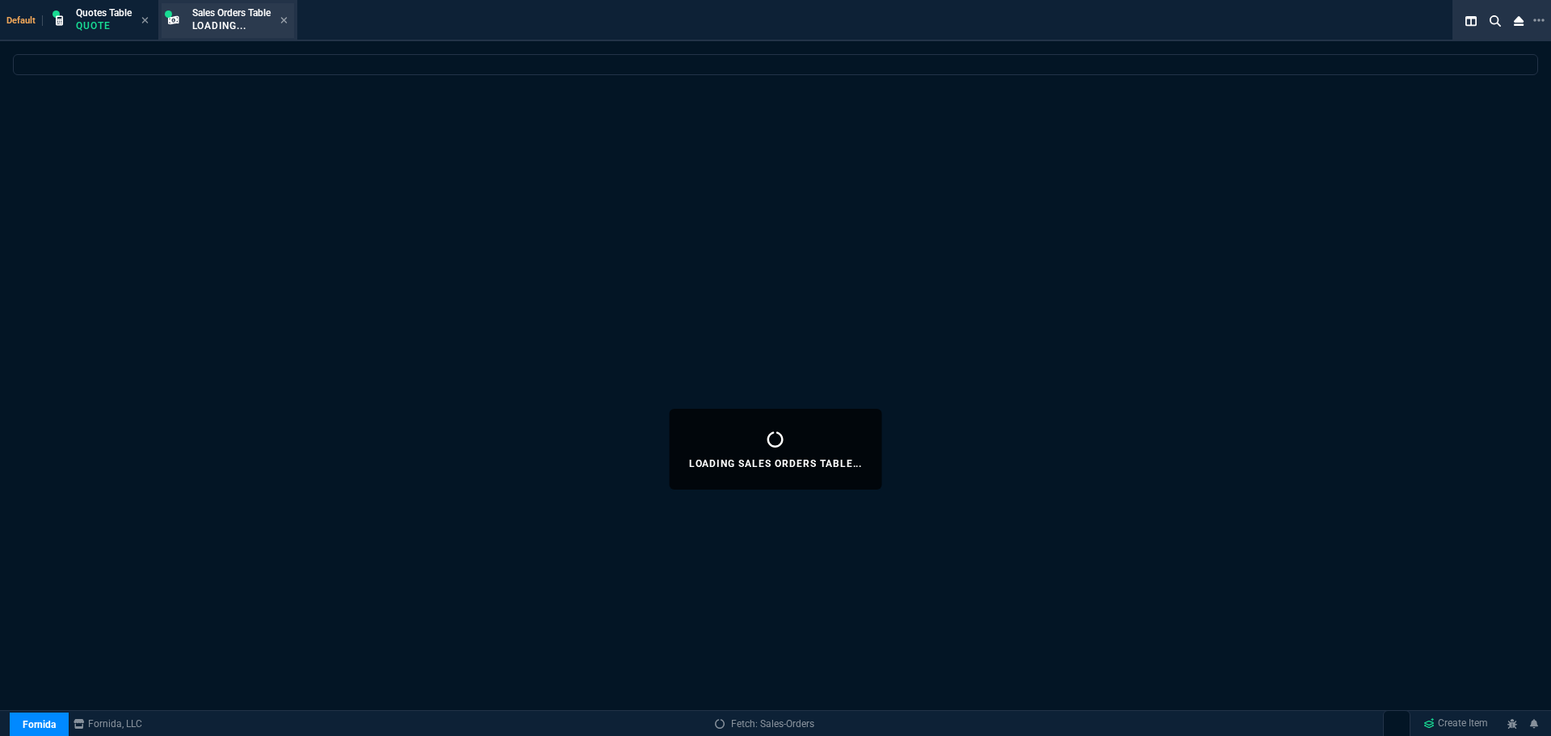
select select
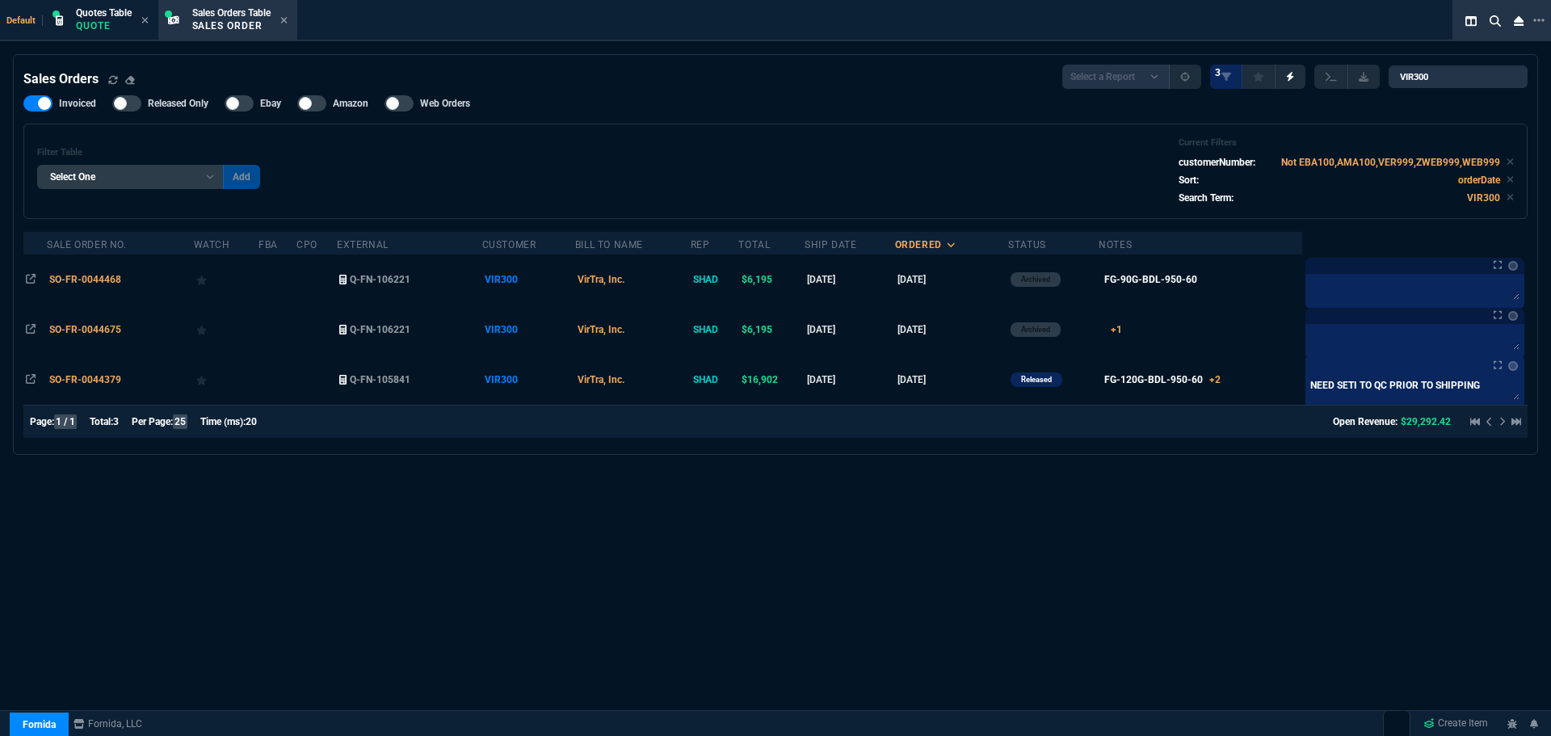
click at [287, 22] on icon at bounding box center [283, 20] width 6 height 6
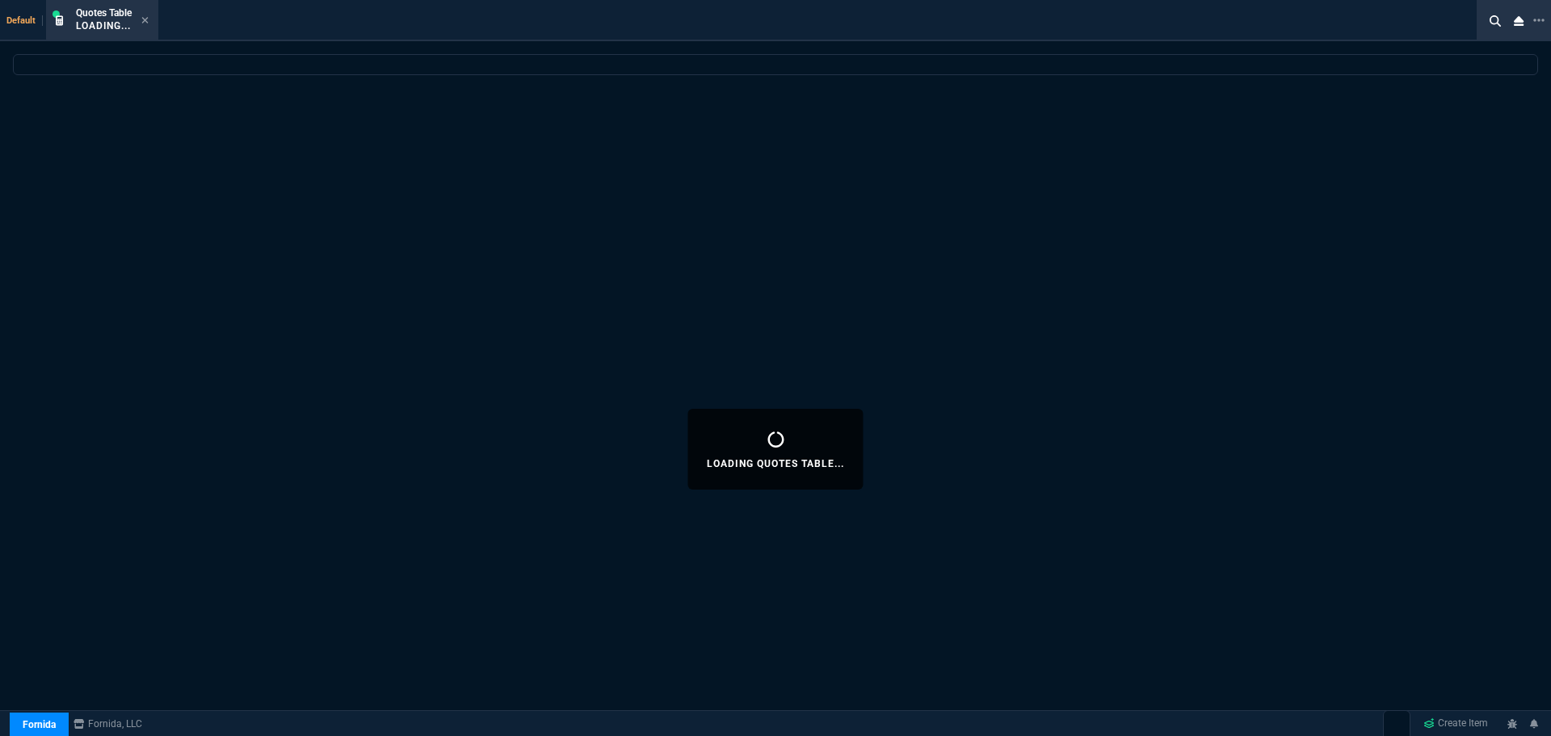
click at [147, 20] on icon at bounding box center [145, 20] width 6 height 6
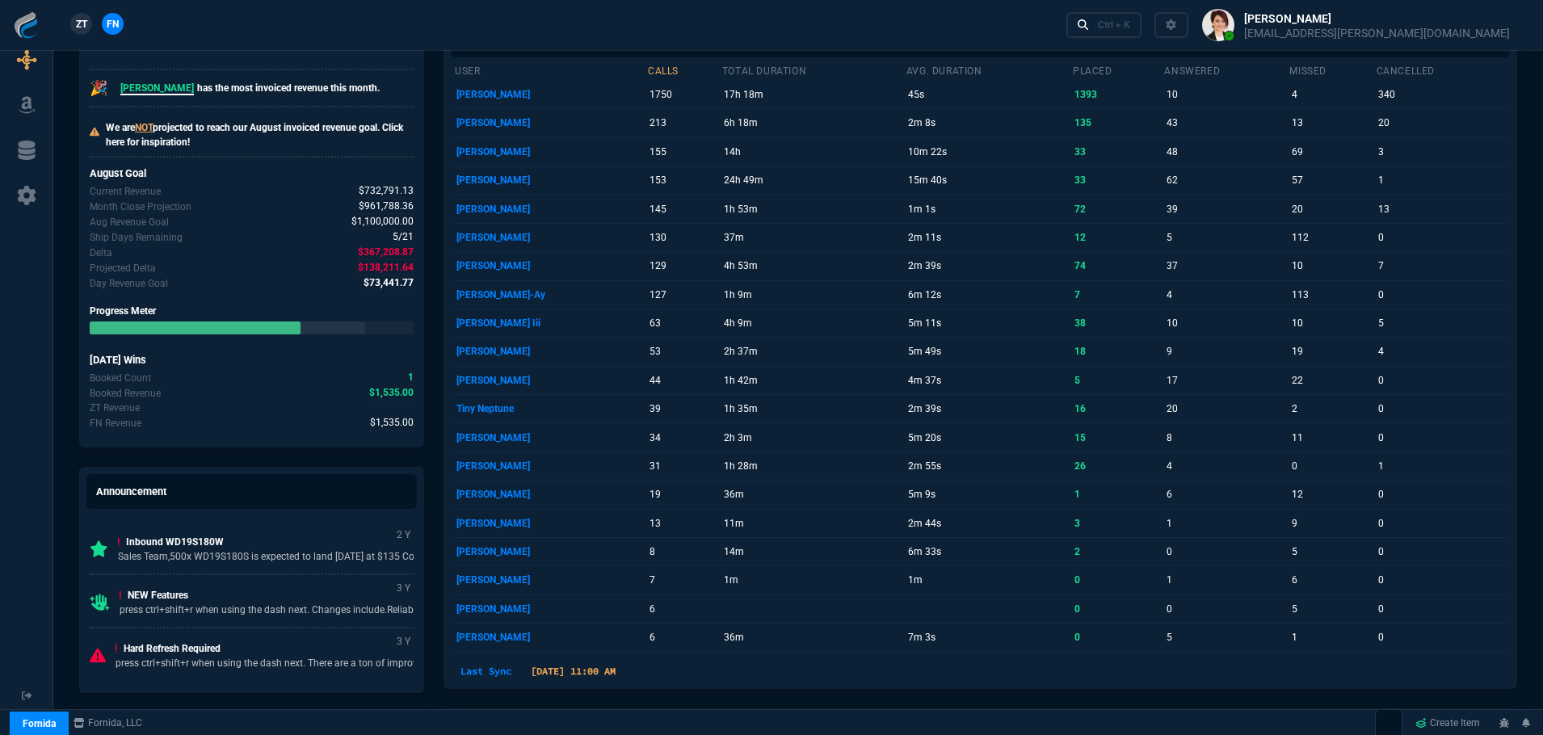
scroll to position [0, 0]
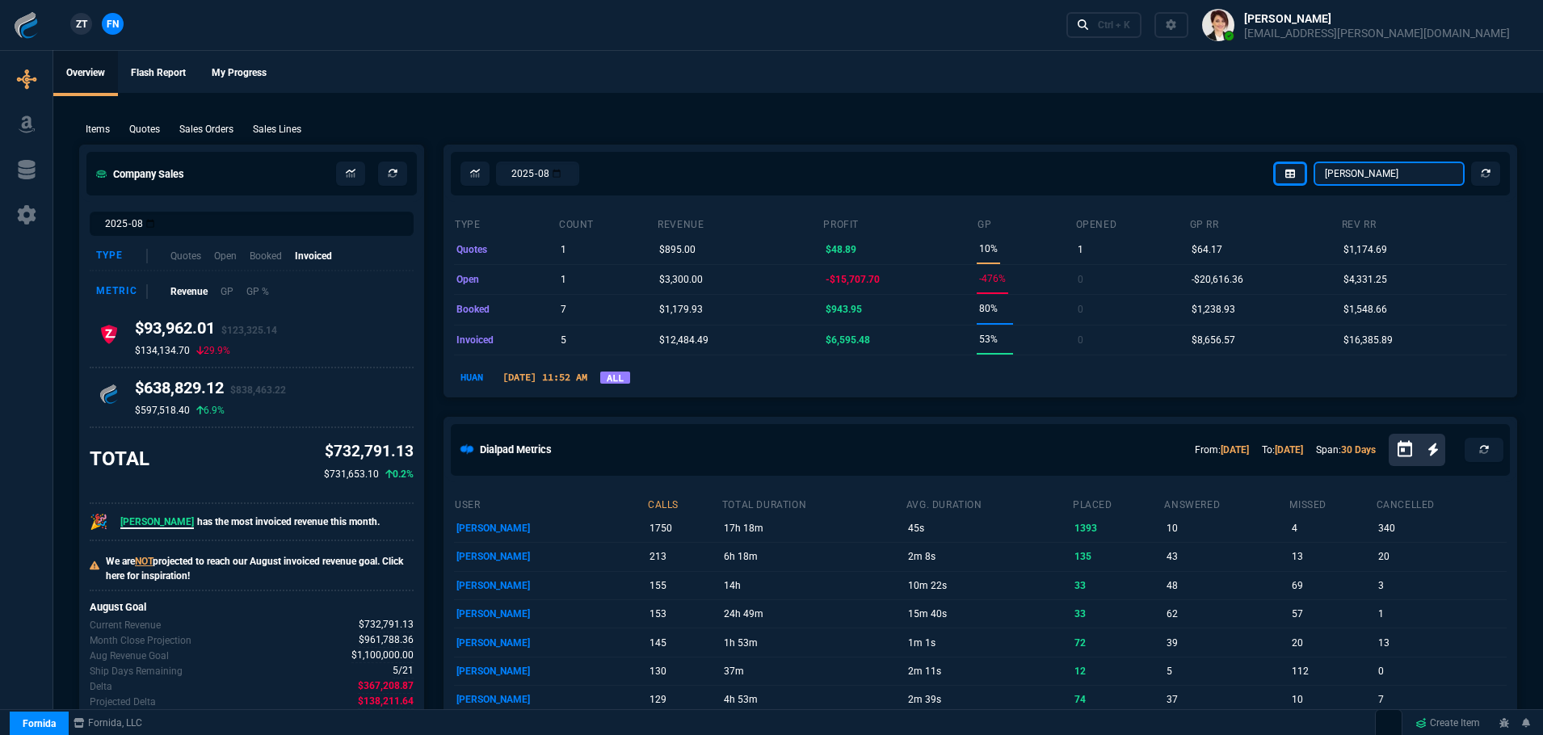
click at [1422, 172] on select "[PERSON_NAME] Over [PERSON_NAME] [PERSON_NAME] Seti [PERSON_NAME] Wafek [PERSON…" at bounding box center [1389, 174] width 151 height 24
click at [1315, 162] on select "[PERSON_NAME] Over [PERSON_NAME] [PERSON_NAME] Seti [PERSON_NAME] Wafek [PERSON…" at bounding box center [1389, 174] width 151 height 24
click at [1382, 173] on select "[PERSON_NAME] Over [PERSON_NAME] [PERSON_NAME] Seti [PERSON_NAME] Wafek [PERSON…" at bounding box center [1389, 174] width 151 height 24
click at [1315, 162] on select "[PERSON_NAME] Over [PERSON_NAME] [PERSON_NAME] Seti [PERSON_NAME] Wafek [PERSON…" at bounding box center [1389, 174] width 151 height 24
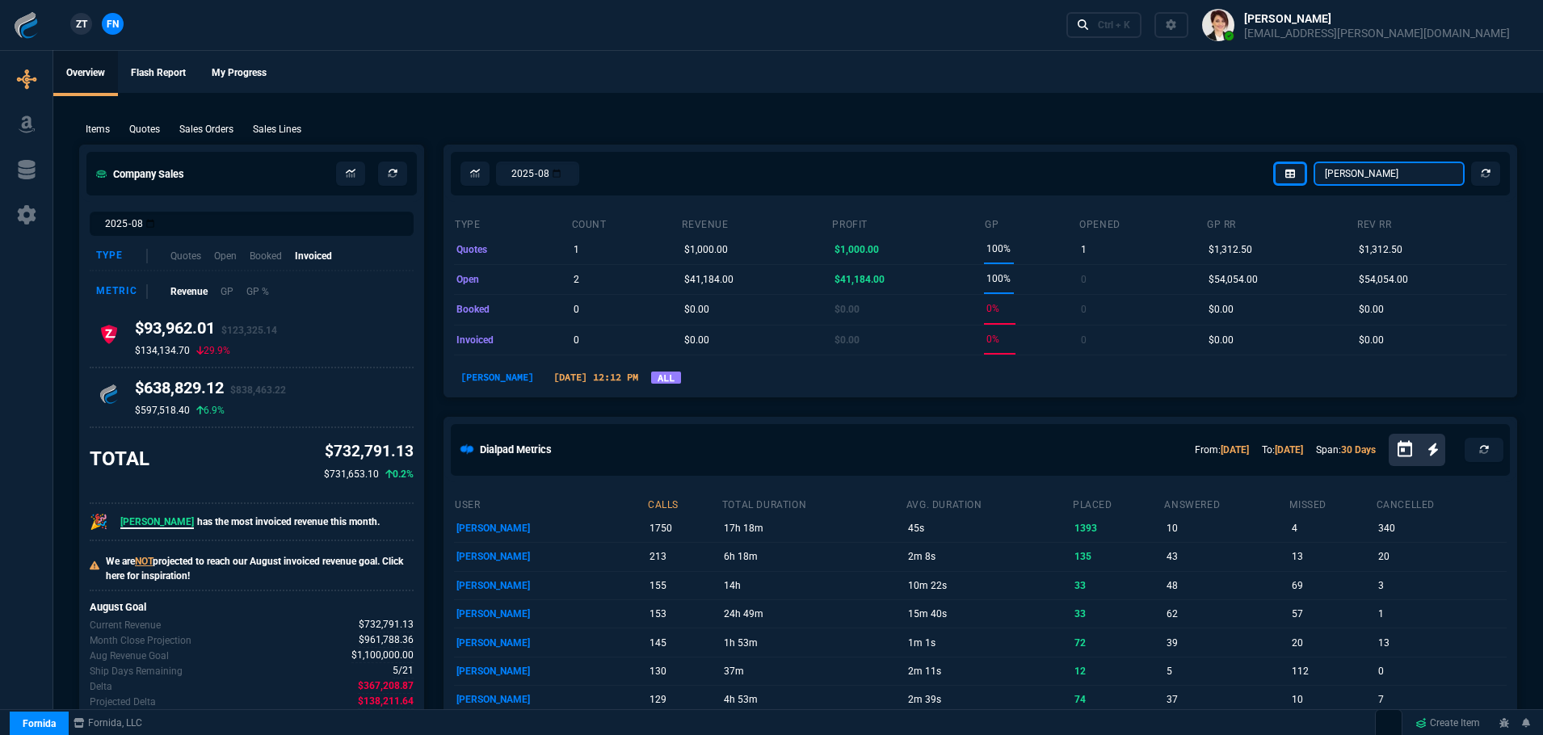
click at [1376, 174] on select "[PERSON_NAME] Over [PERSON_NAME] [PERSON_NAME] Seti [PERSON_NAME] Wafek [PERSON…" at bounding box center [1389, 174] width 151 height 24
click at [1315, 162] on select "[PERSON_NAME] Over [PERSON_NAME] [PERSON_NAME] Seti [PERSON_NAME] Wafek [PERSON…" at bounding box center [1389, 174] width 151 height 24
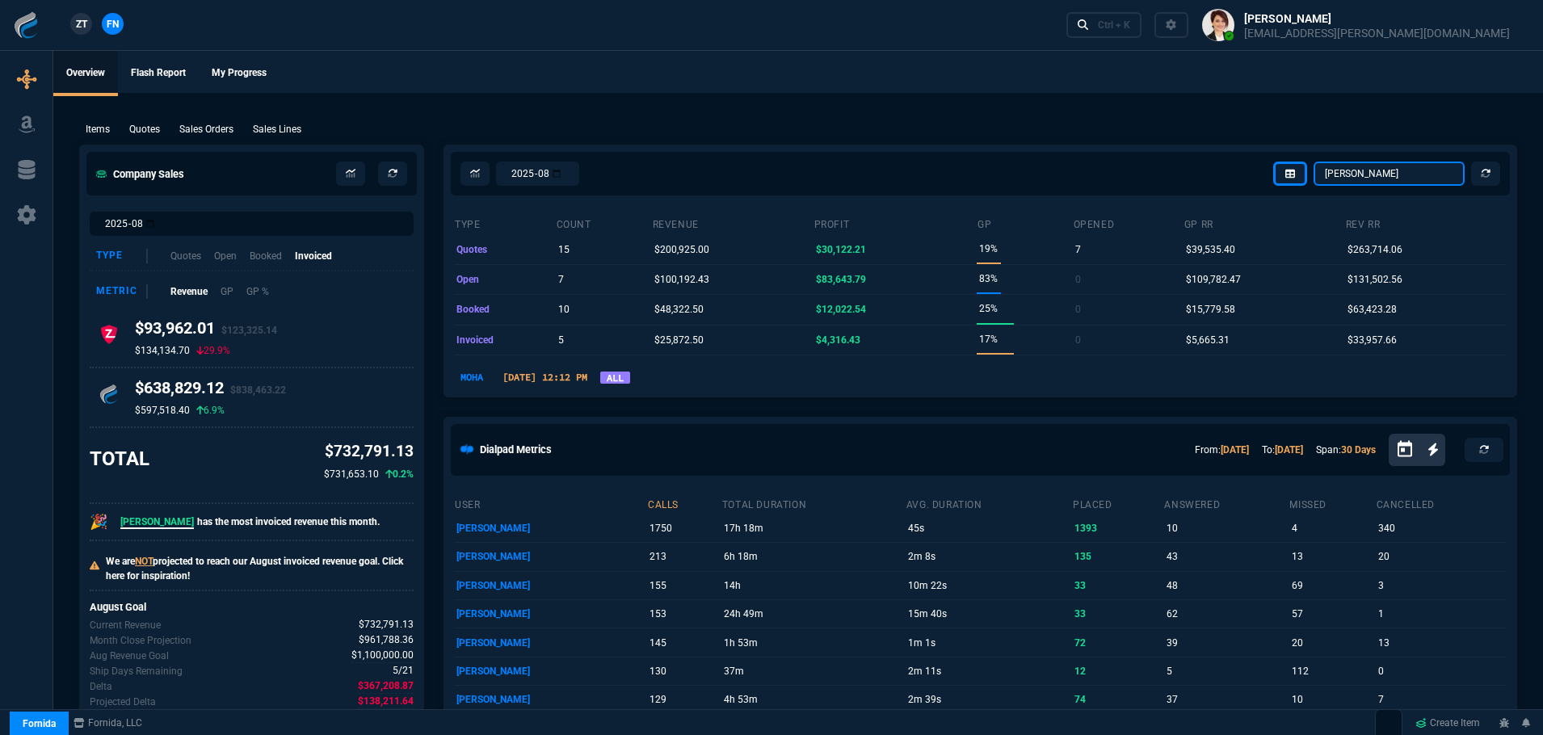
click at [1390, 168] on select "[PERSON_NAME] Over [PERSON_NAME] [PERSON_NAME] Seti [PERSON_NAME] Wafek [PERSON…" at bounding box center [1389, 174] width 151 height 24
click at [1315, 162] on select "[PERSON_NAME] Over [PERSON_NAME] [PERSON_NAME] Seti [PERSON_NAME] Wafek [PERSON…" at bounding box center [1389, 174] width 151 height 24
click at [1370, 176] on select "[PERSON_NAME] Over [PERSON_NAME] [PERSON_NAME] Seti [PERSON_NAME] Wafek [PERSON…" at bounding box center [1389, 174] width 151 height 24
click at [1315, 162] on select "[PERSON_NAME] Over [PERSON_NAME] [PERSON_NAME] Seti [PERSON_NAME] Wafek [PERSON…" at bounding box center [1389, 174] width 151 height 24
click at [1375, 173] on select "[PERSON_NAME] Over [PERSON_NAME] [PERSON_NAME] Seti [PERSON_NAME] Wafek [PERSON…" at bounding box center [1389, 174] width 151 height 24
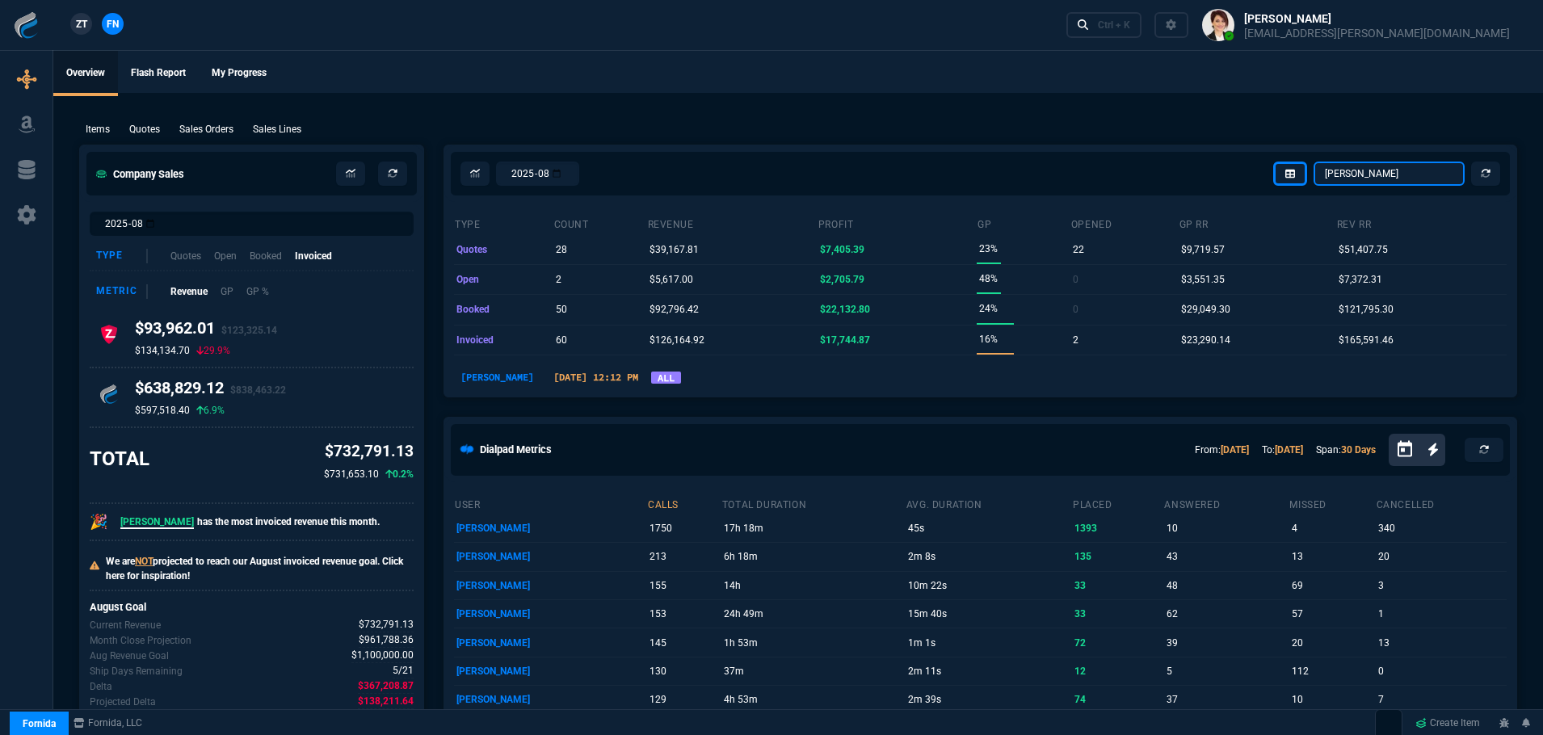
click at [1315, 162] on select "[PERSON_NAME] Over [PERSON_NAME] [PERSON_NAME] Seti [PERSON_NAME] Wafek [PERSON…" at bounding box center [1389, 174] width 151 height 24
click at [1417, 174] on select "[PERSON_NAME] Over [PERSON_NAME] [PERSON_NAME] Seti [PERSON_NAME] Wafek [PERSON…" at bounding box center [1389, 174] width 151 height 24
select select "4: SHAD"
click at [1315, 162] on select "[PERSON_NAME] Over [PERSON_NAME] [PERSON_NAME] Seti [PERSON_NAME] Wafek [PERSON…" at bounding box center [1389, 174] width 151 height 24
